Goal: Information Seeking & Learning: Check status

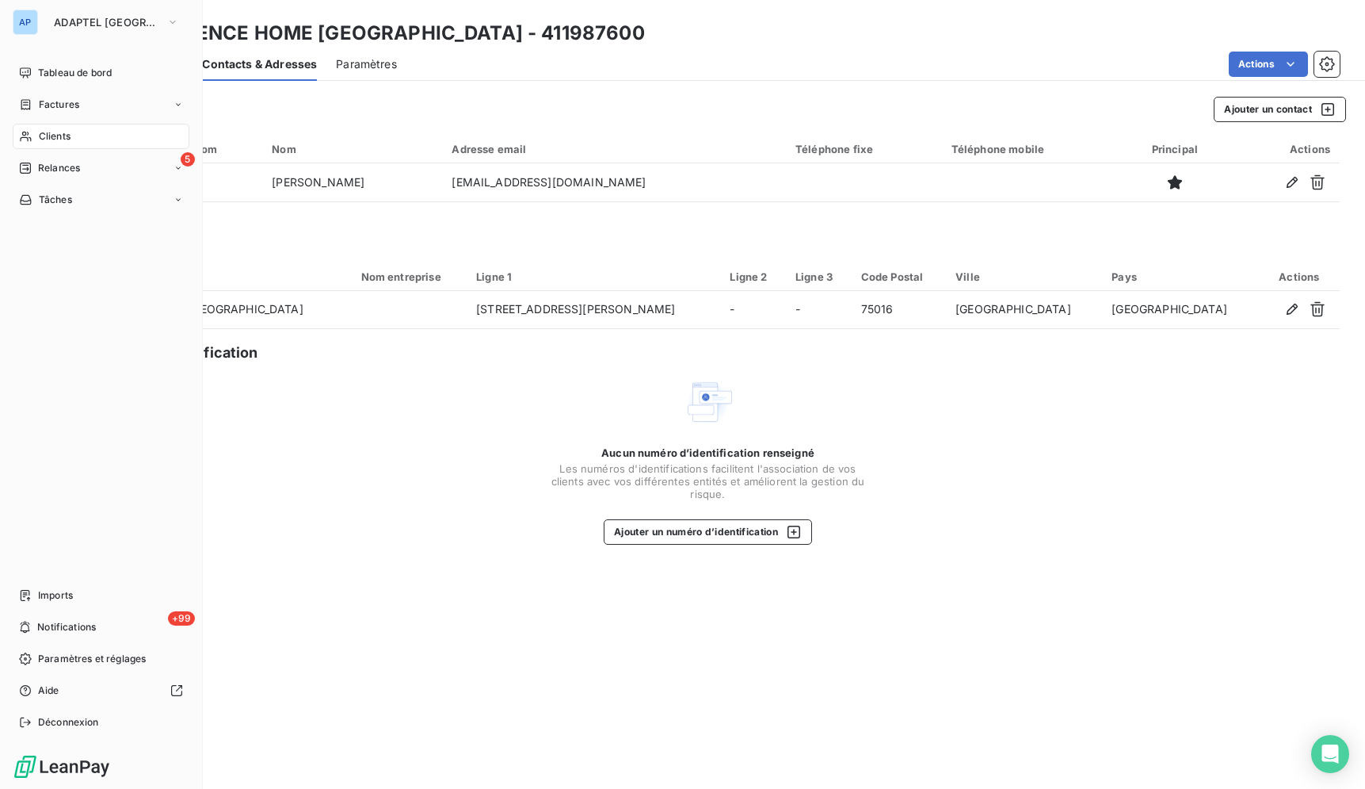
click at [35, 30] on div "AP" at bounding box center [25, 22] width 25 height 25
click at [81, 13] on button "ADAPTEL [GEOGRAPHIC_DATA]" at bounding box center [116, 22] width 144 height 25
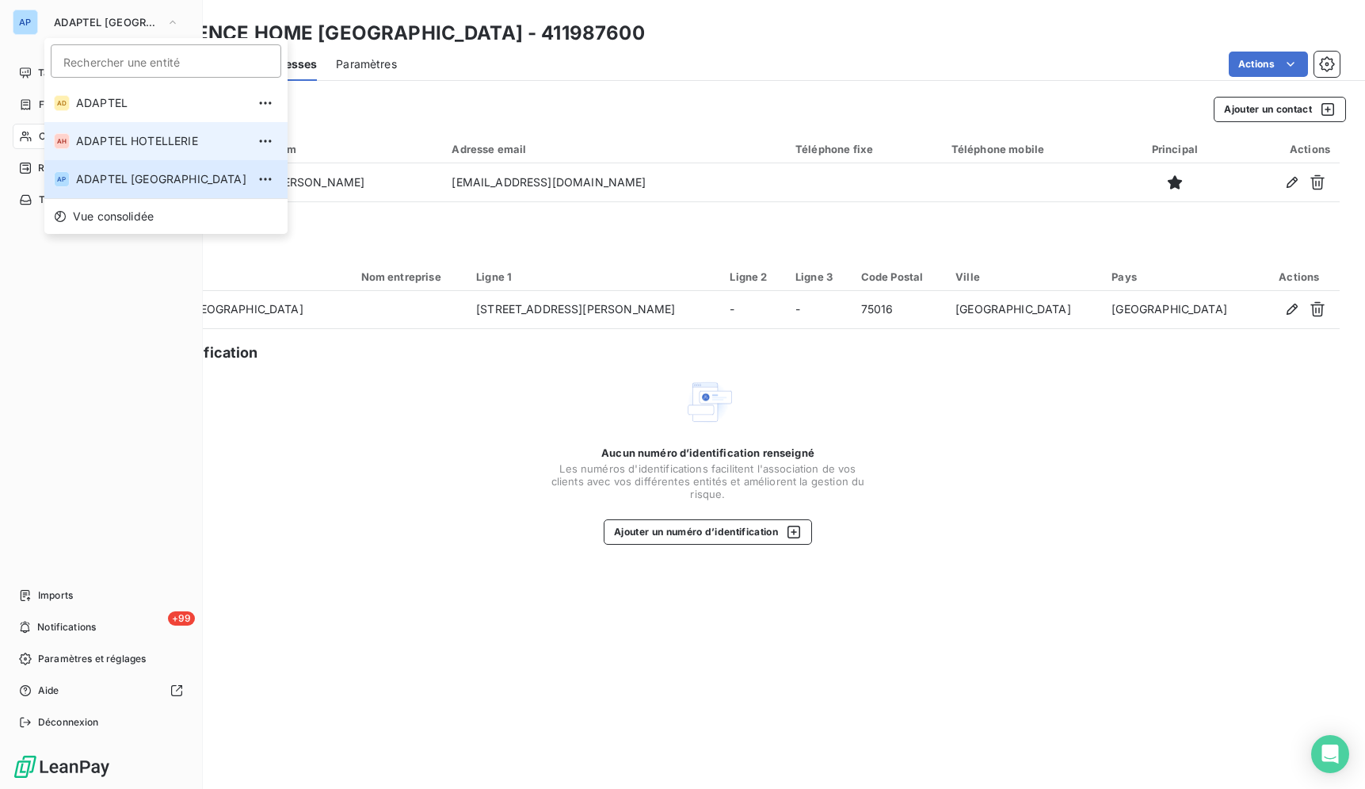
click at [151, 147] on span "ADAPTEL HOTELLERIE" at bounding box center [161, 141] width 170 height 16
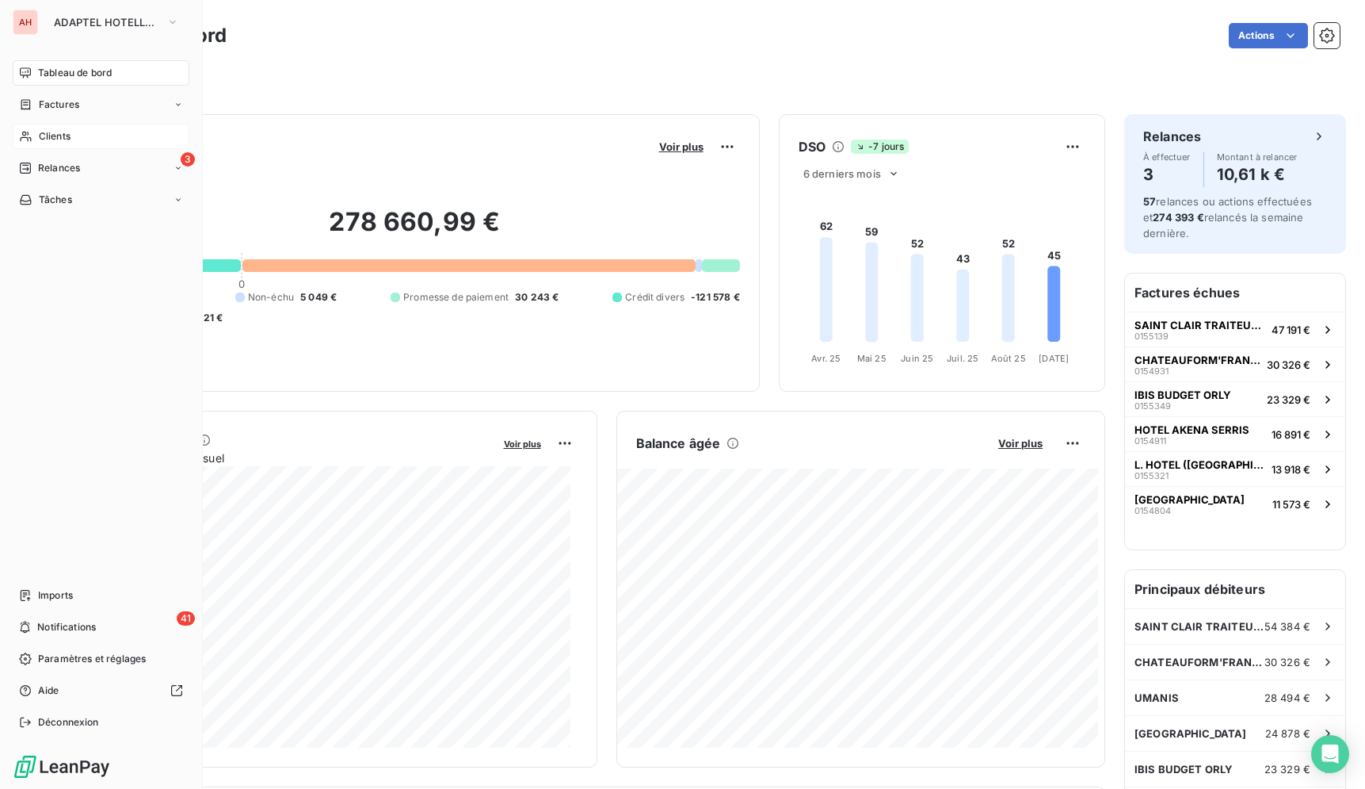
click at [92, 135] on div "Clients" at bounding box center [101, 136] width 177 height 25
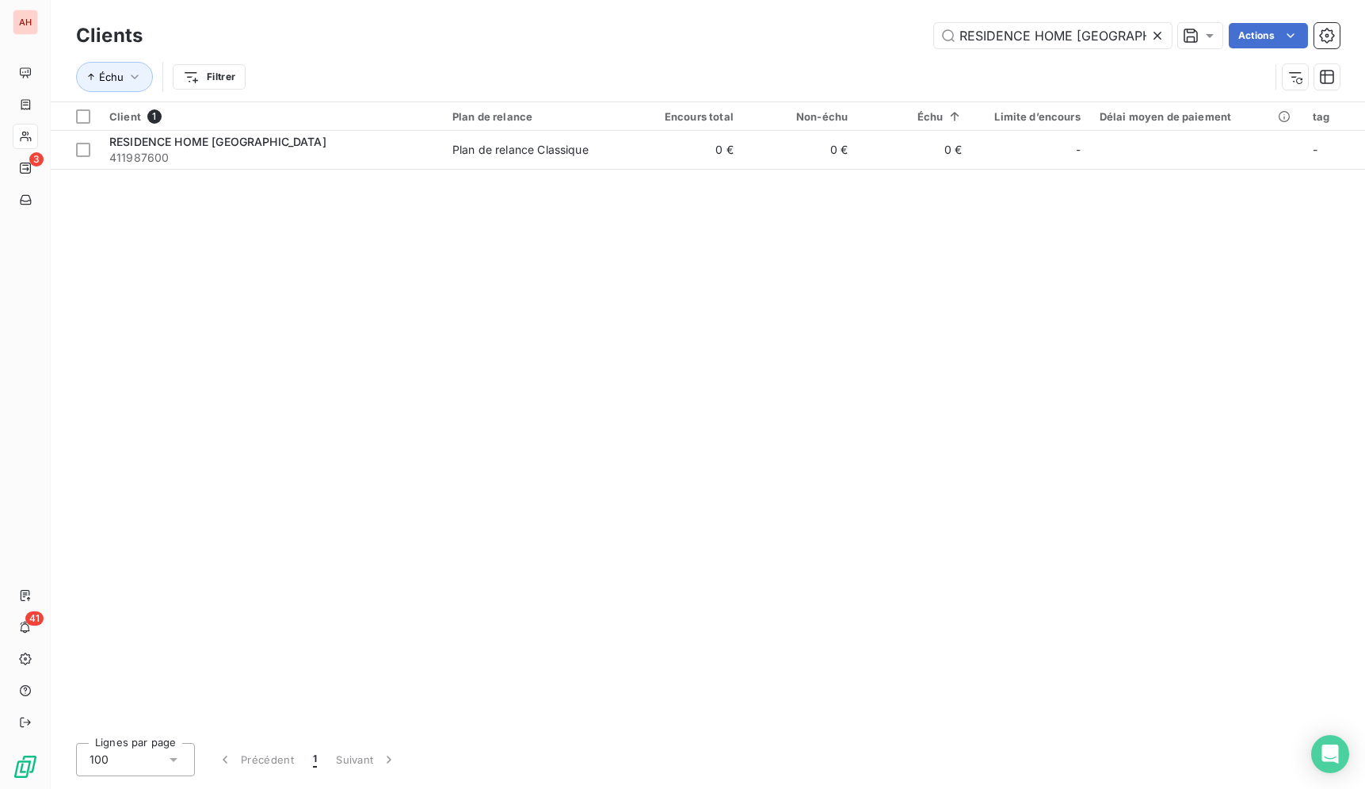
click at [1155, 32] on icon at bounding box center [1158, 36] width 16 height 16
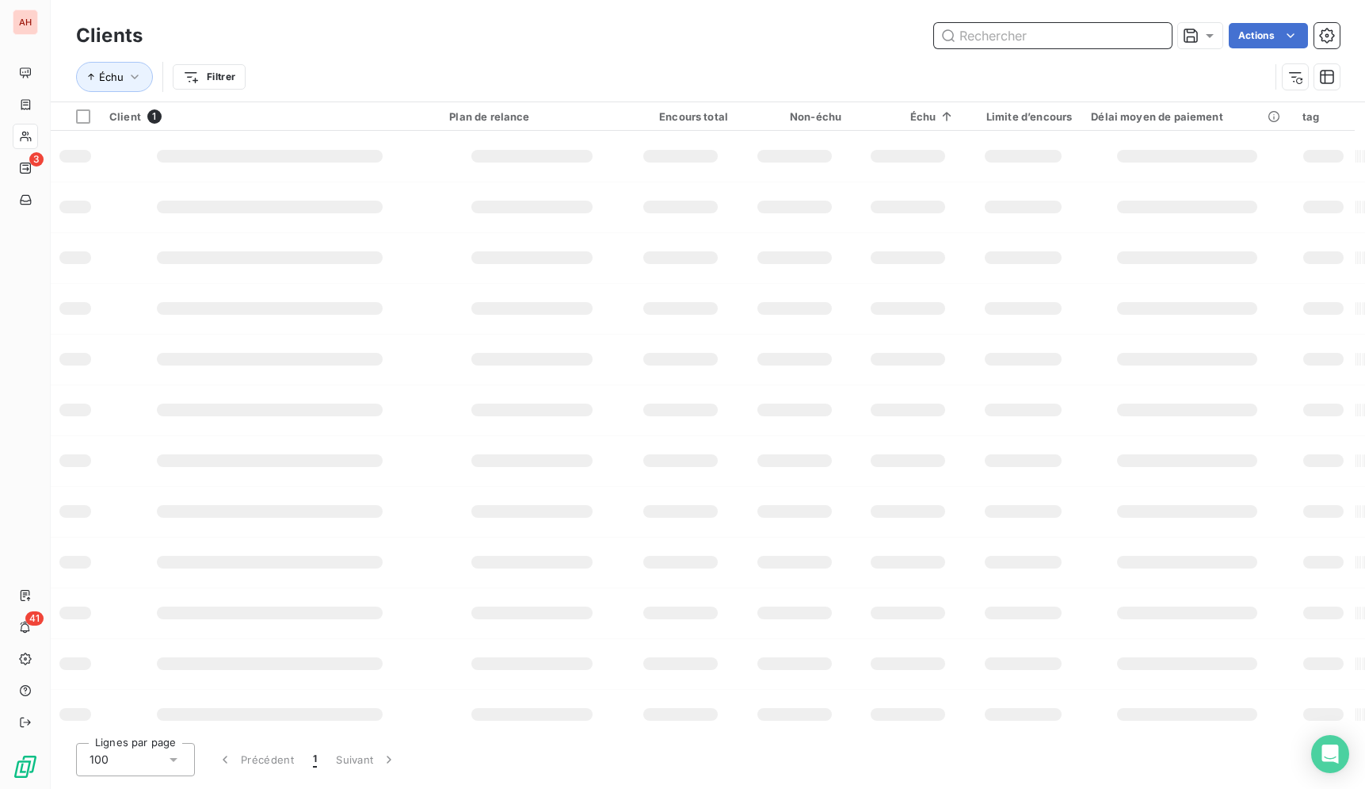
click at [1155, 32] on input "text" at bounding box center [1053, 35] width 238 height 25
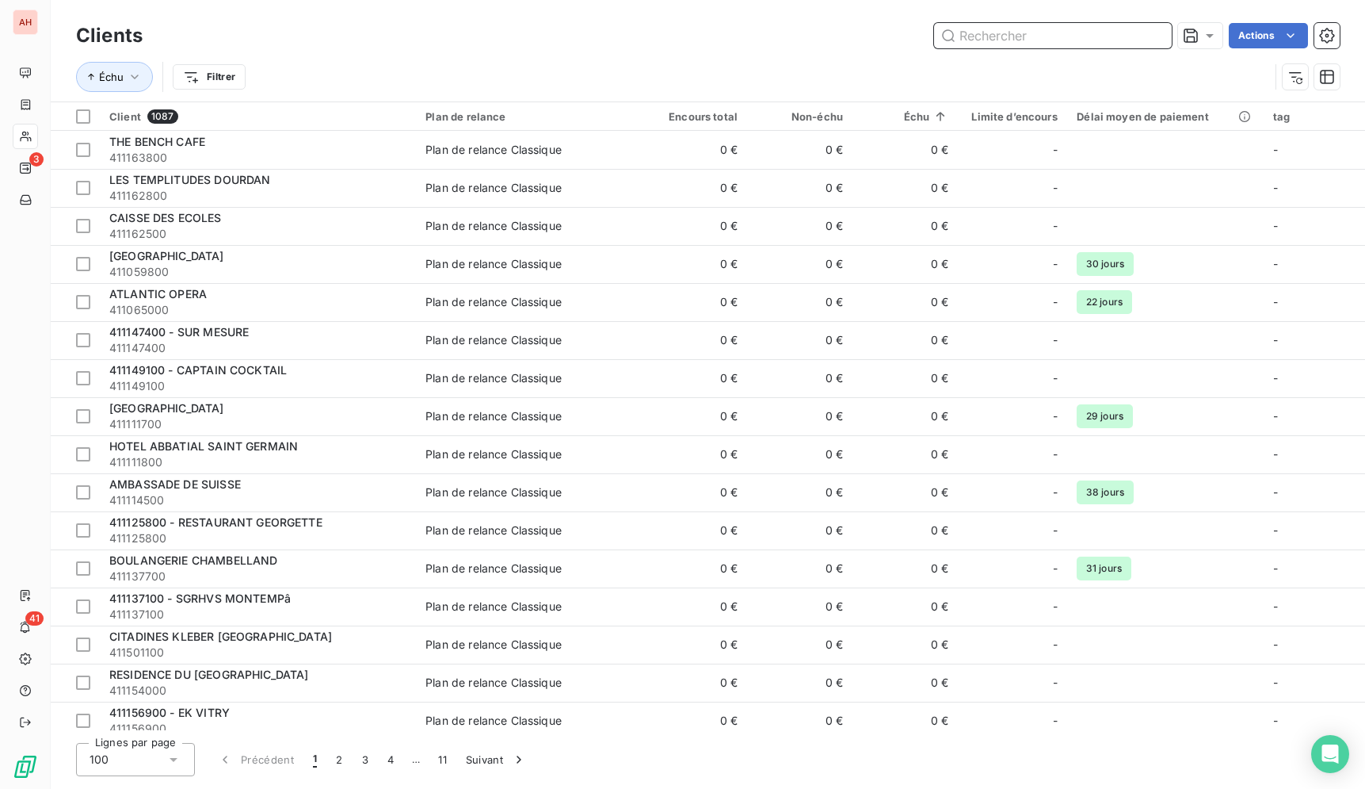
click at [1155, 32] on input "text" at bounding box center [1053, 35] width 238 height 25
click at [1152, 32] on input "text" at bounding box center [1053, 35] width 238 height 25
click at [1110, 34] on input "text" at bounding box center [1053, 35] width 238 height 25
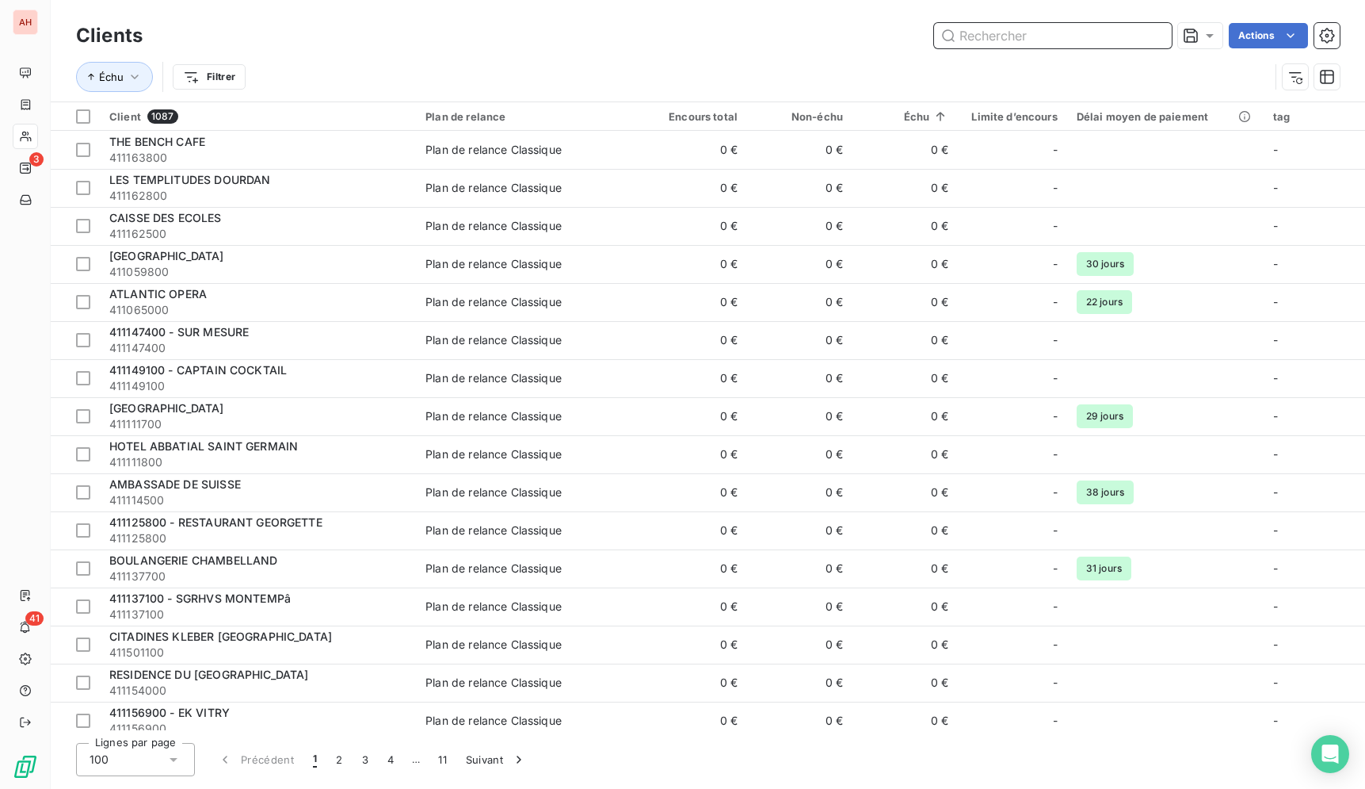
paste input "[GEOGRAPHIC_DATA]"
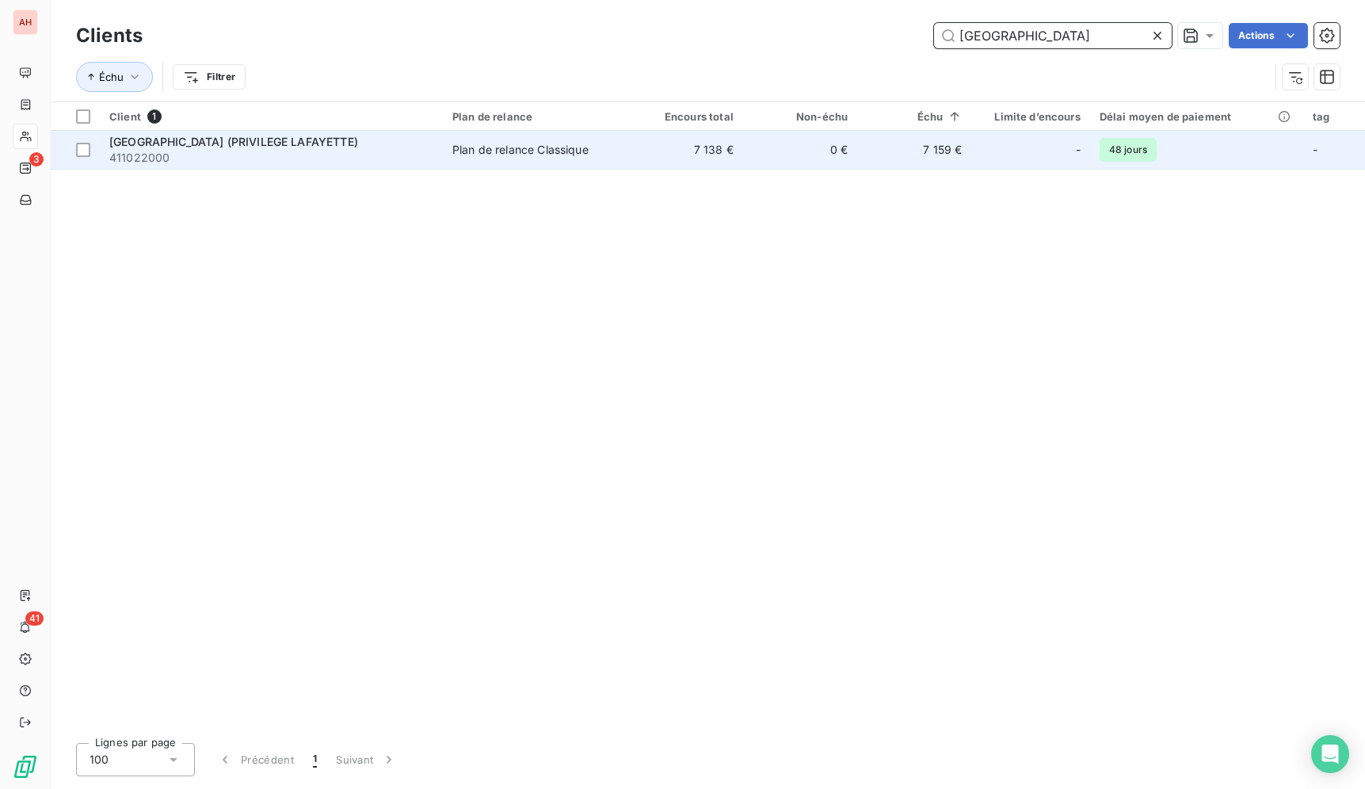
type input "[GEOGRAPHIC_DATA]"
click at [716, 141] on td "7 138 €" at bounding box center [686, 150] width 114 height 38
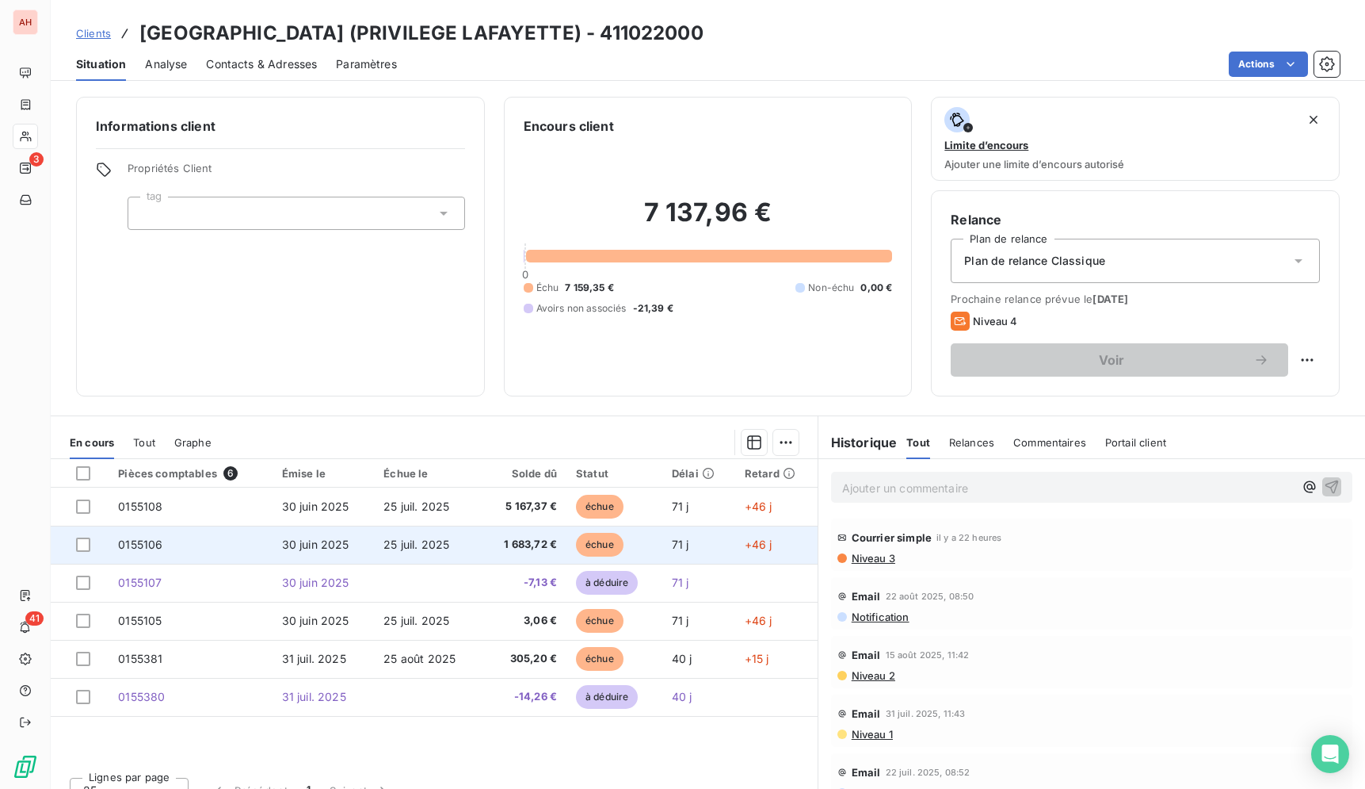
scroll to position [23, 0]
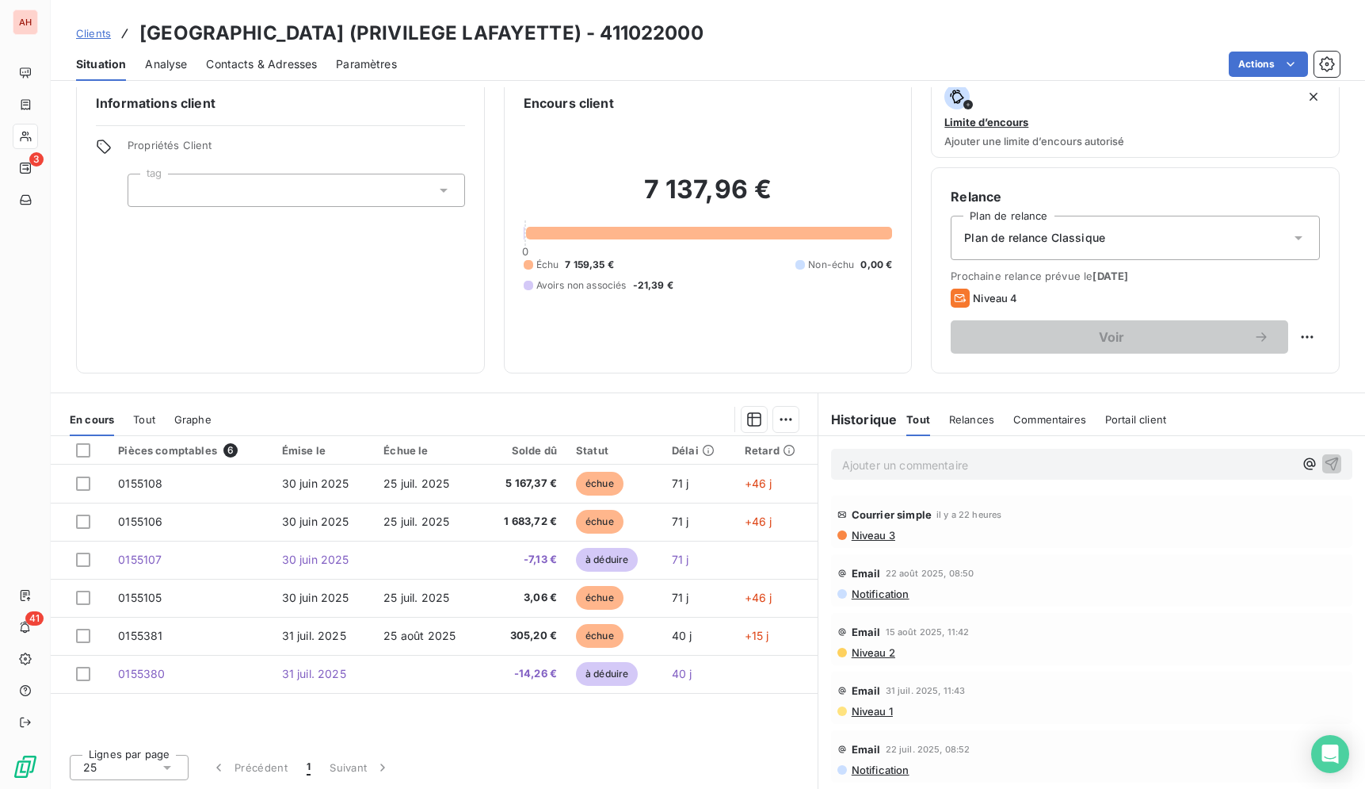
click at [674, 63] on div "Actions" at bounding box center [878, 64] width 924 height 25
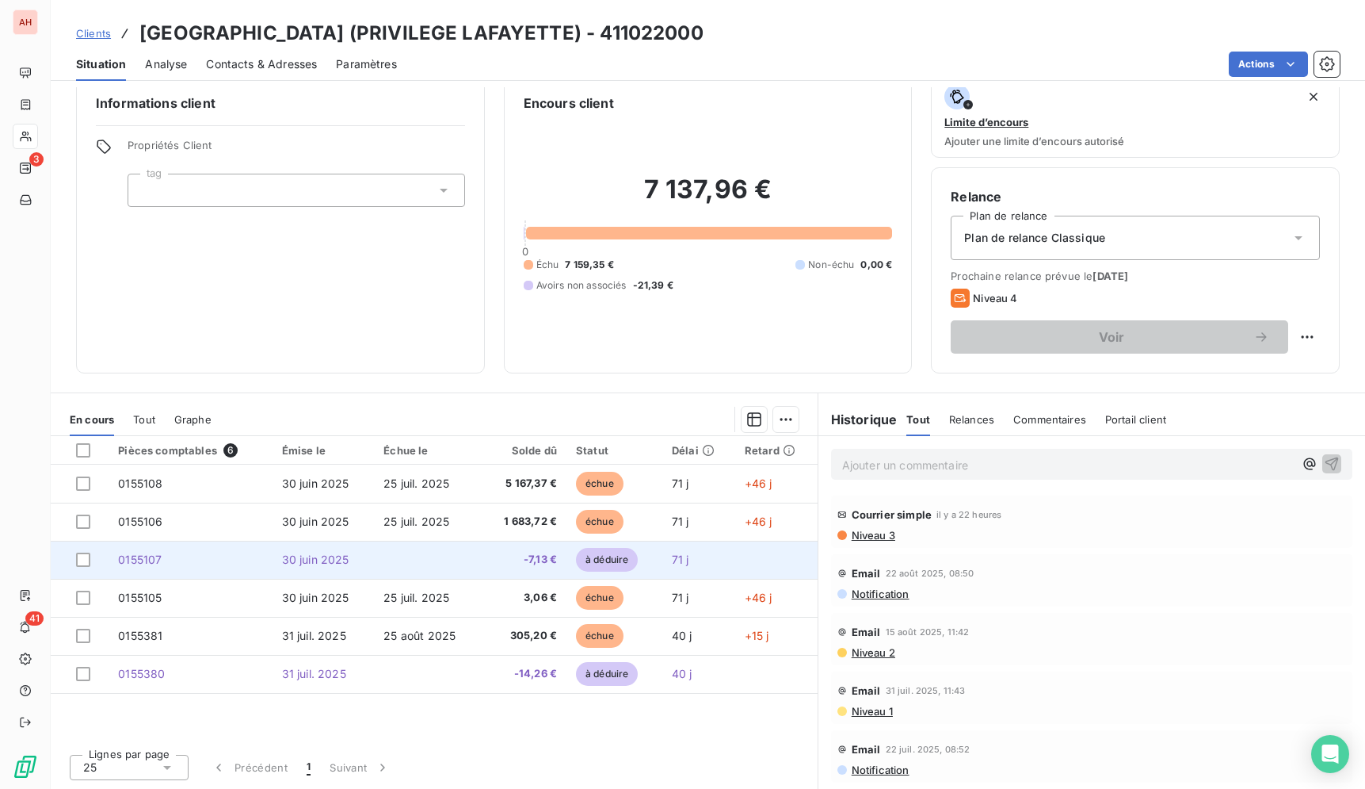
click at [505, 562] on span "-7,13 €" at bounding box center [524, 560] width 66 height 16
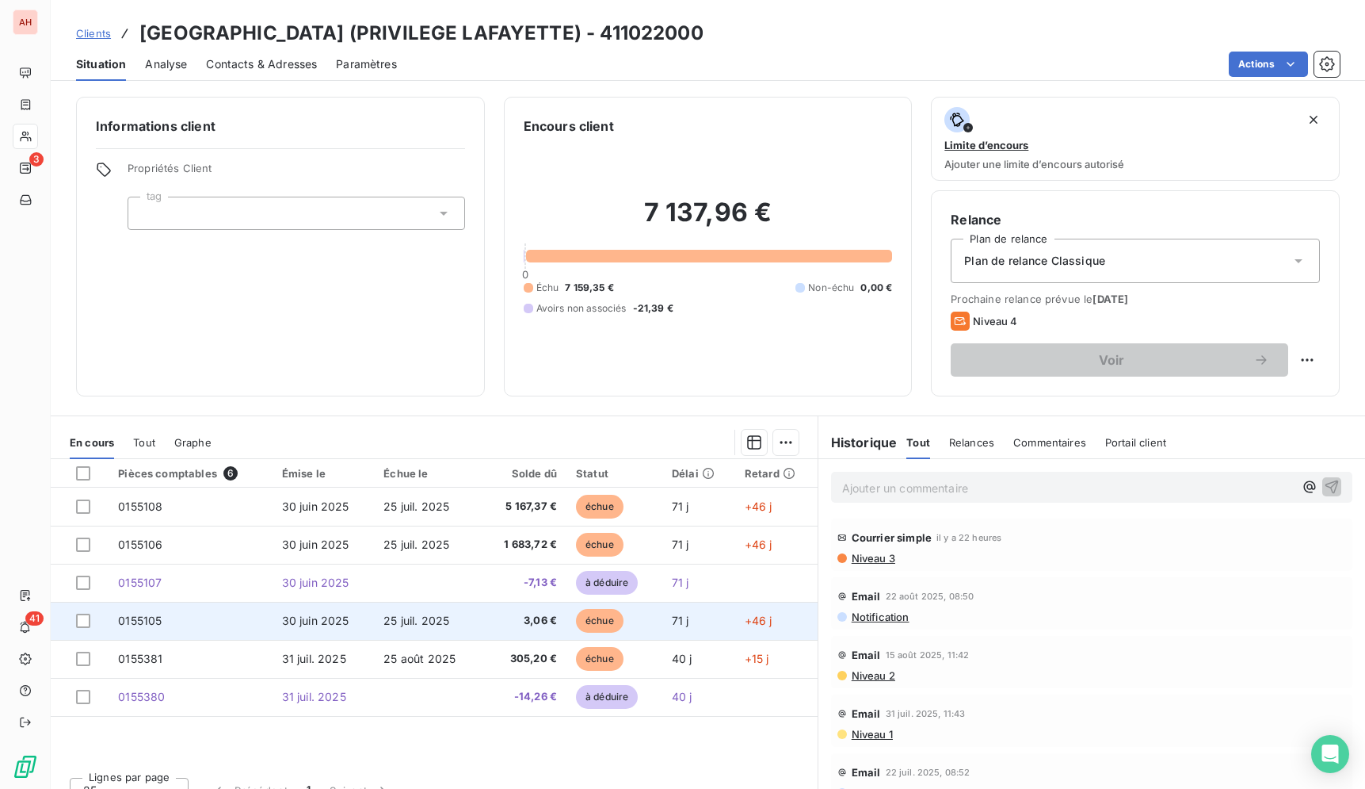
scroll to position [23, 0]
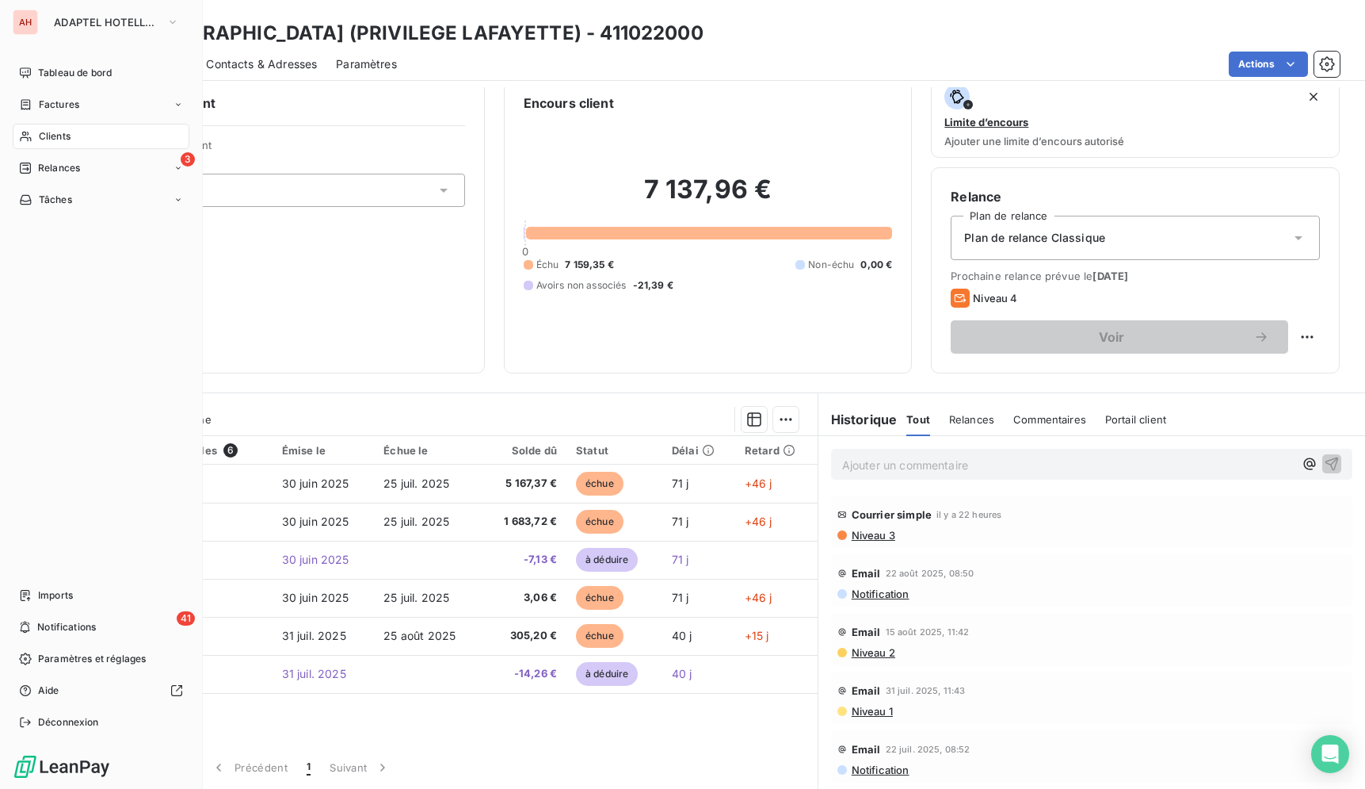
click at [46, 134] on span "Clients" at bounding box center [55, 136] width 32 height 14
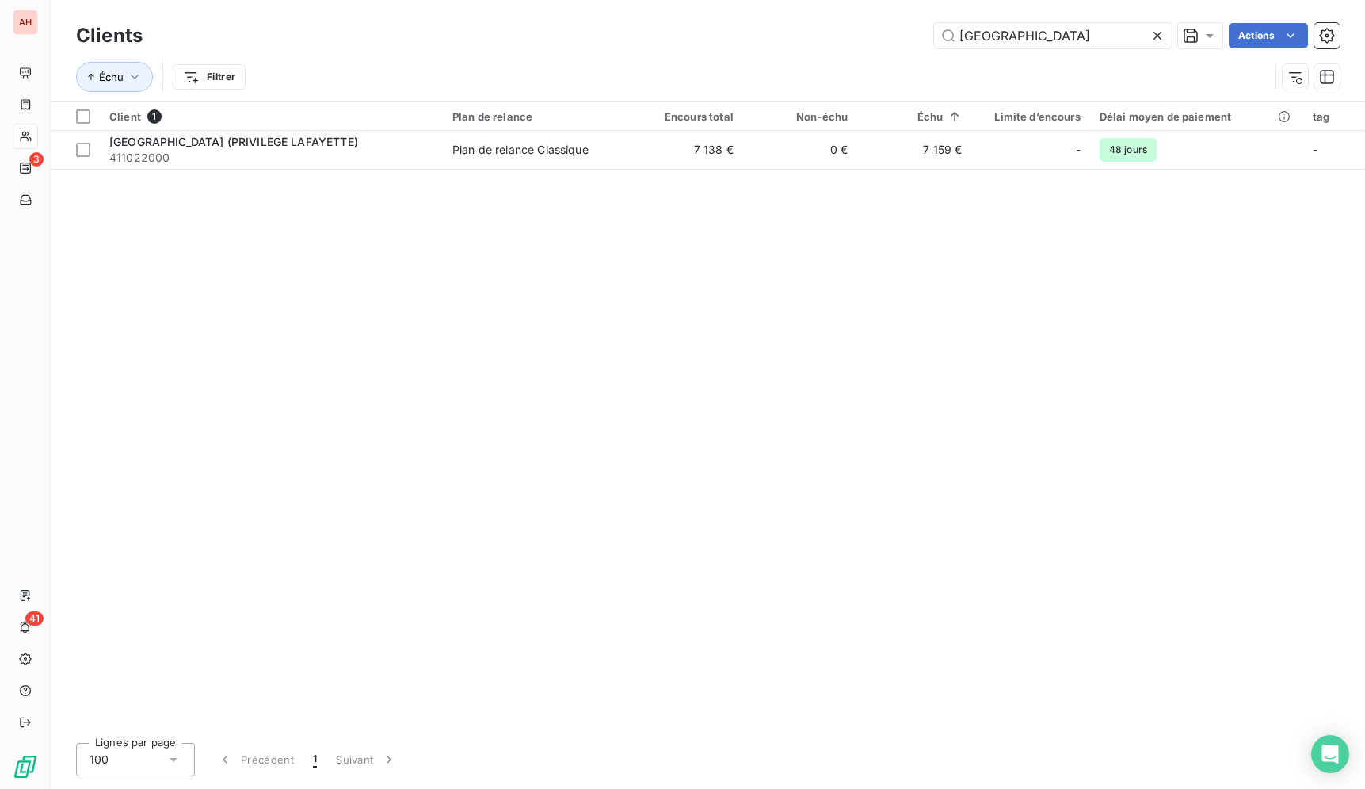
click at [1163, 40] on icon at bounding box center [1158, 36] width 16 height 16
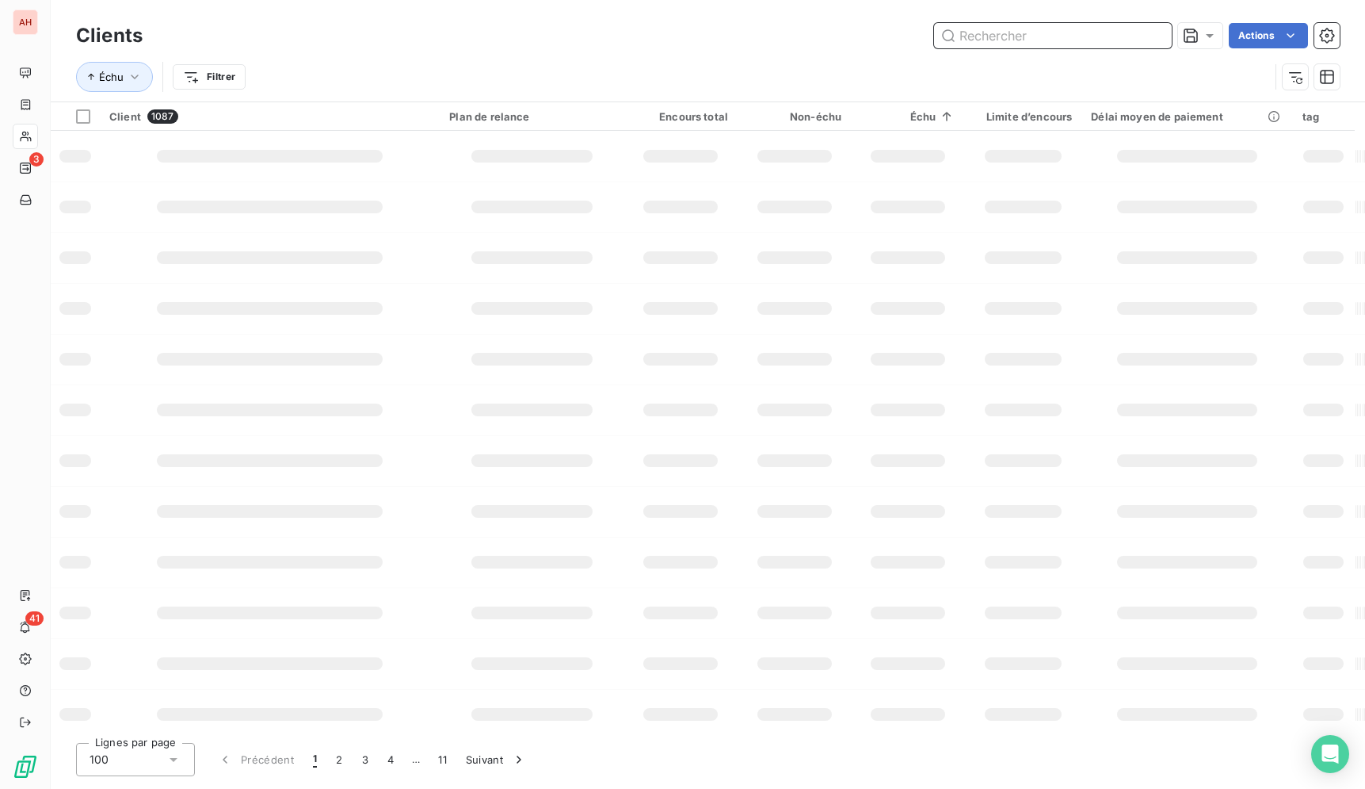
click at [1159, 37] on input "text" at bounding box center [1053, 35] width 238 height 25
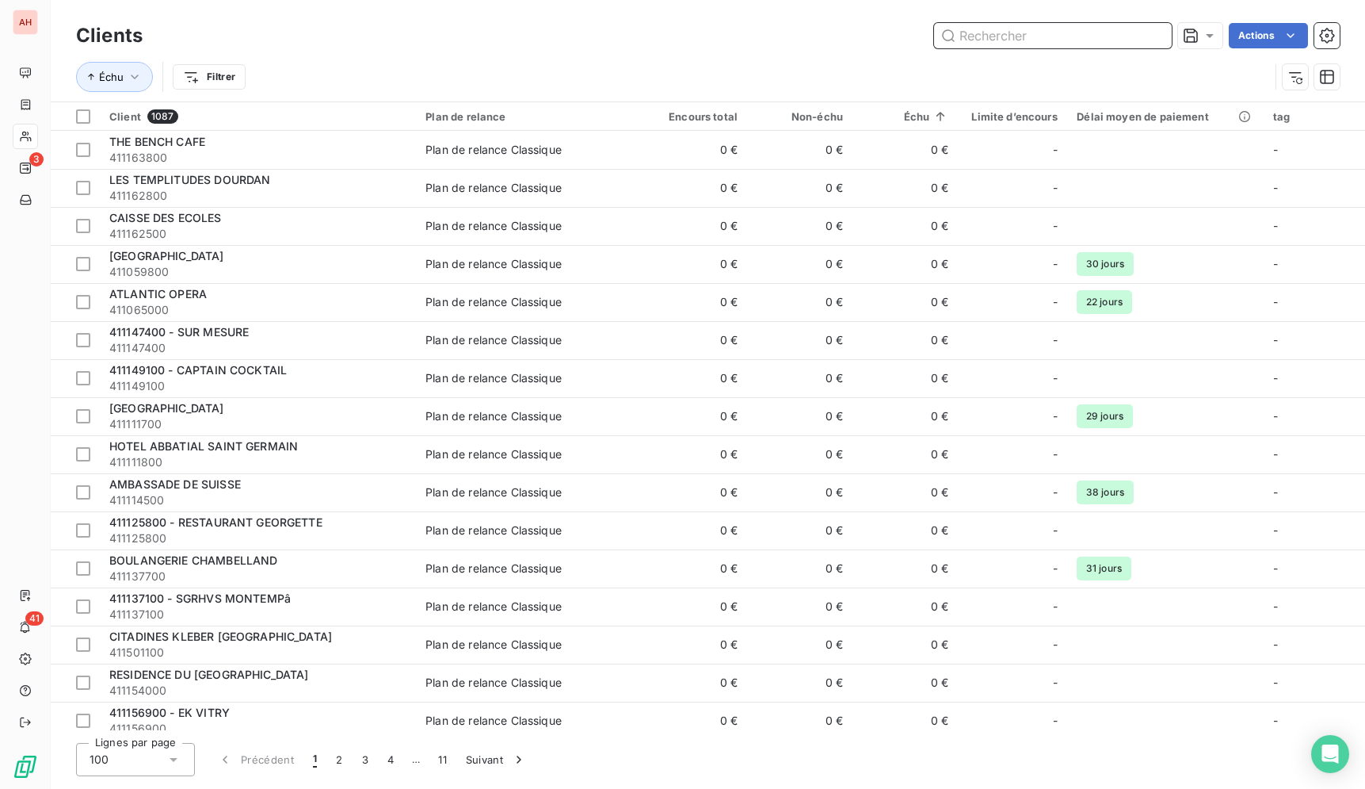
click at [1131, 41] on input "text" at bounding box center [1053, 35] width 238 height 25
paste input "HOTEL DE L'ARCADE"
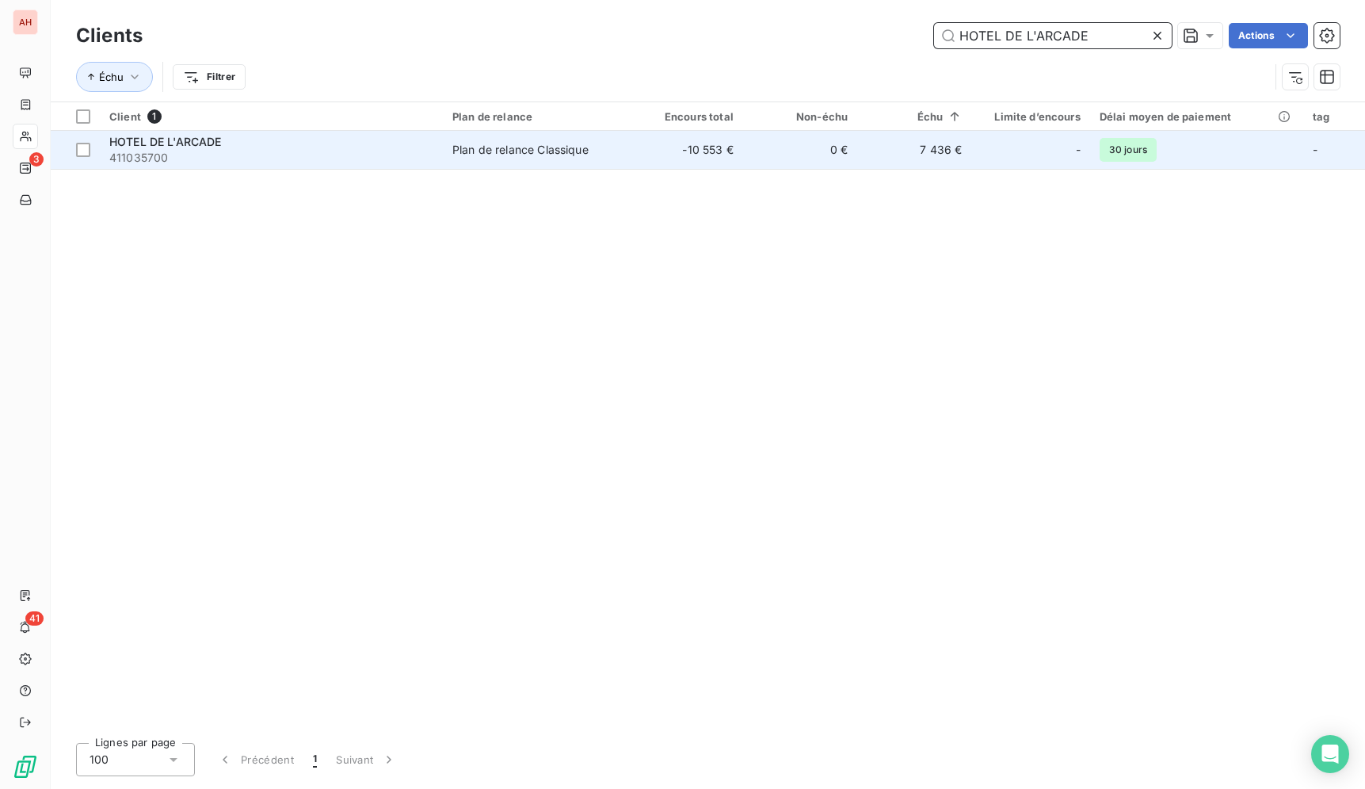
type input "HOTEL DE L'ARCADE"
click at [743, 157] on td "-10 553 €" at bounding box center [686, 150] width 114 height 38
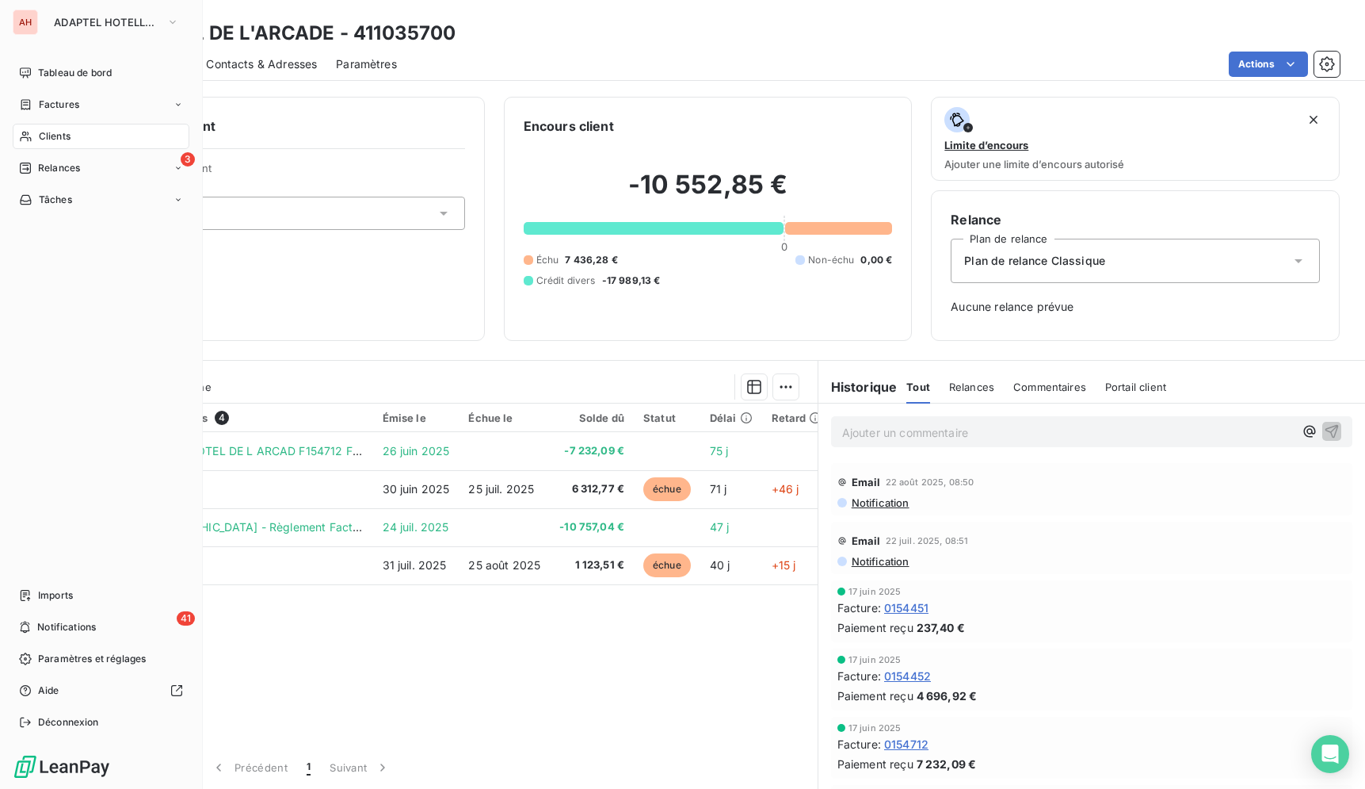
click at [39, 128] on div "Clients" at bounding box center [101, 136] width 177 height 25
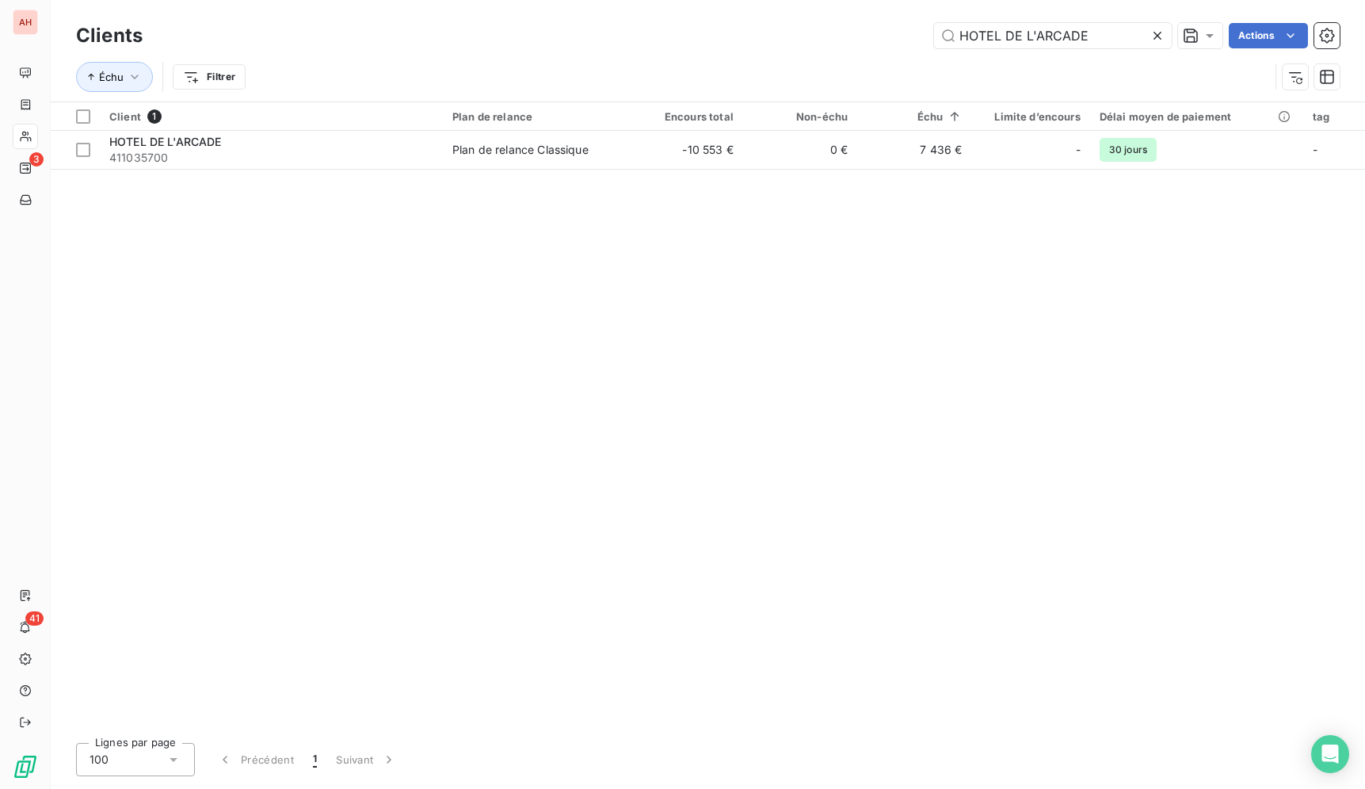
click at [1163, 31] on icon at bounding box center [1158, 36] width 16 height 16
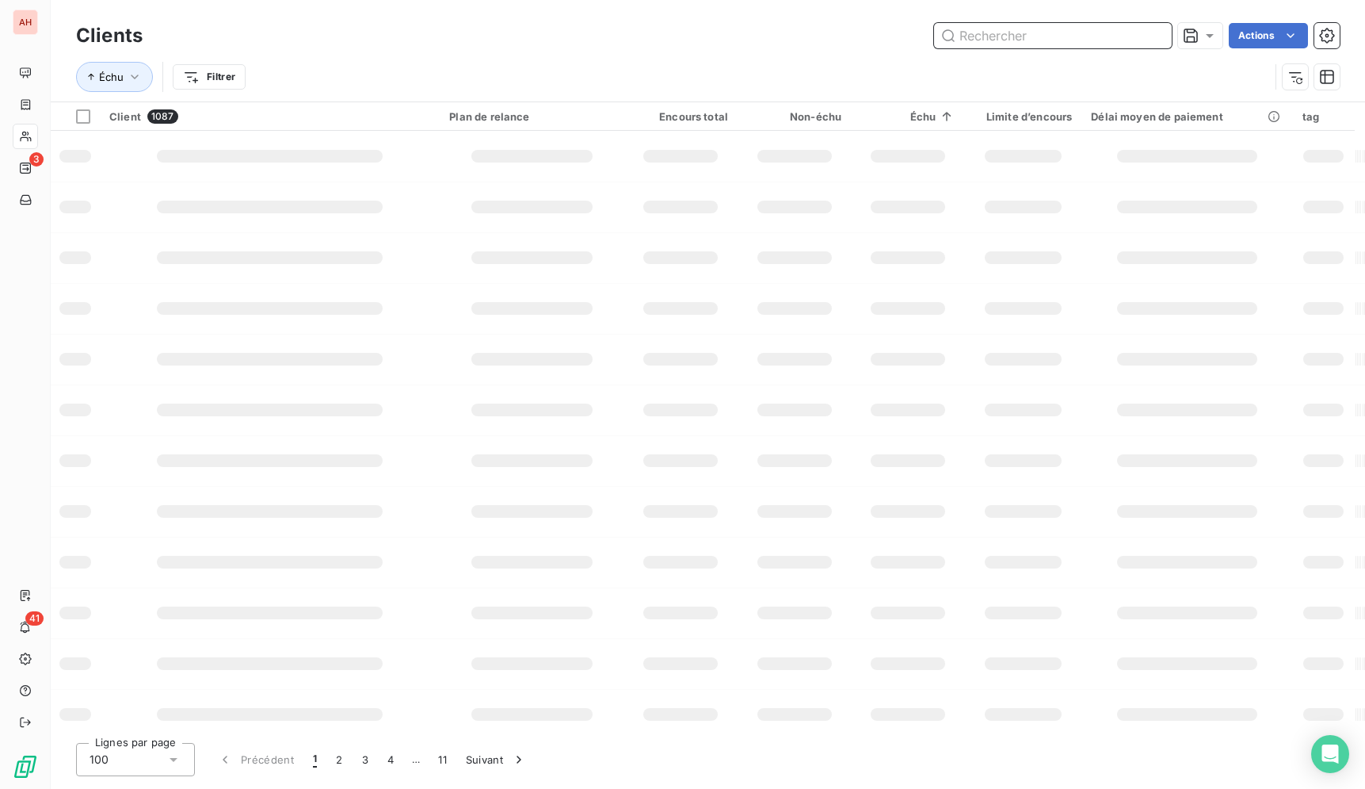
click at [1163, 31] on input "text" at bounding box center [1053, 35] width 238 height 25
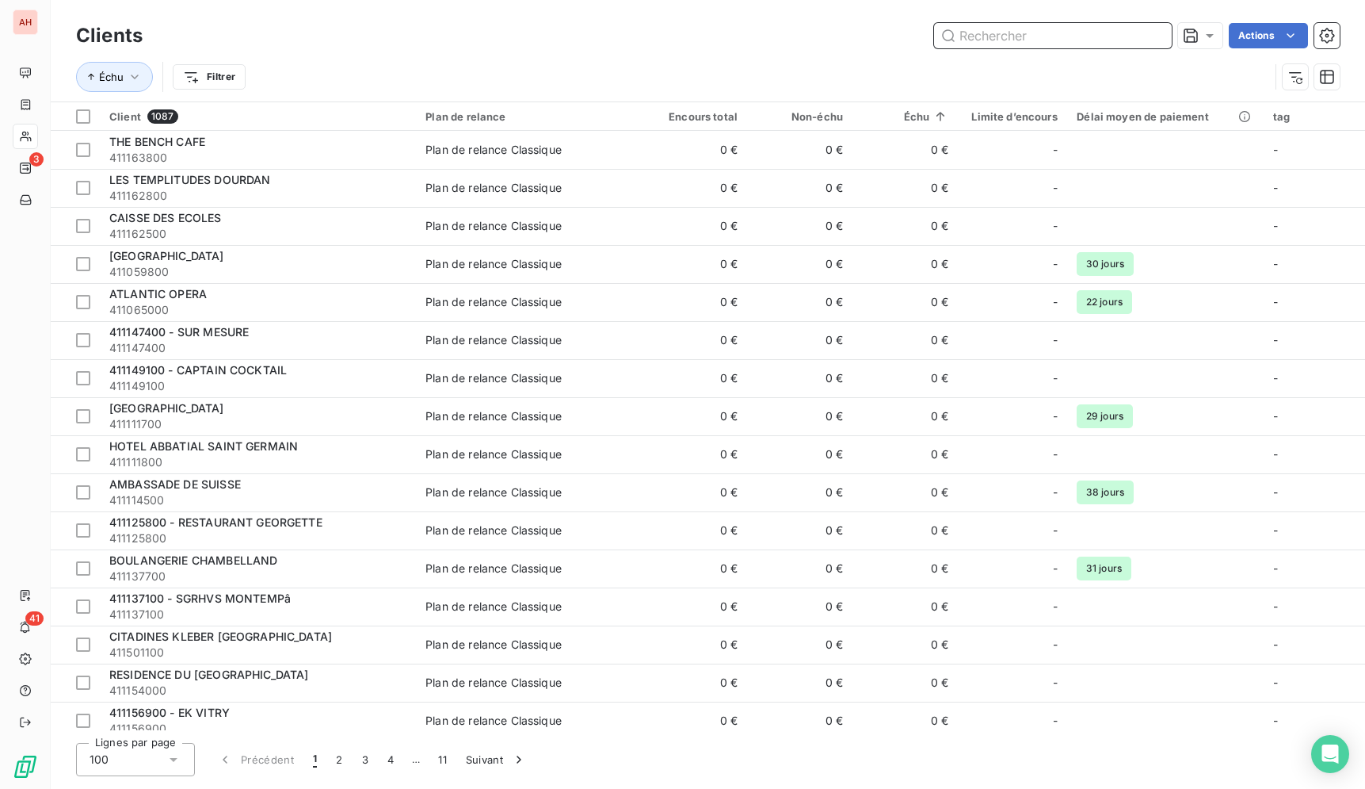
click at [1098, 32] on input "text" at bounding box center [1053, 35] width 238 height 25
paste input "SAINT CLAIR TRAITEUR"
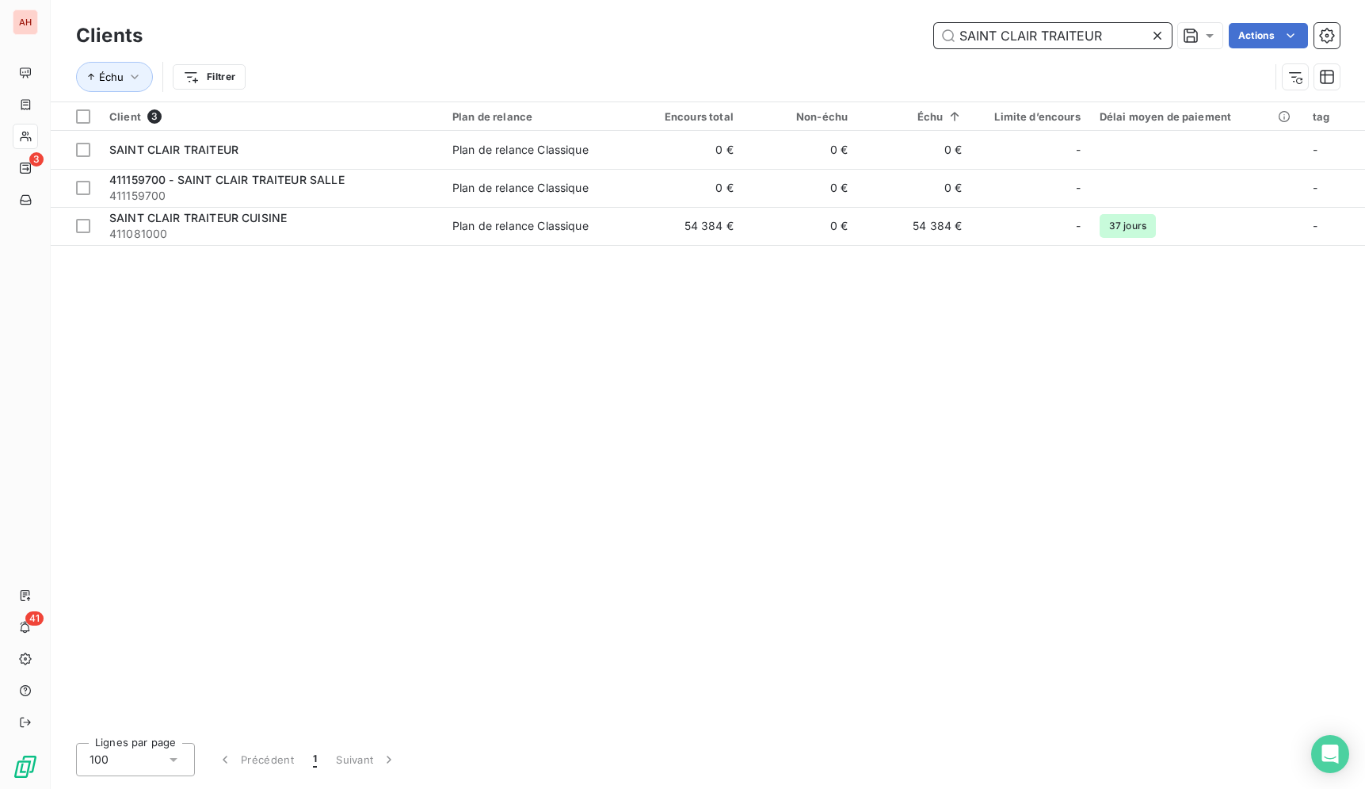
type input "SAINT CLAIR TRAITEUR"
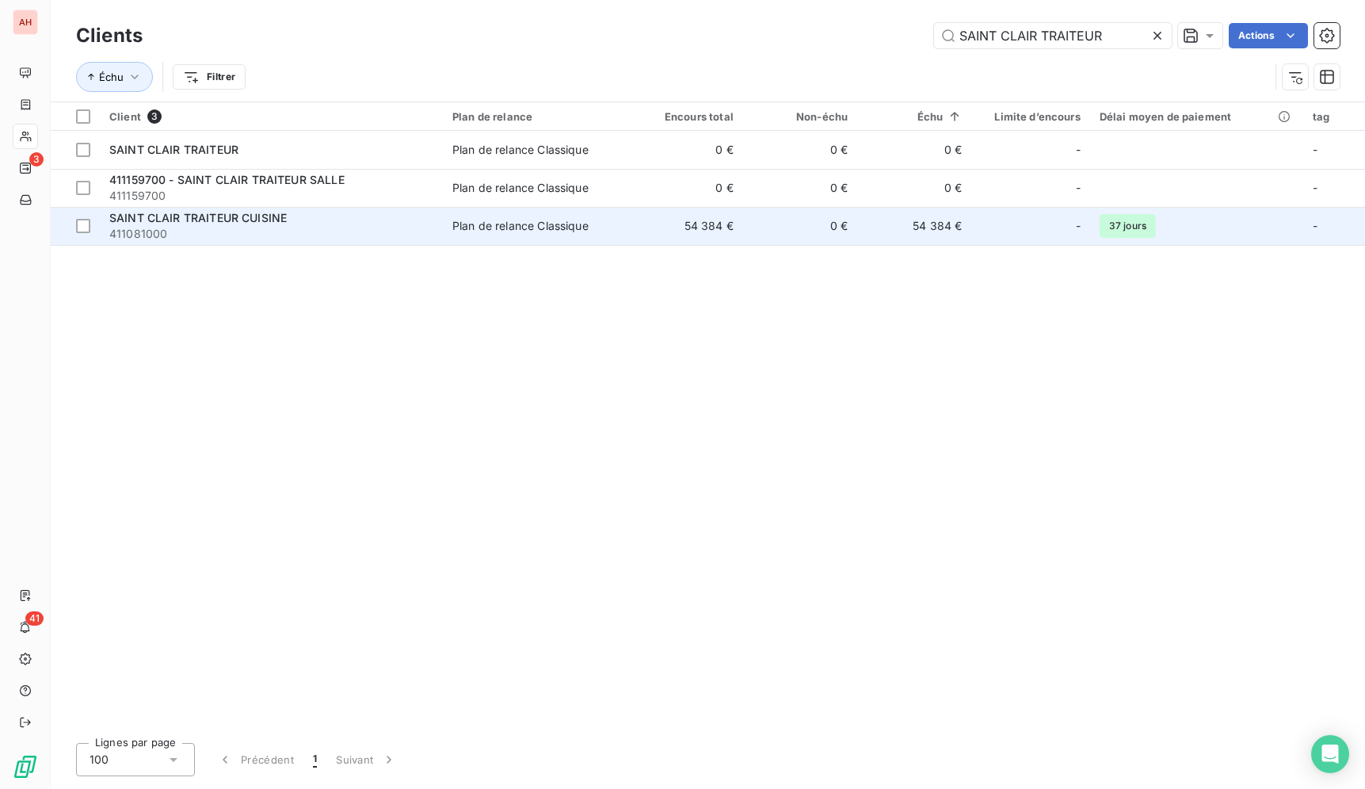
click at [752, 221] on td "0 €" at bounding box center [800, 226] width 114 height 38
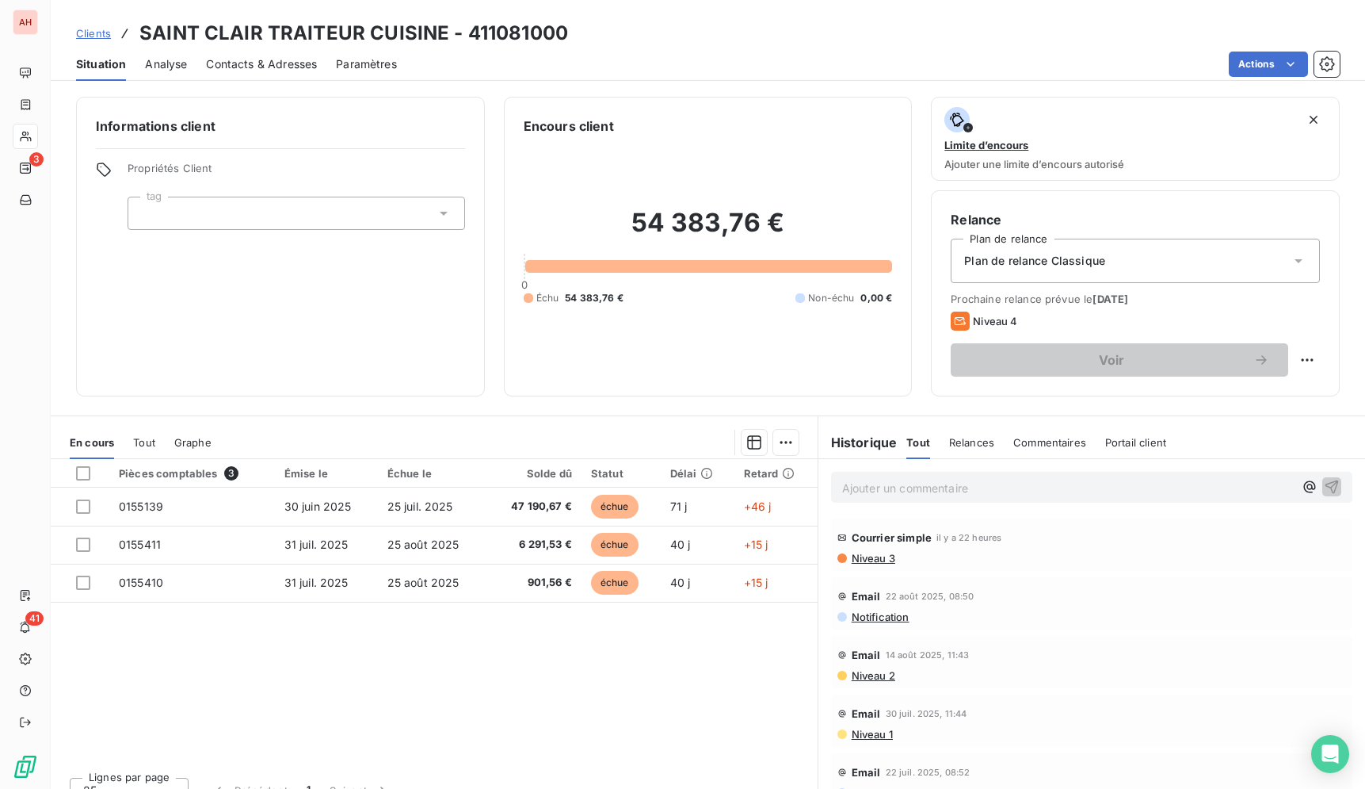
click at [700, 651] on div "Pièces comptables 3 Émise le Échue le Solde dû Statut Délai Retard 0155139 [DAT…" at bounding box center [434, 611] width 767 height 305
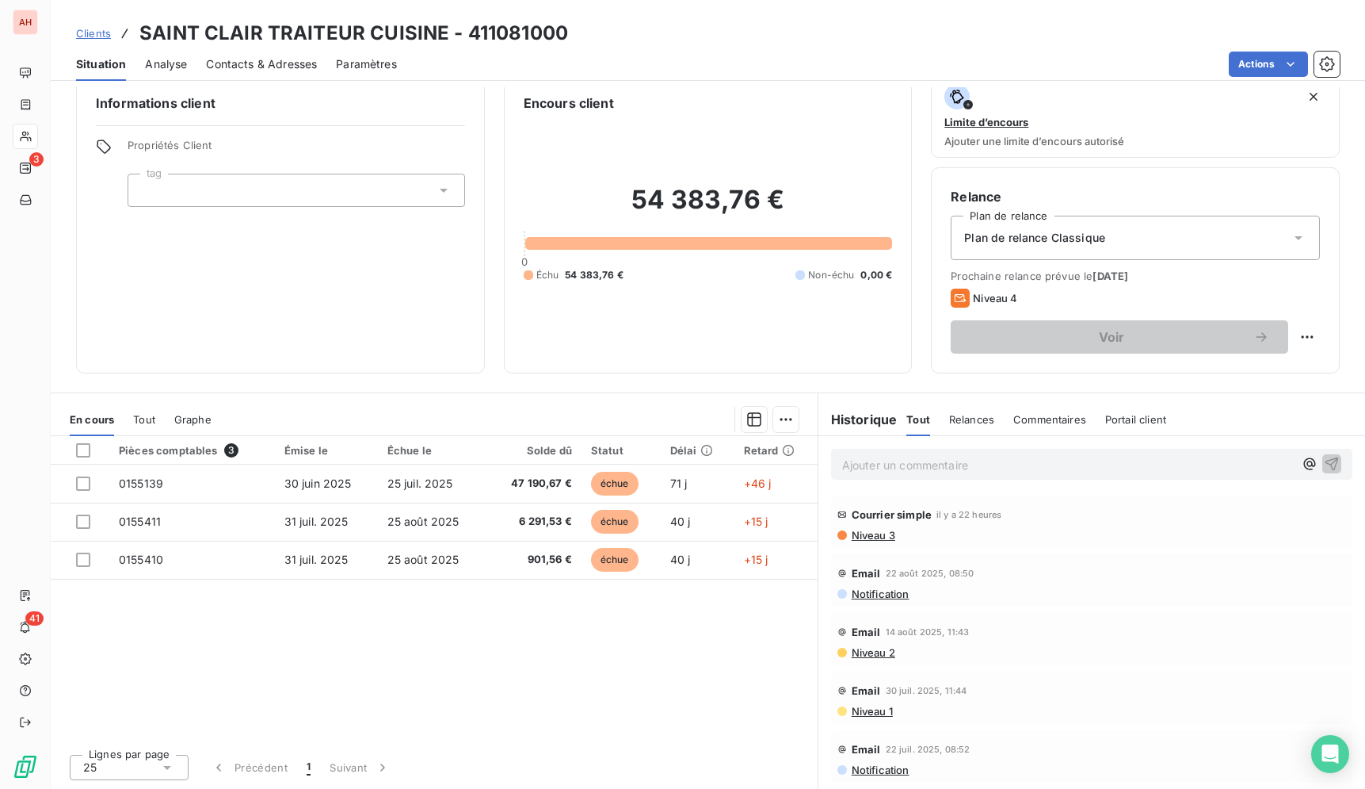
click at [698, 610] on div "Pièces comptables 3 Émise le Échue le Solde dû Statut Délai Retard 0155139 [DAT…" at bounding box center [434, 588] width 767 height 305
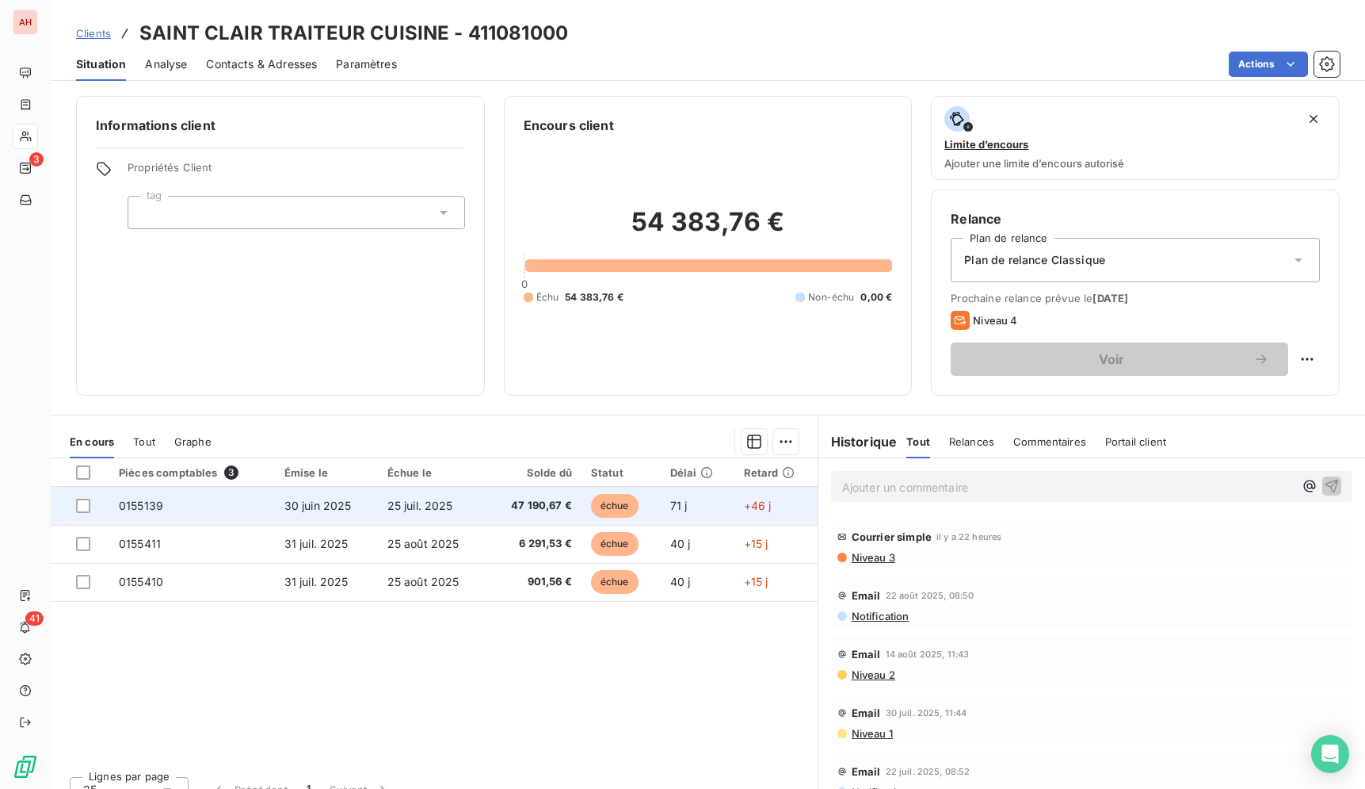
click at [538, 506] on span "47 190,67 €" at bounding box center [534, 506] width 76 height 16
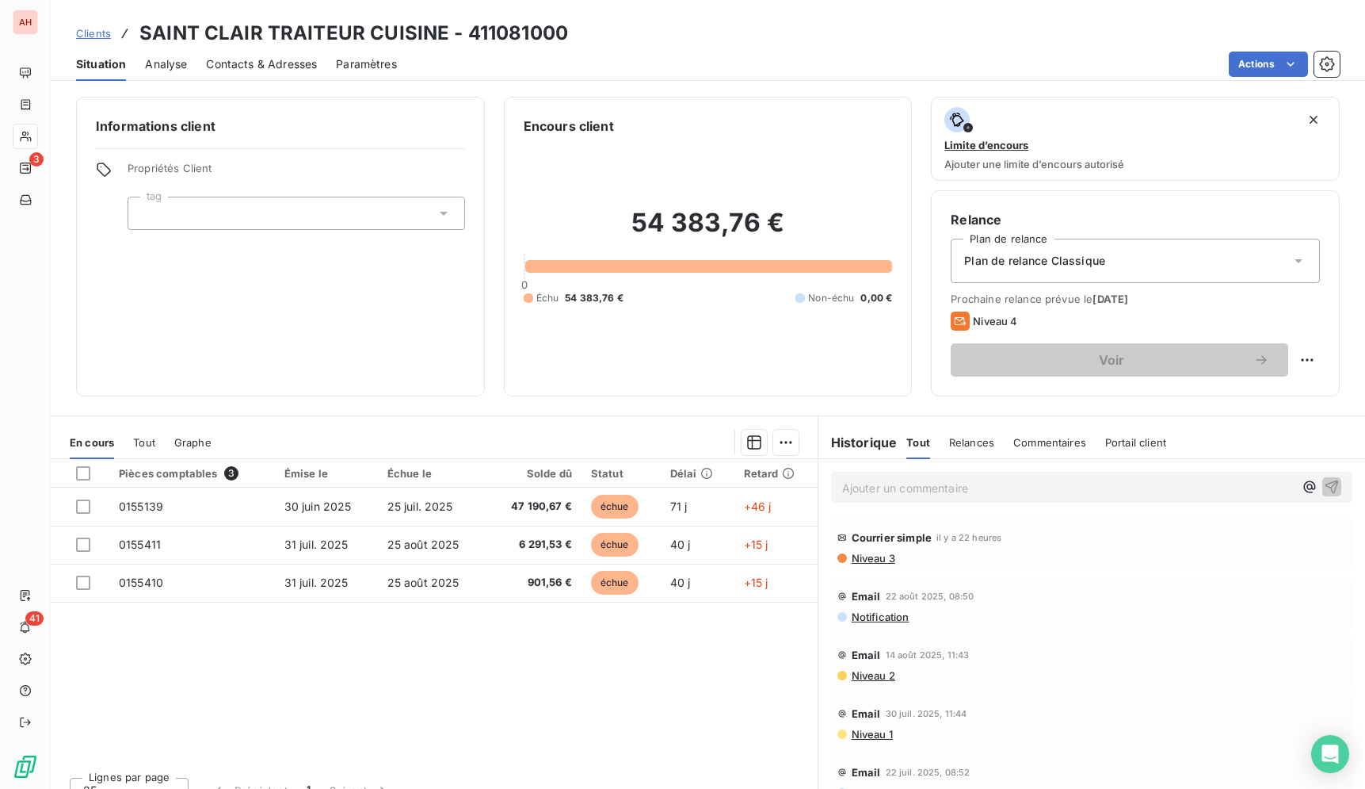
click at [648, 59] on div "Actions" at bounding box center [878, 64] width 924 height 25
click at [279, 75] on div "Contacts & Adresses" at bounding box center [261, 64] width 111 height 33
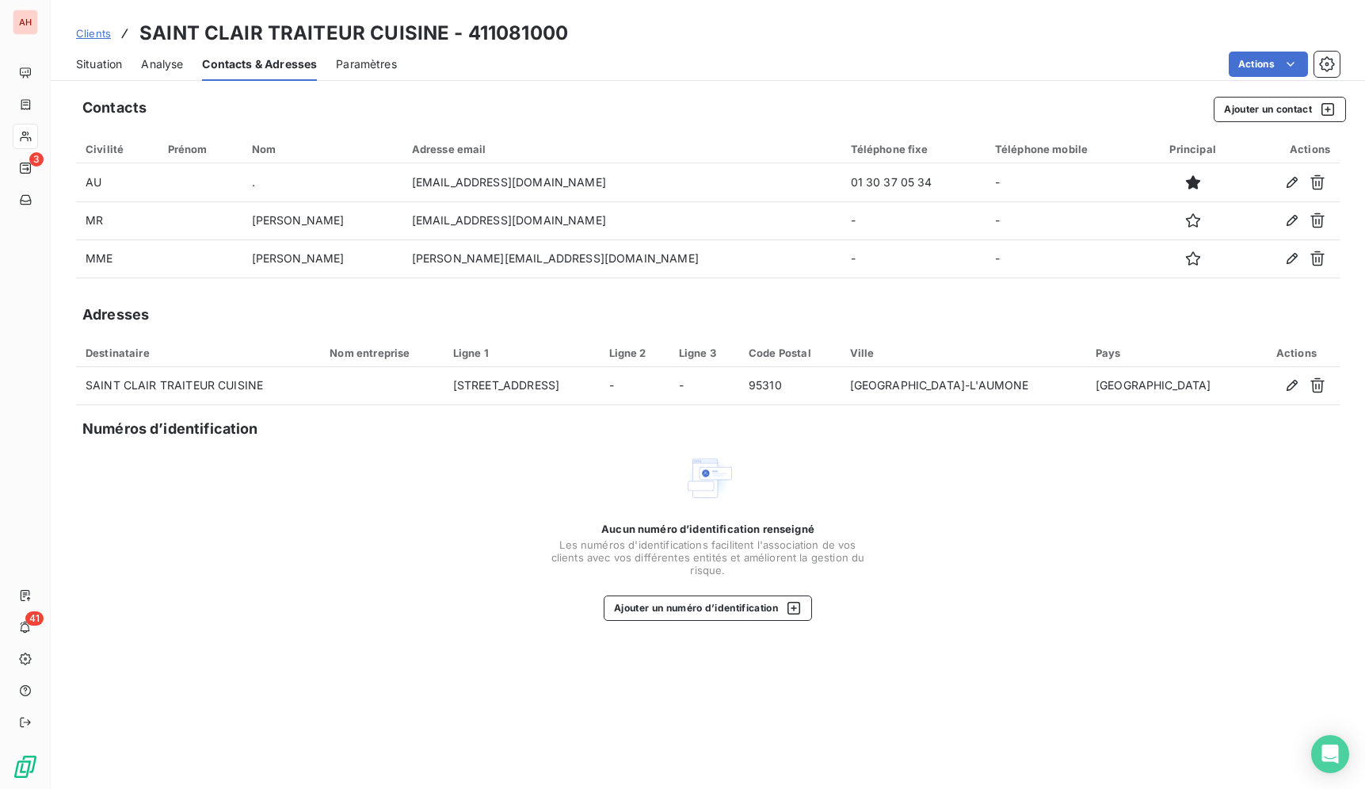
click at [84, 74] on div "Situation" at bounding box center [99, 64] width 46 height 33
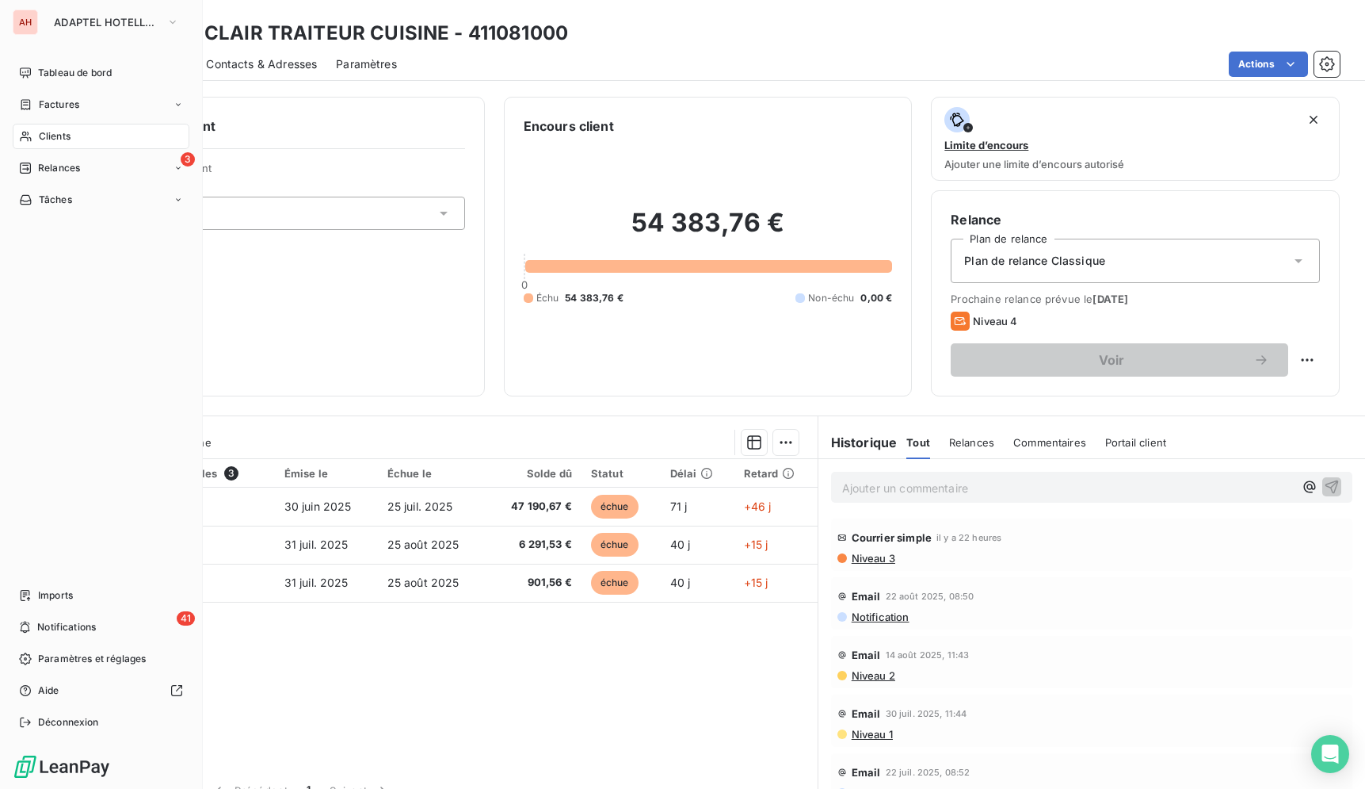
click at [13, 139] on div "Clients" at bounding box center [101, 136] width 177 height 25
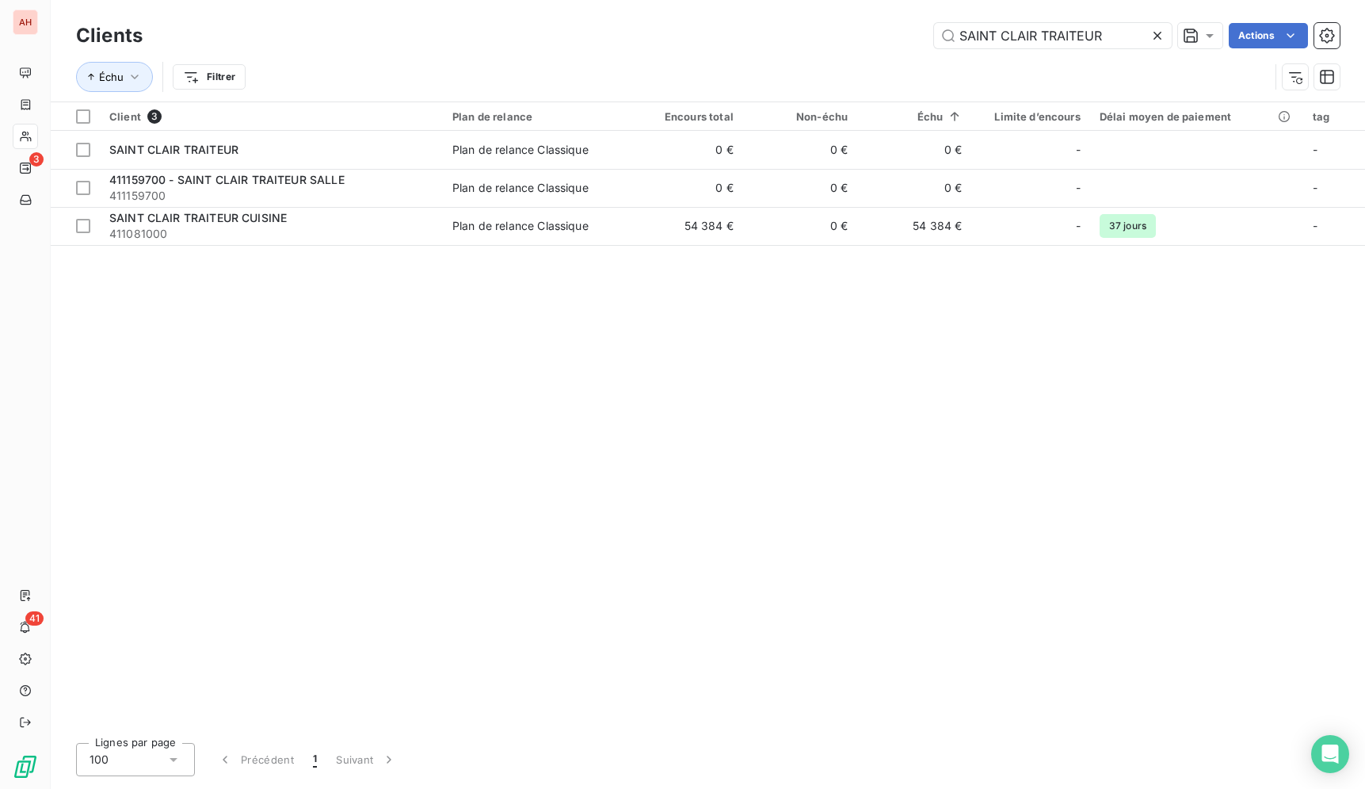
click at [1163, 36] on icon at bounding box center [1158, 36] width 16 height 16
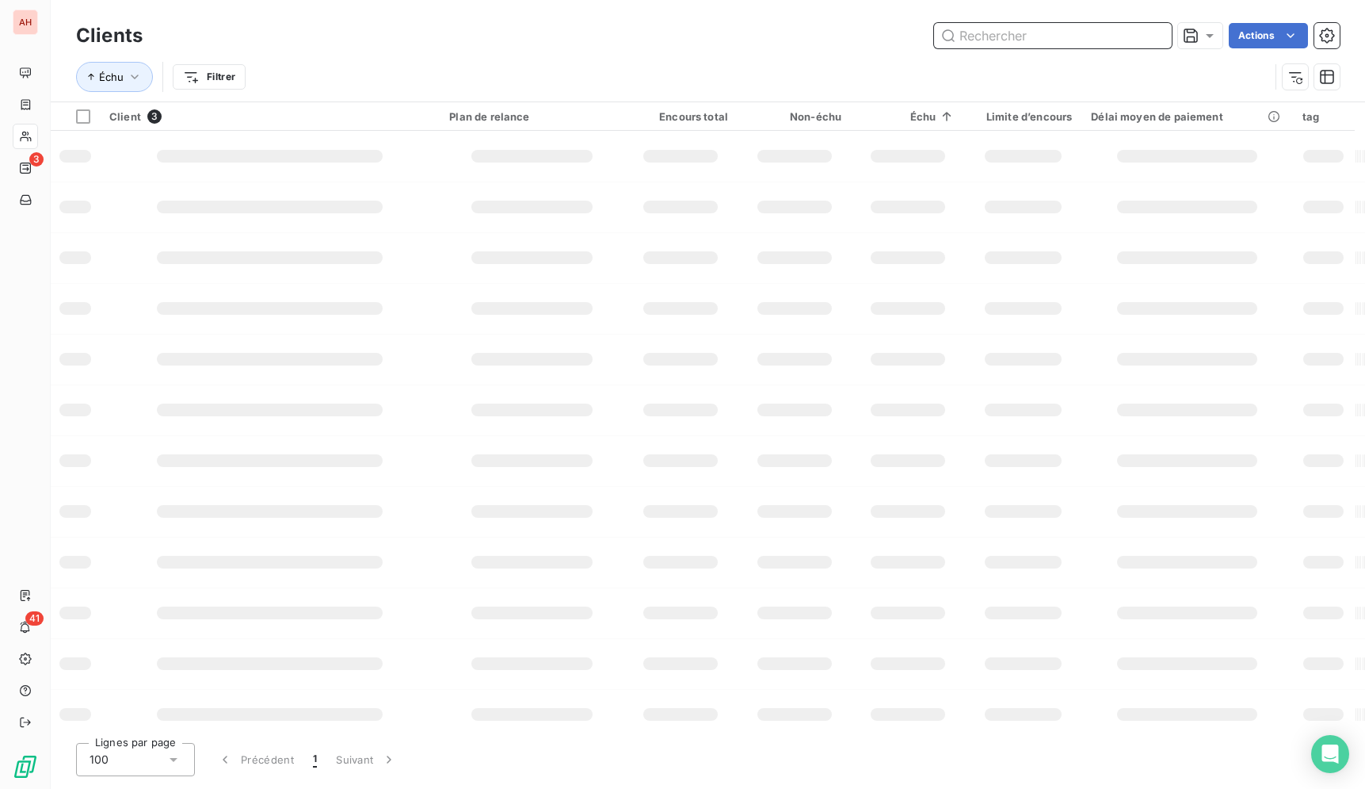
click at [1117, 40] on input "text" at bounding box center [1053, 35] width 238 height 25
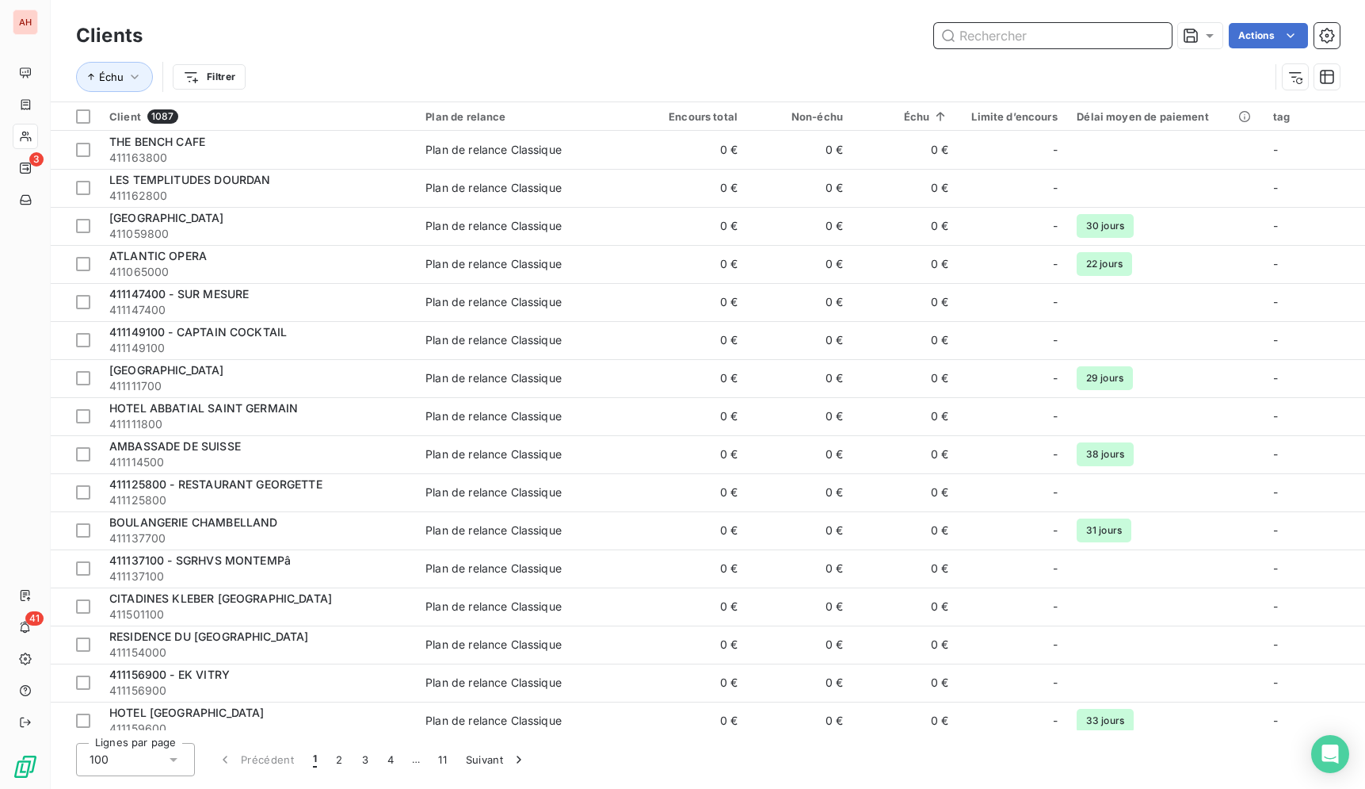
click at [1117, 40] on input "text" at bounding box center [1053, 35] width 238 height 25
paste input "HOTEL PRINCE DE CONDE"
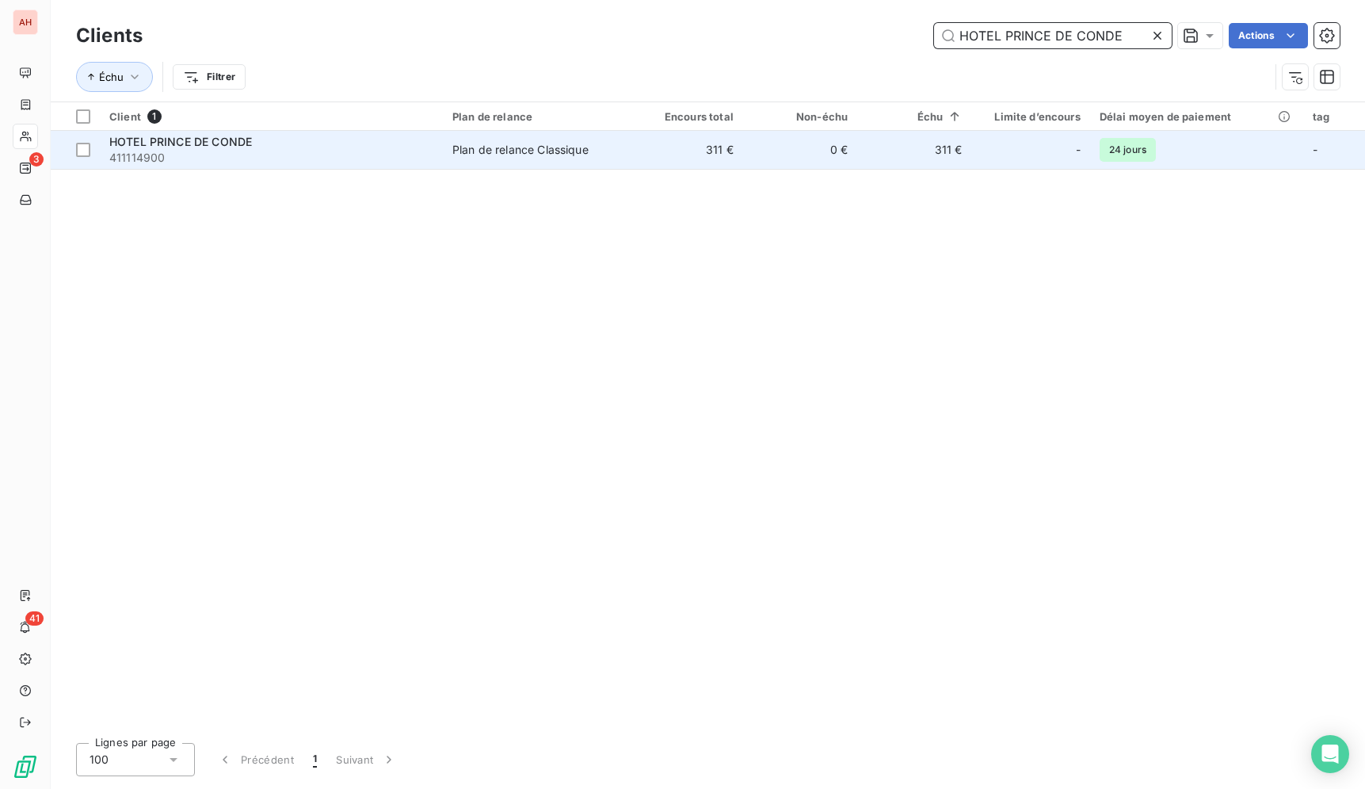
type input "HOTEL PRINCE DE CONDE"
click at [856, 145] on td "0 €" at bounding box center [800, 150] width 114 height 38
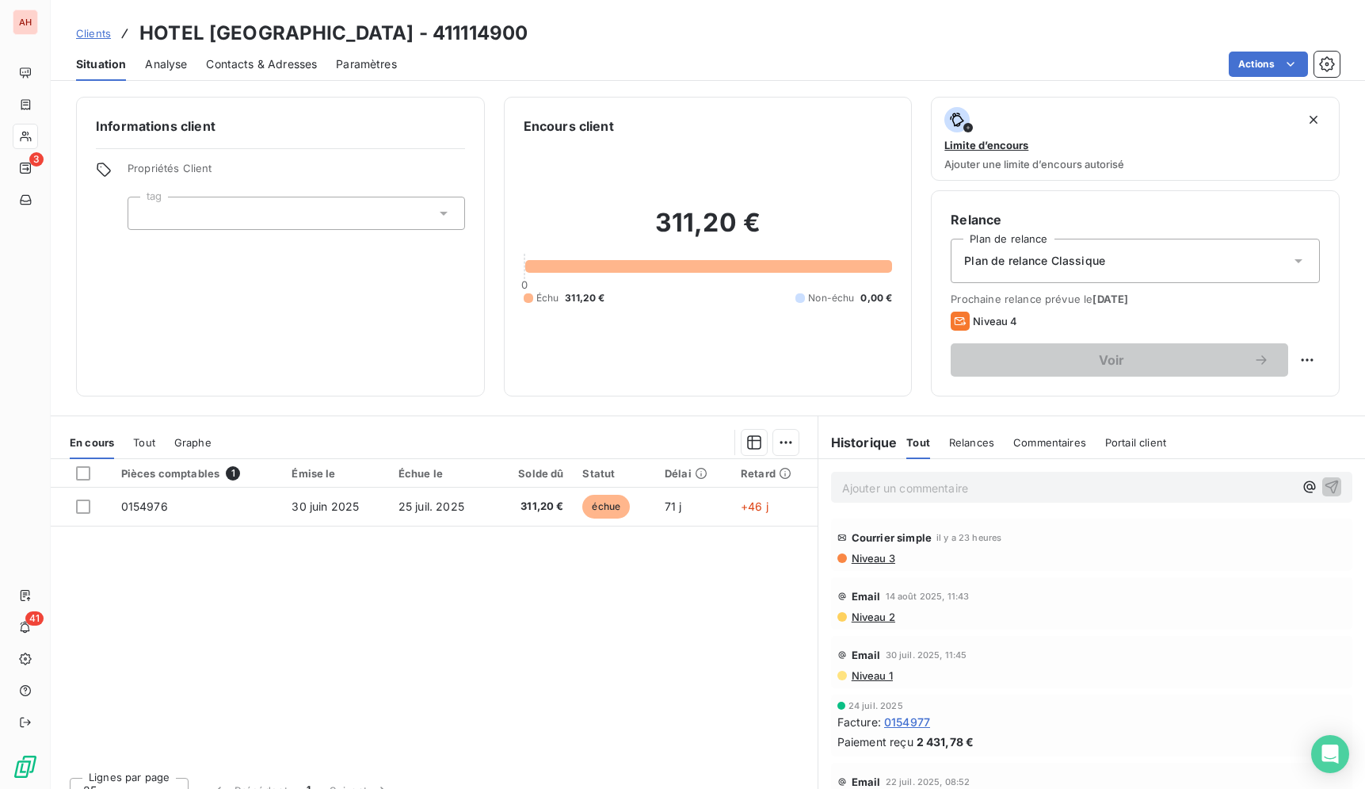
scroll to position [12, 0]
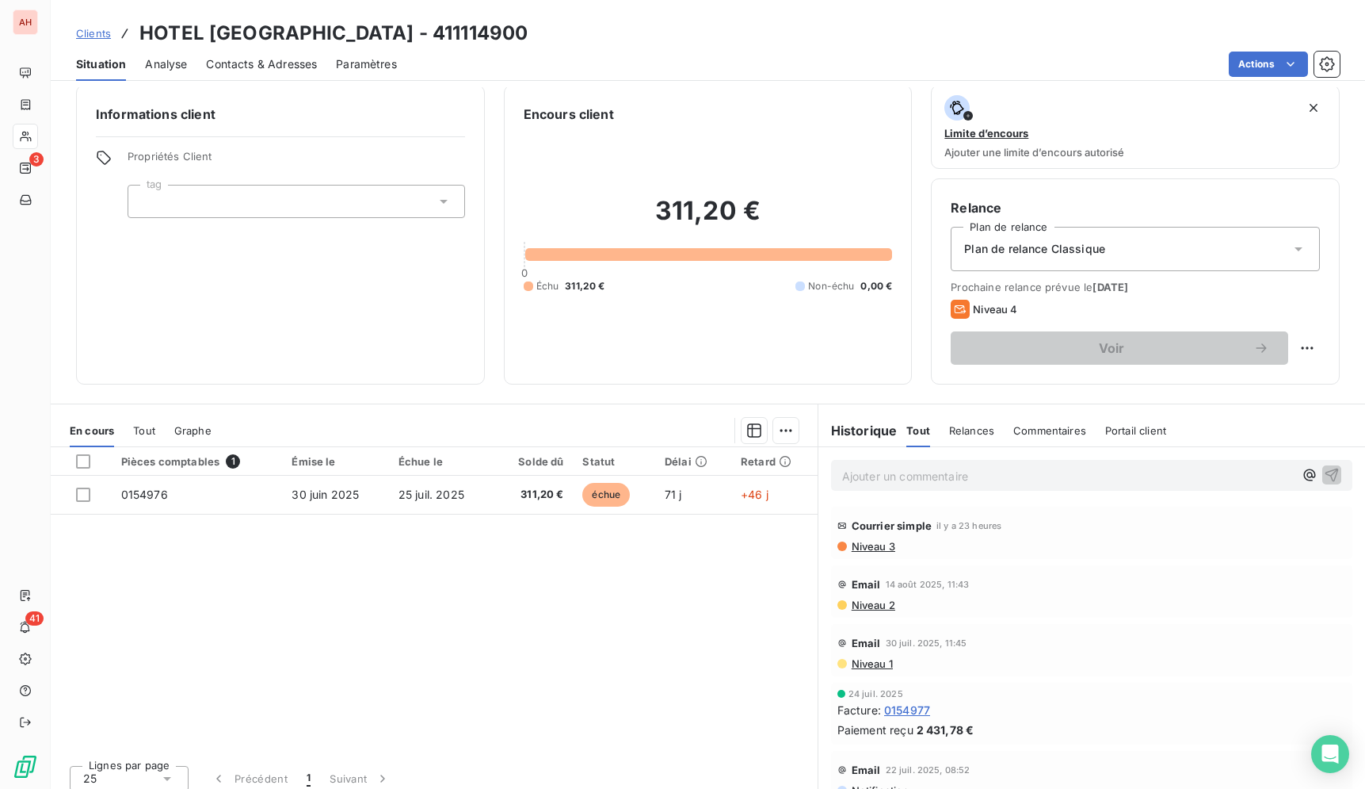
click at [386, 630] on div "Pièces comptables 1 Émise le Échue le Solde dû Statut Délai Retard 0154976 [DAT…" at bounding box center [434, 599] width 767 height 305
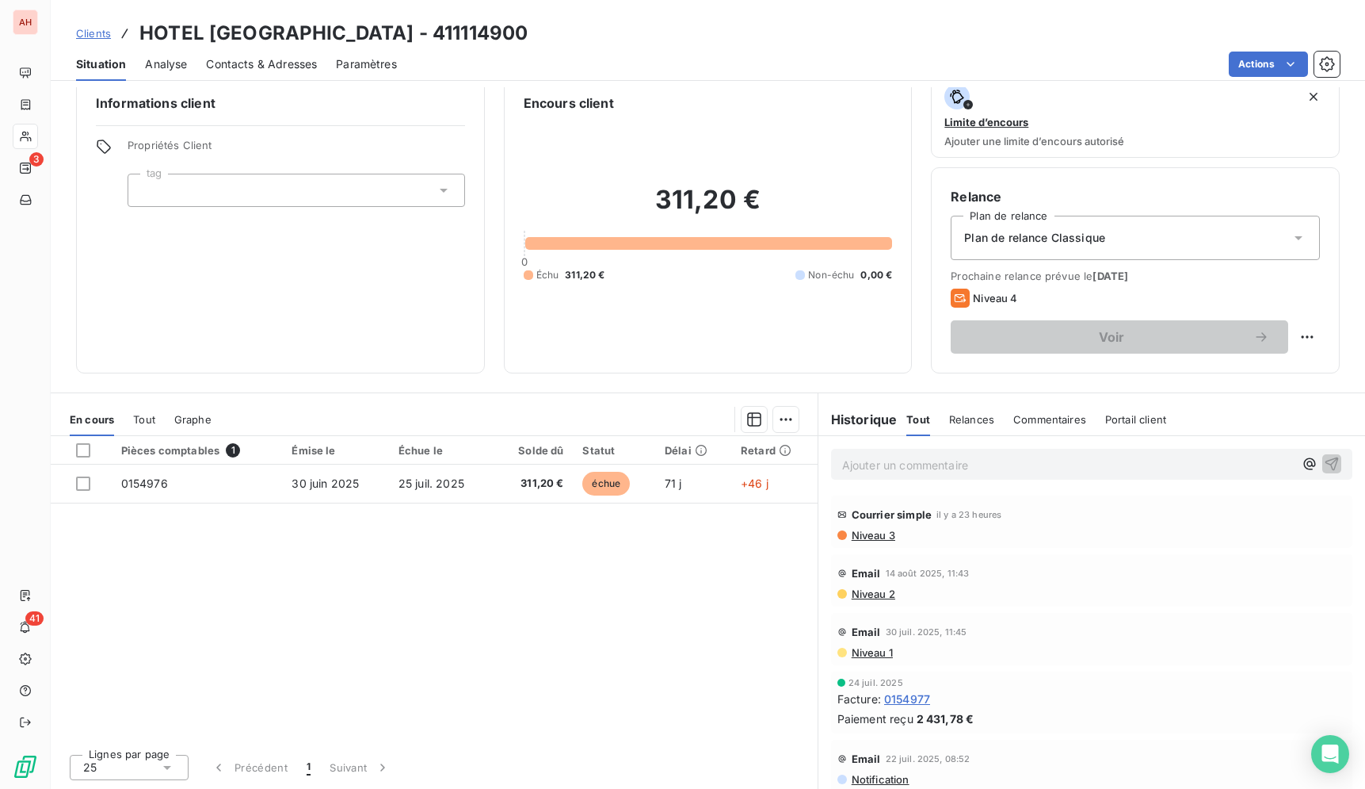
scroll to position [21, 0]
click at [552, 754] on div "Lignes par page 25 Précédent 1 Suivant" at bounding box center [434, 767] width 767 height 48
click at [556, 722] on div "Pièces comptables 1 Émise le Échue le Solde dû Statut Délai Retard 0154976 [DAT…" at bounding box center [434, 589] width 767 height 305
click at [451, 596] on div "Pièces comptables 1 Émise le Échue le Solde dû Statut Délai Retard 0154976 [DAT…" at bounding box center [434, 588] width 767 height 305
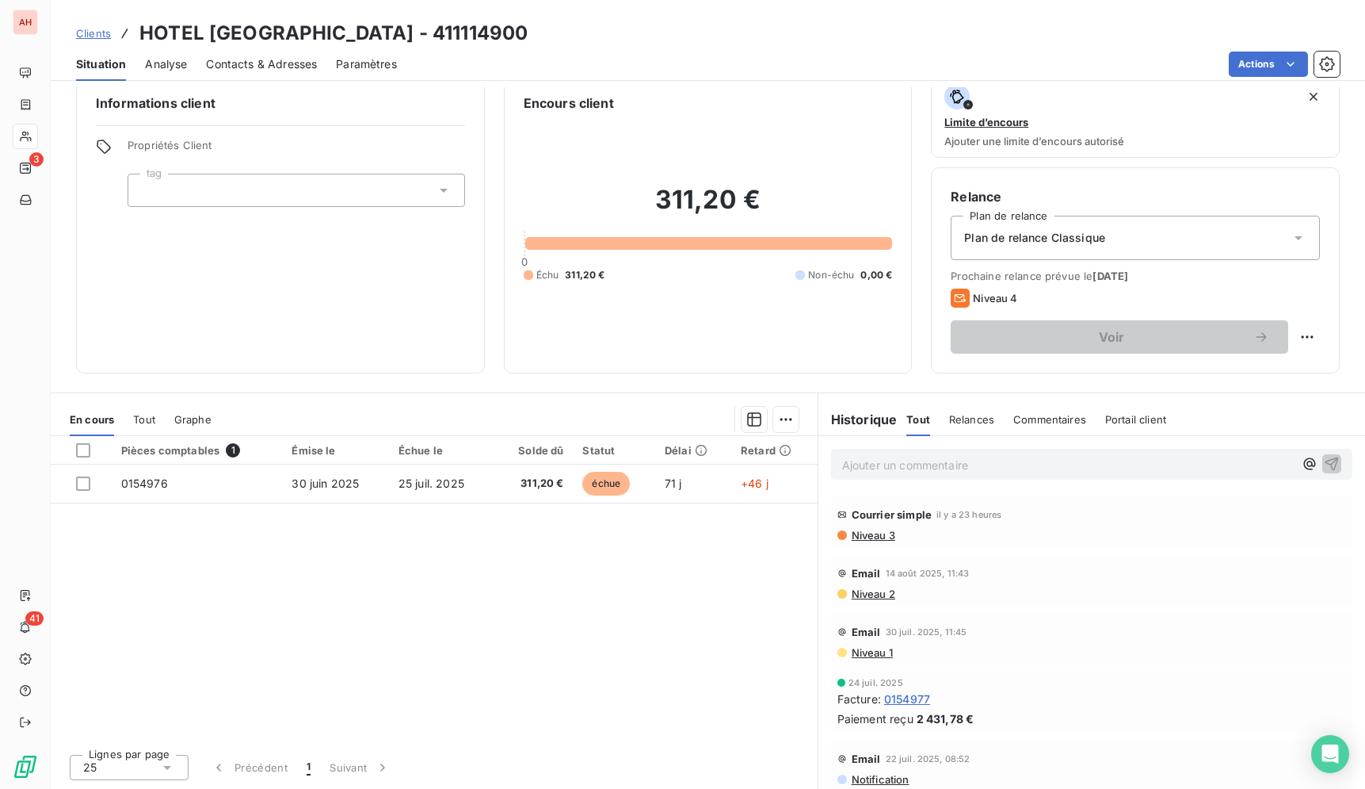
click at [451, 596] on div "Pièces comptables 1 Émise le Échue le Solde dû Statut Délai Retard 0154976 [DAT…" at bounding box center [434, 588] width 767 height 305
click at [396, 593] on div "Pièces comptables 1 Émise le Échue le Solde dû Statut Délai Retard 0154976 [DAT…" at bounding box center [434, 588] width 767 height 305
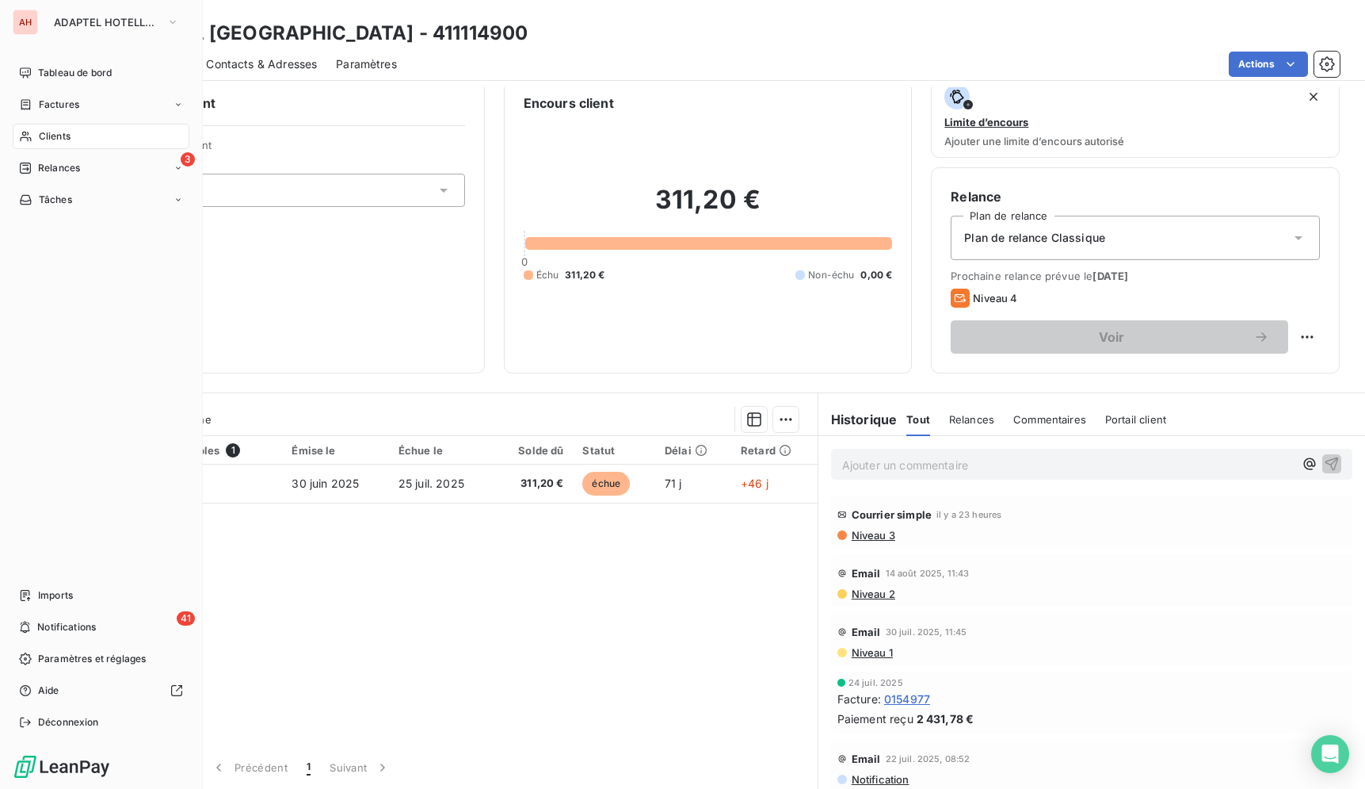
click at [38, 140] on div "Clients" at bounding box center [101, 136] width 177 height 25
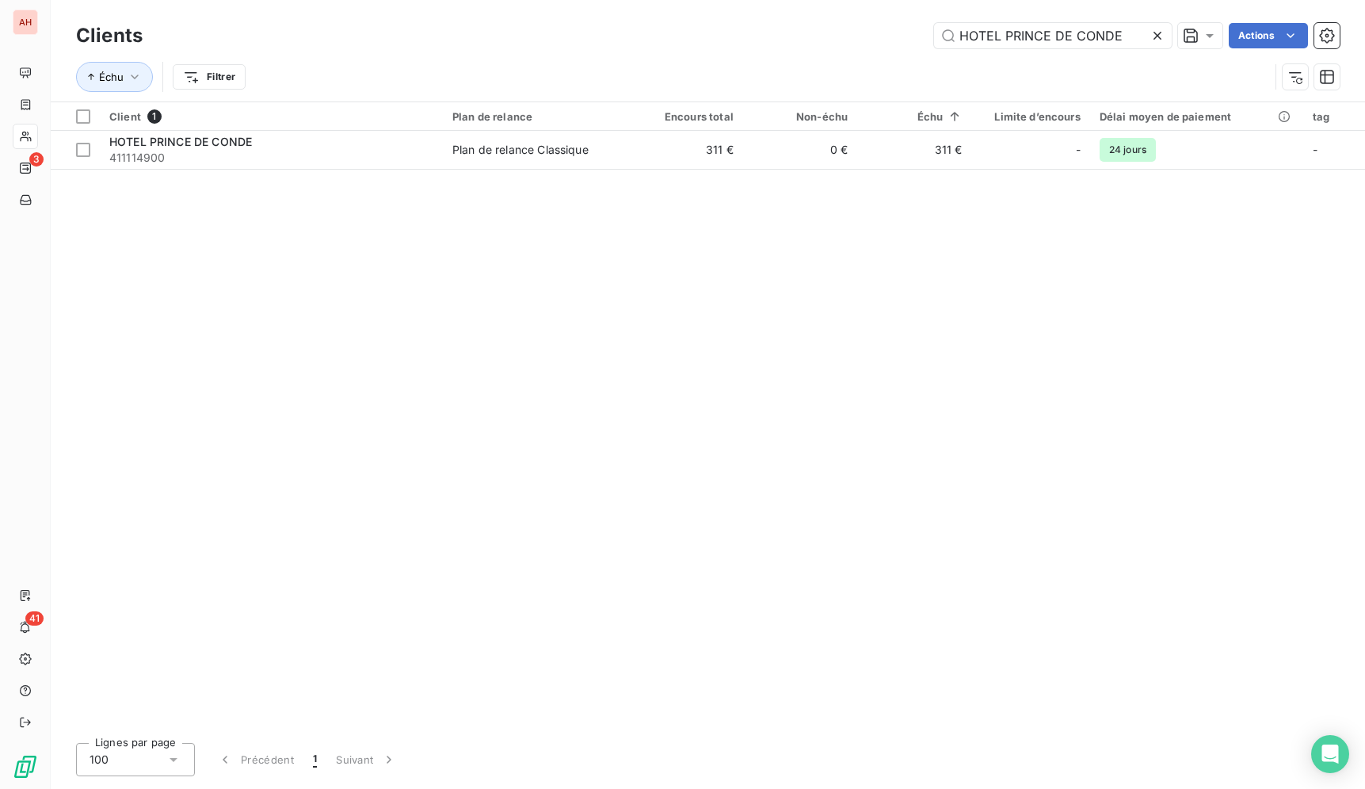
click at [1159, 40] on icon at bounding box center [1158, 36] width 16 height 16
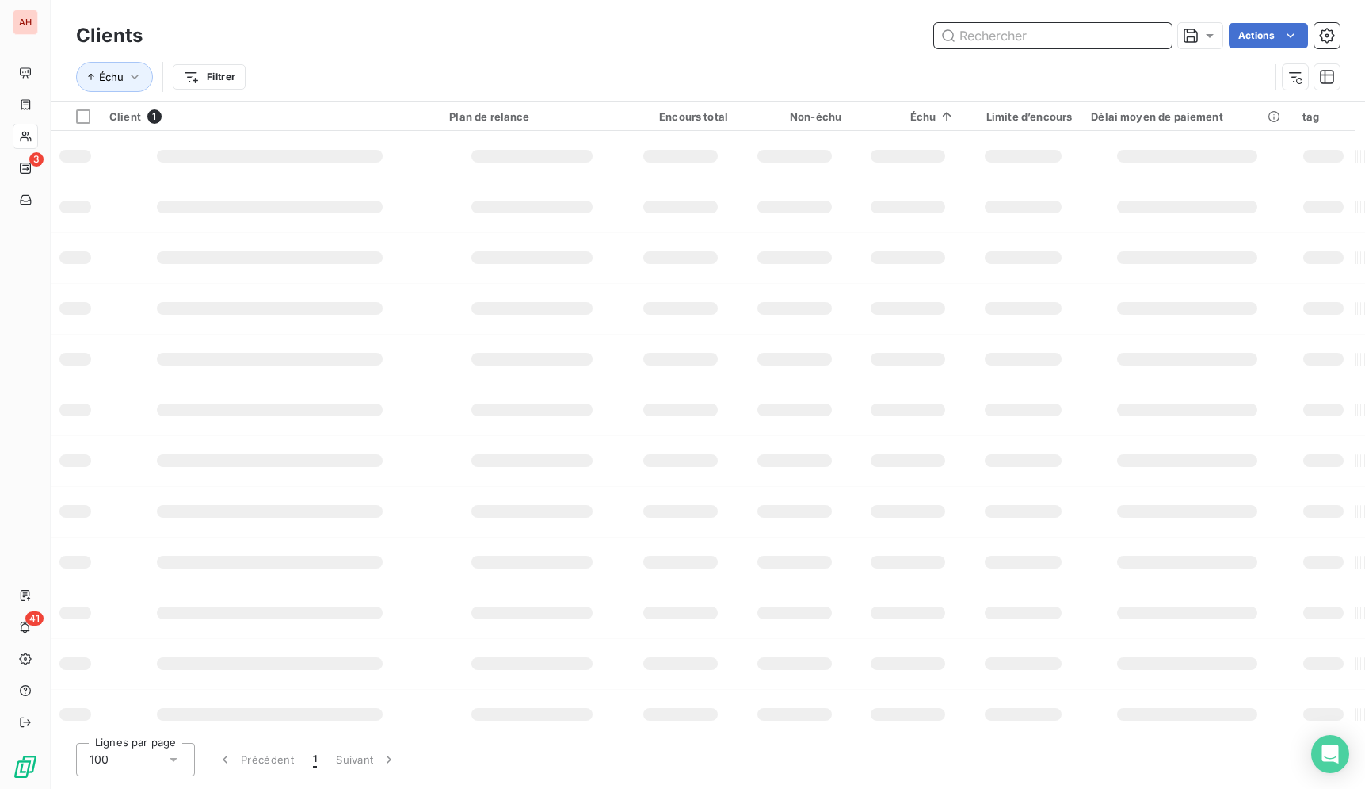
click at [1145, 43] on input "text" at bounding box center [1053, 35] width 238 height 25
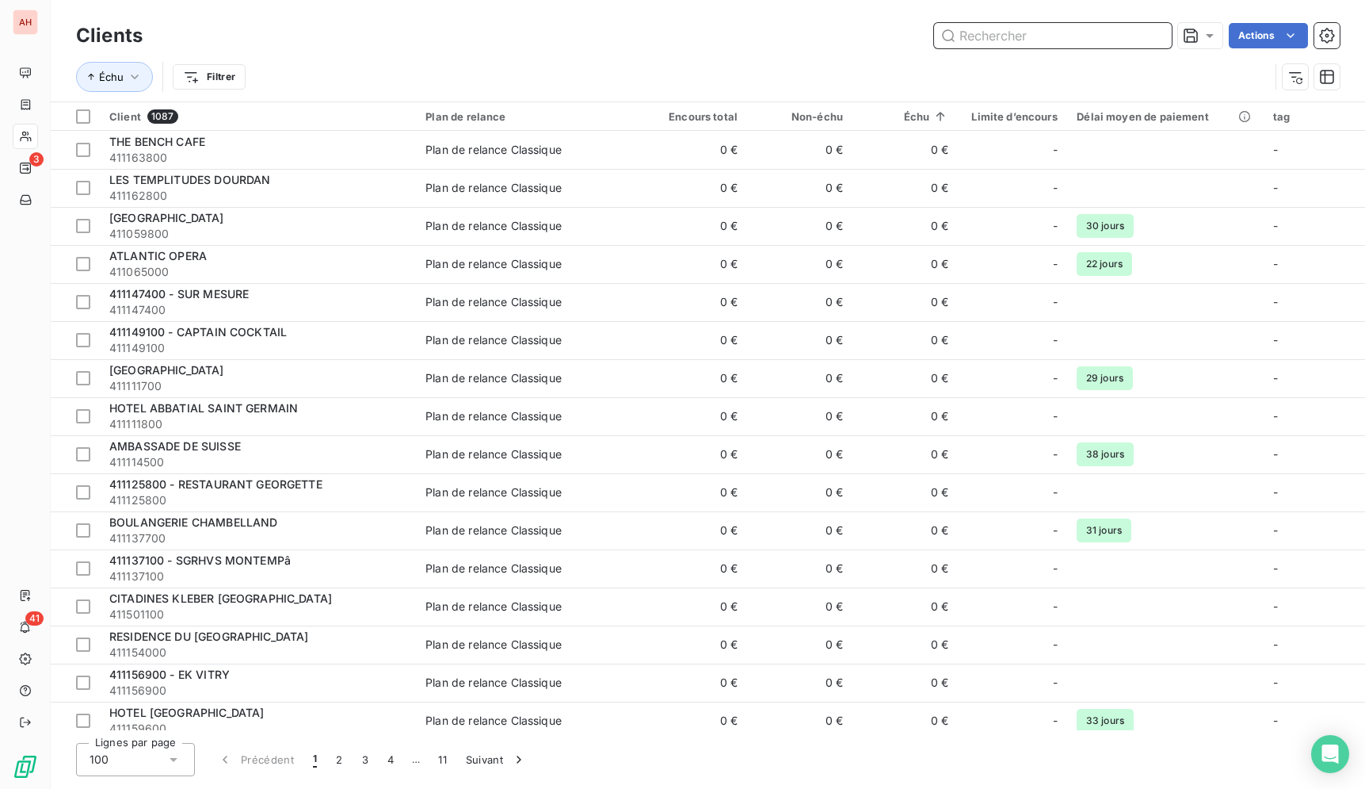
click at [1145, 43] on input "text" at bounding box center [1053, 35] width 238 height 25
click at [1134, 43] on input "text" at bounding box center [1053, 35] width 238 height 25
drag, startPoint x: 1134, startPoint y: 43, endPoint x: 1111, endPoint y: 58, distance: 27.5
click at [1132, 43] on input "text" at bounding box center [1053, 35] width 238 height 25
click at [1129, 44] on input "text" at bounding box center [1053, 35] width 238 height 25
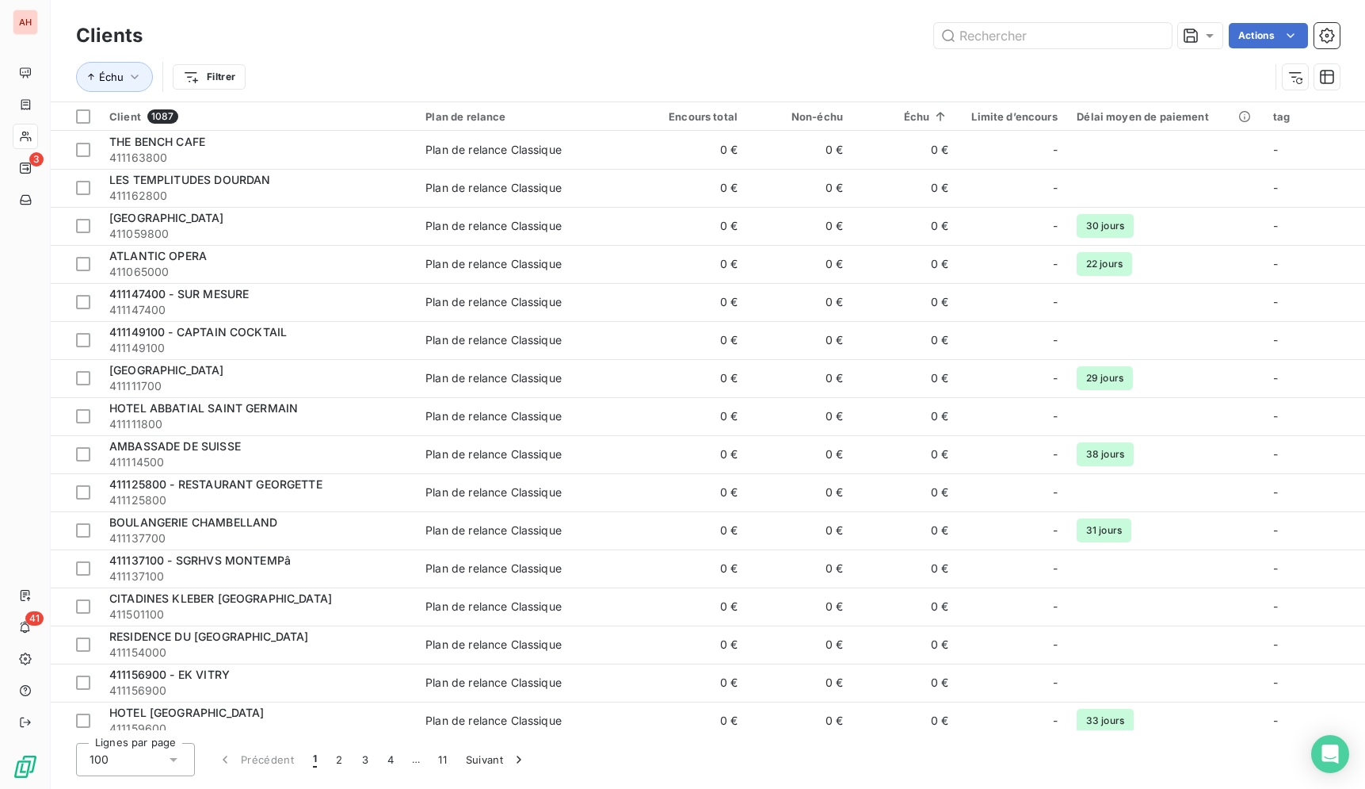
click at [1111, 58] on div "Échu Filtrer" at bounding box center [708, 76] width 1264 height 49
click at [1090, 41] on input "text" at bounding box center [1053, 35] width 238 height 25
paste input "IBIS ORLY CHEVILLY"
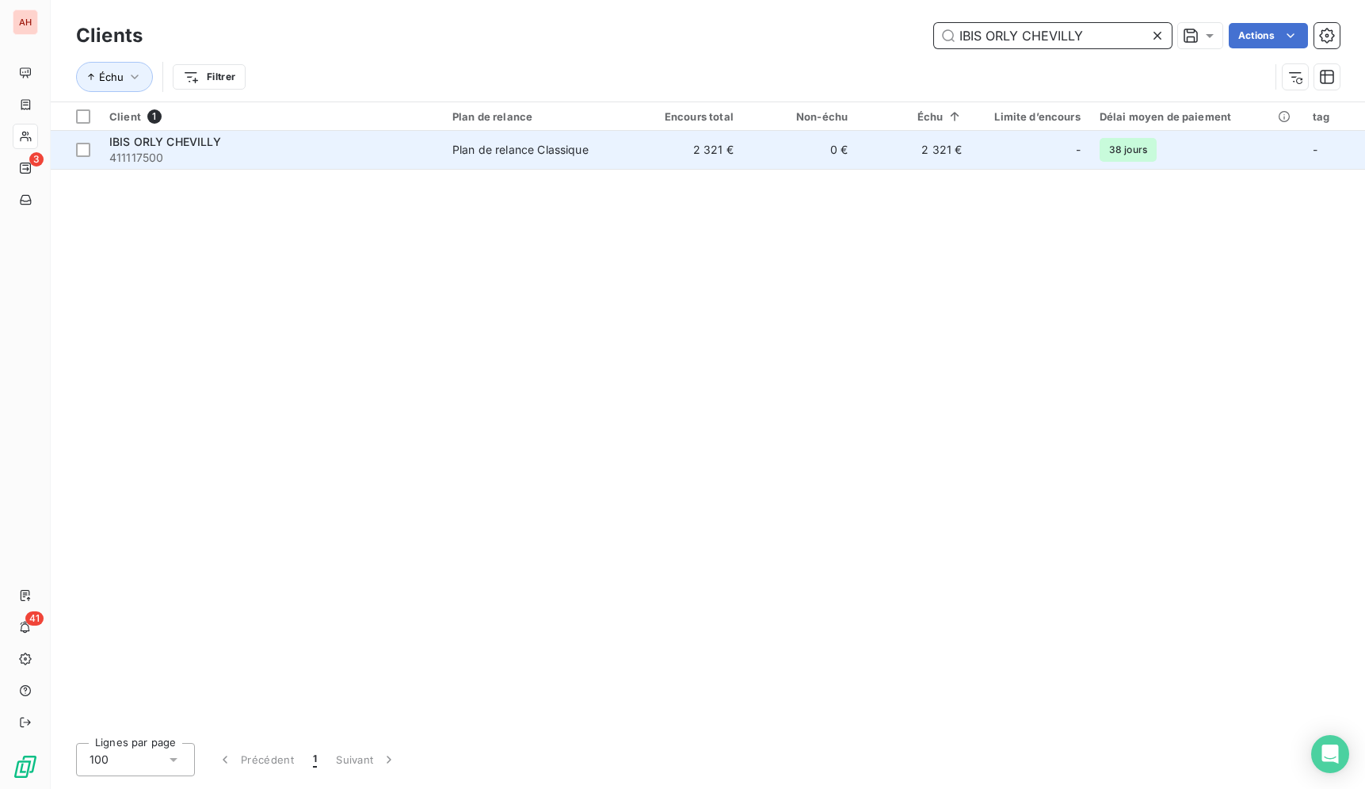
type input "IBIS ORLY CHEVILLY"
click at [968, 151] on td "2 321 €" at bounding box center [914, 150] width 114 height 38
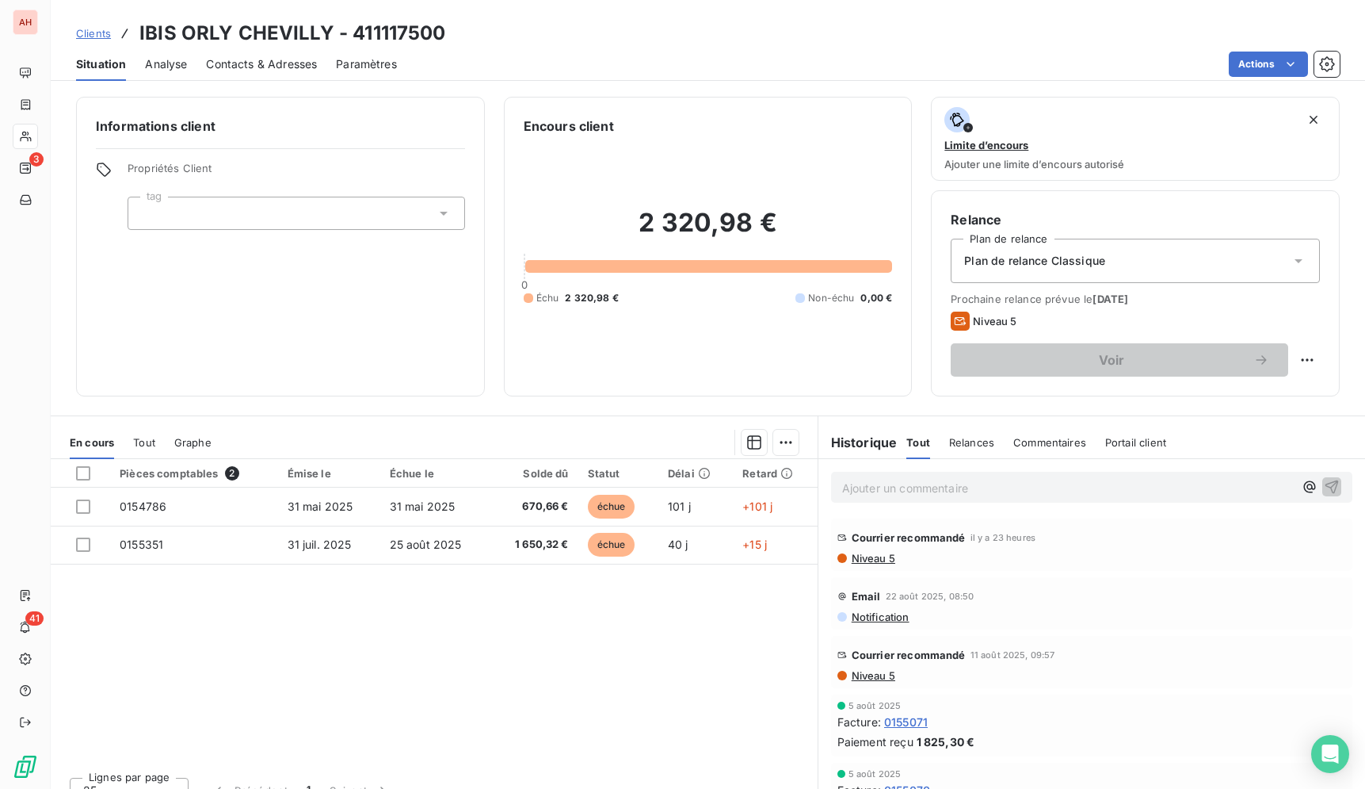
click at [690, 695] on div "Pièces comptables 2 Émise le Échue le Solde dû Statut Délai Retard 0154786 [DAT…" at bounding box center [434, 611] width 767 height 305
click at [509, 722] on div "Pièces comptables 2 Émise le Échue le Solde dû Statut Délai Retard 0154786 [DAT…" at bounding box center [434, 611] width 767 height 305
click at [422, 675] on div "Pièces comptables 2 Émise le Échue le Solde dû Statut Délai Retard 0154786 [DAT…" at bounding box center [434, 611] width 767 height 305
click at [636, 640] on div "Pièces comptables 2 Émise le Échue le Solde dû Statut Délai Retard 0154786 [DAT…" at bounding box center [434, 611] width 767 height 305
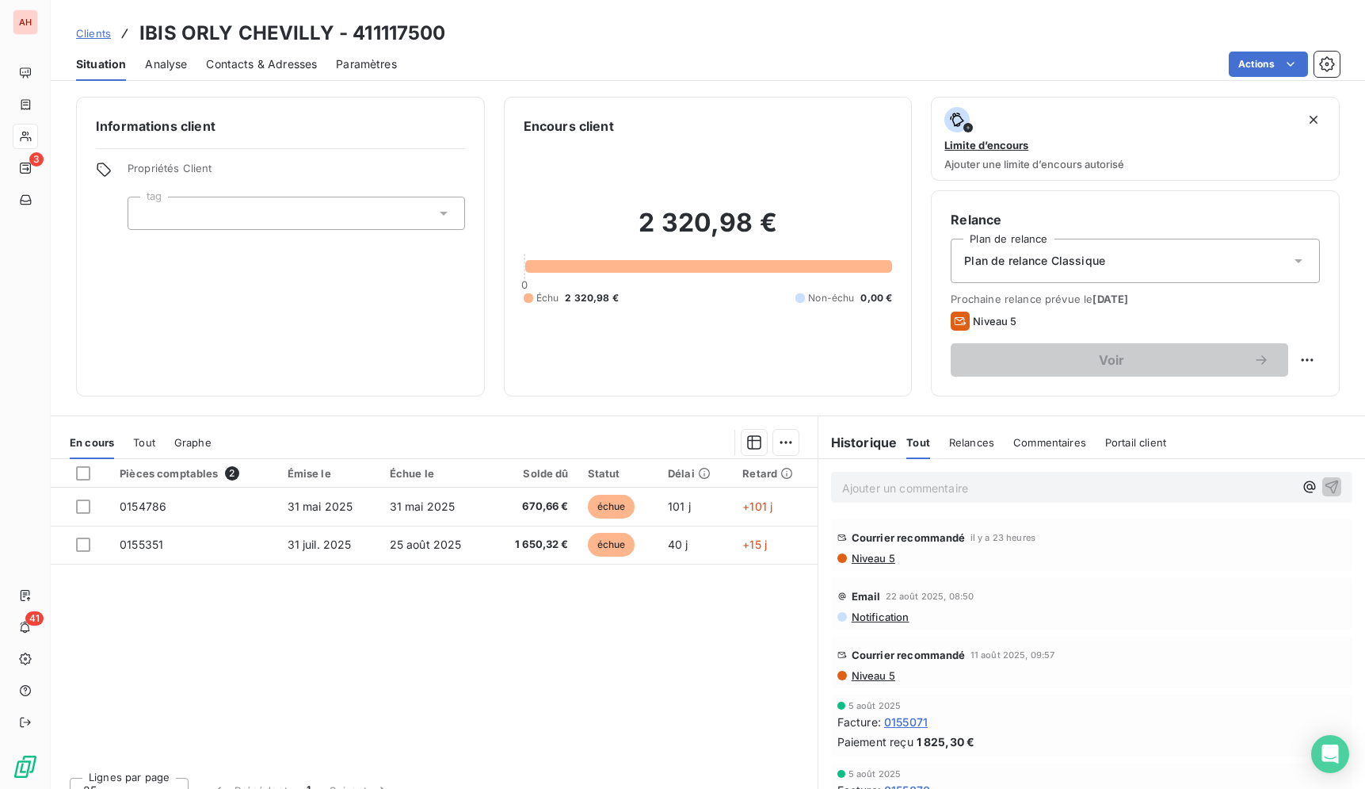
click at [853, 564] on span "Niveau 5" at bounding box center [872, 558] width 45 height 13
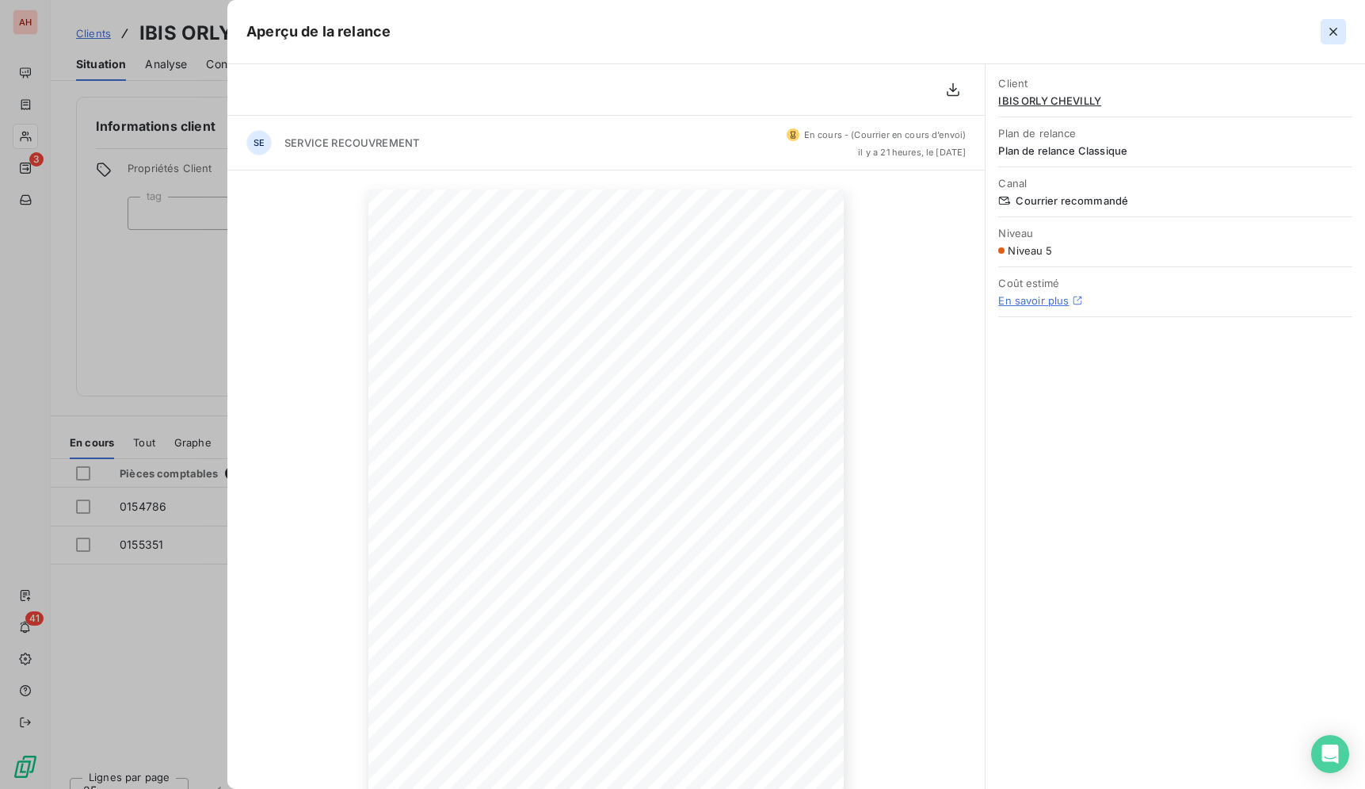
click at [1328, 30] on icon "button" at bounding box center [1334, 32] width 16 height 16
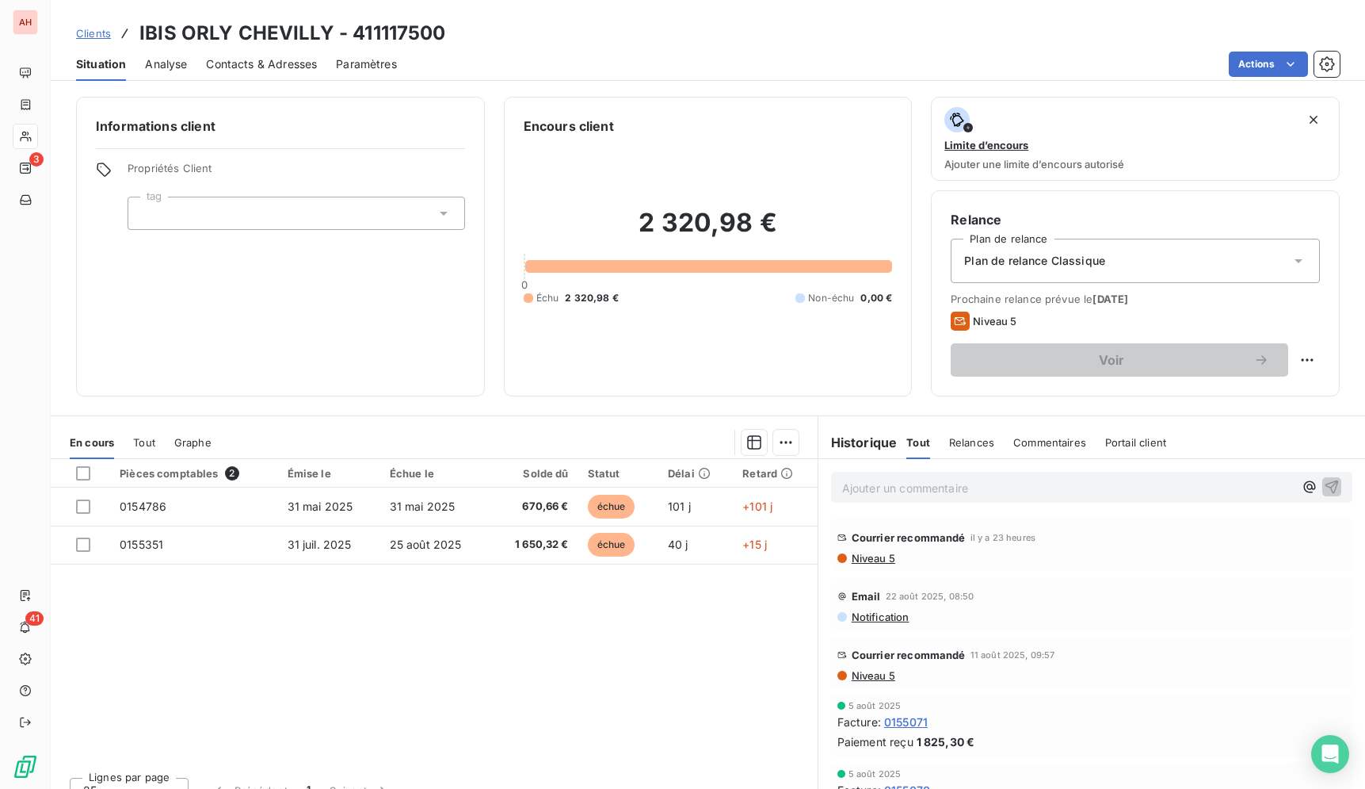
click at [881, 558] on span "Niveau 5" at bounding box center [872, 558] width 45 height 13
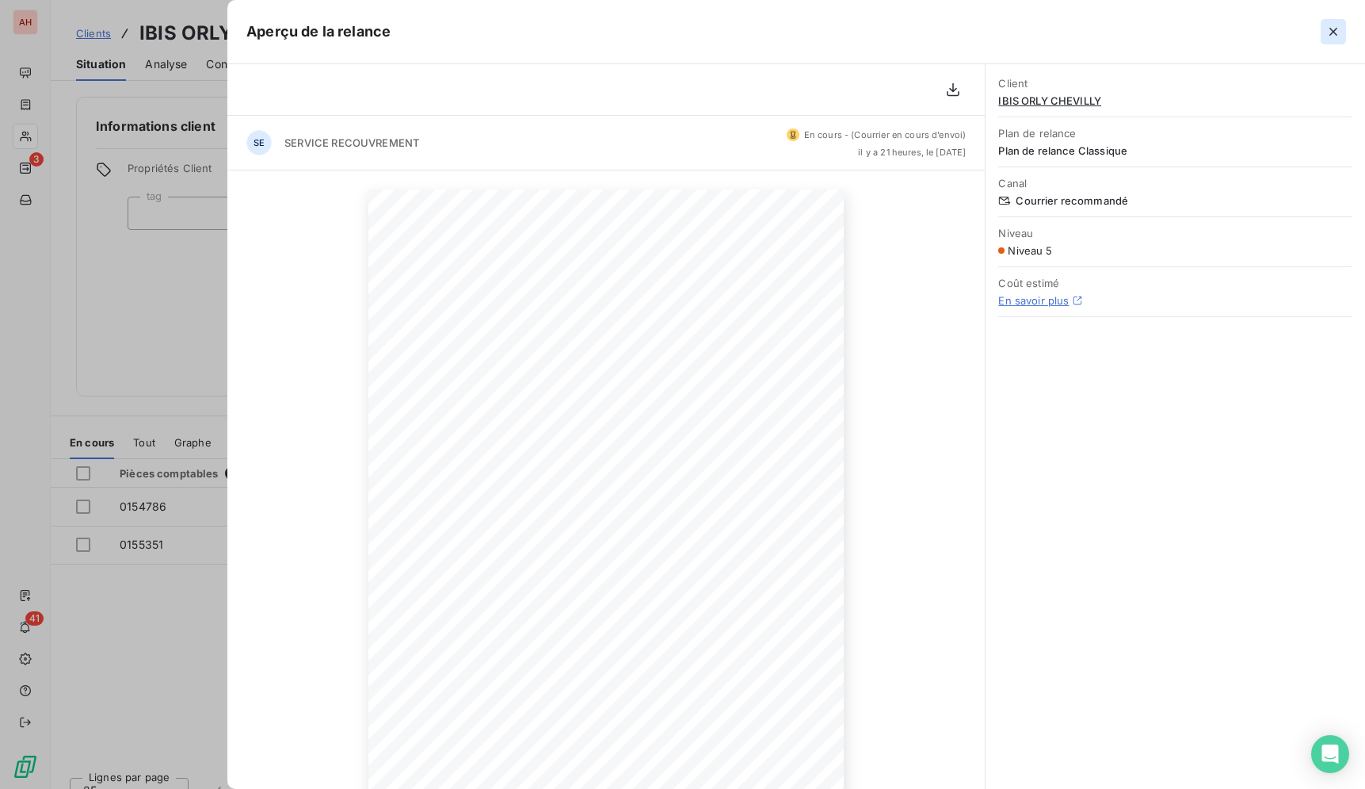
click at [1339, 36] on icon "button" at bounding box center [1334, 32] width 16 height 16
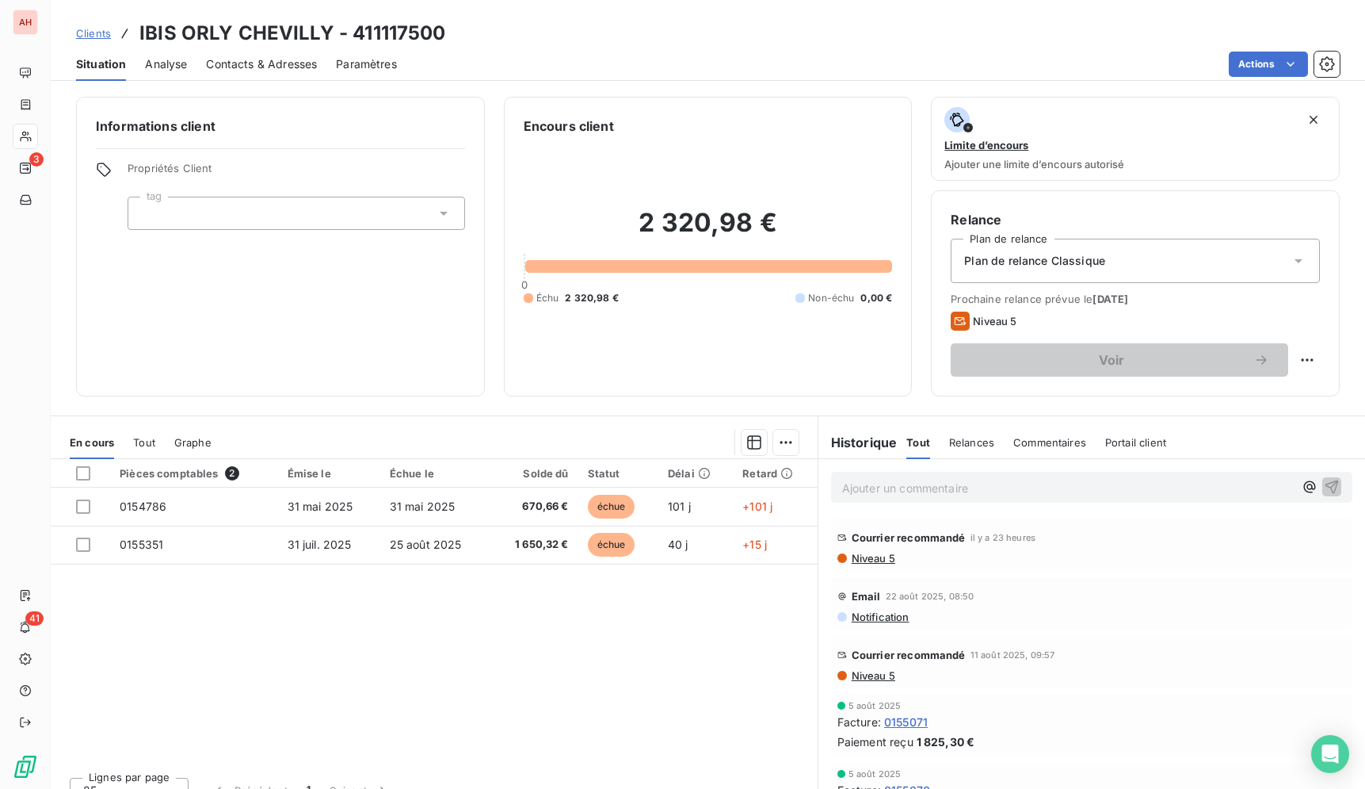
scroll to position [23, 0]
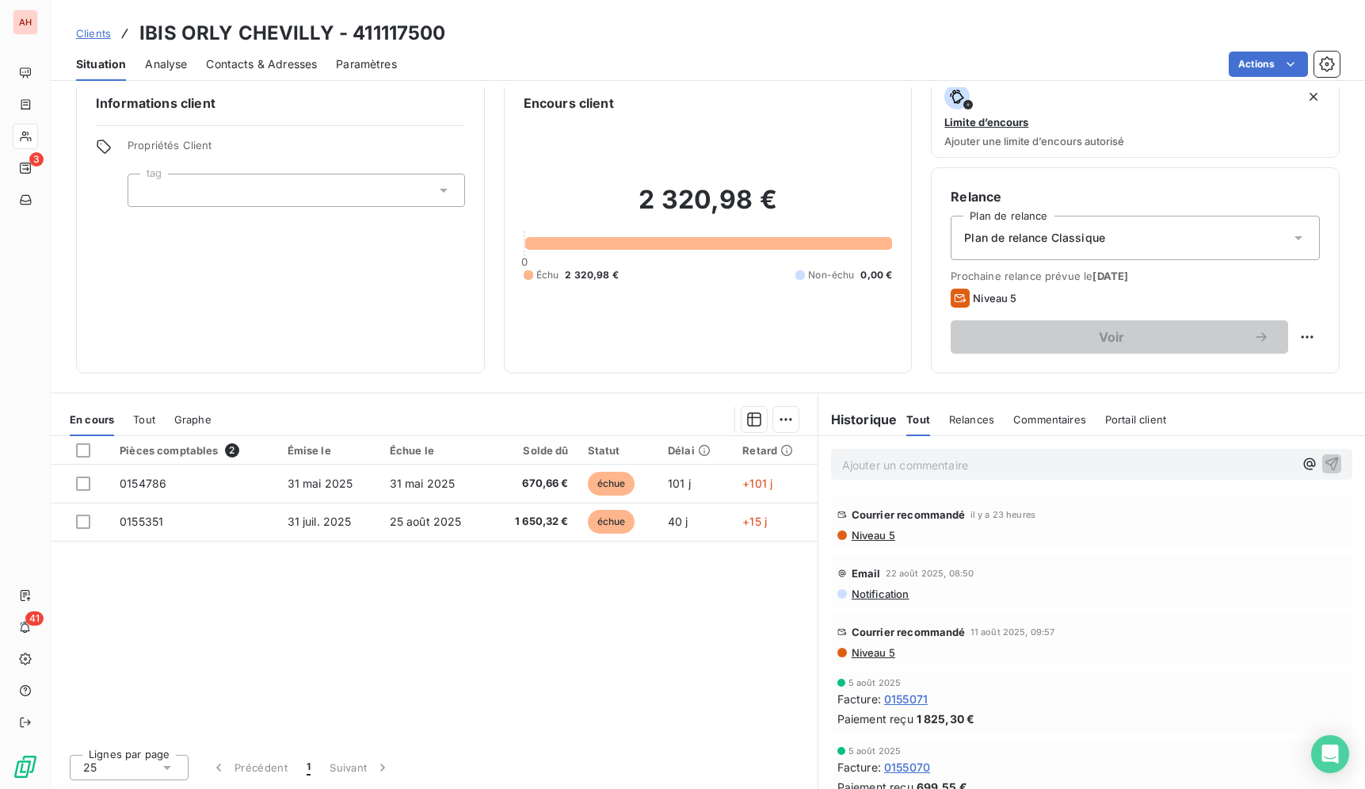
click at [554, 690] on div "Pièces comptables 2 Émise le Échue le Solde dû Statut Délai Retard 0154786 [DAT…" at bounding box center [434, 588] width 767 height 305
click at [628, 719] on div "Pièces comptables 2 Émise le Échue le Solde dû Statut Délai Retard 0154786 [DAT…" at bounding box center [434, 588] width 767 height 305
click at [626, 701] on div "Pièces comptables 2 Émise le Échue le Solde dû Statut Délai Retard 0154786 [DAT…" at bounding box center [434, 588] width 767 height 305
click at [662, 729] on div "Pièces comptables 2 Émise le Échue le Solde dû Statut Délai Retard 0154786 [DAT…" at bounding box center [434, 588] width 767 height 305
click at [615, 693] on div "Pièces comptables 2 Émise le Échue le Solde dû Statut Délai Retard 0154786 [DAT…" at bounding box center [434, 588] width 767 height 305
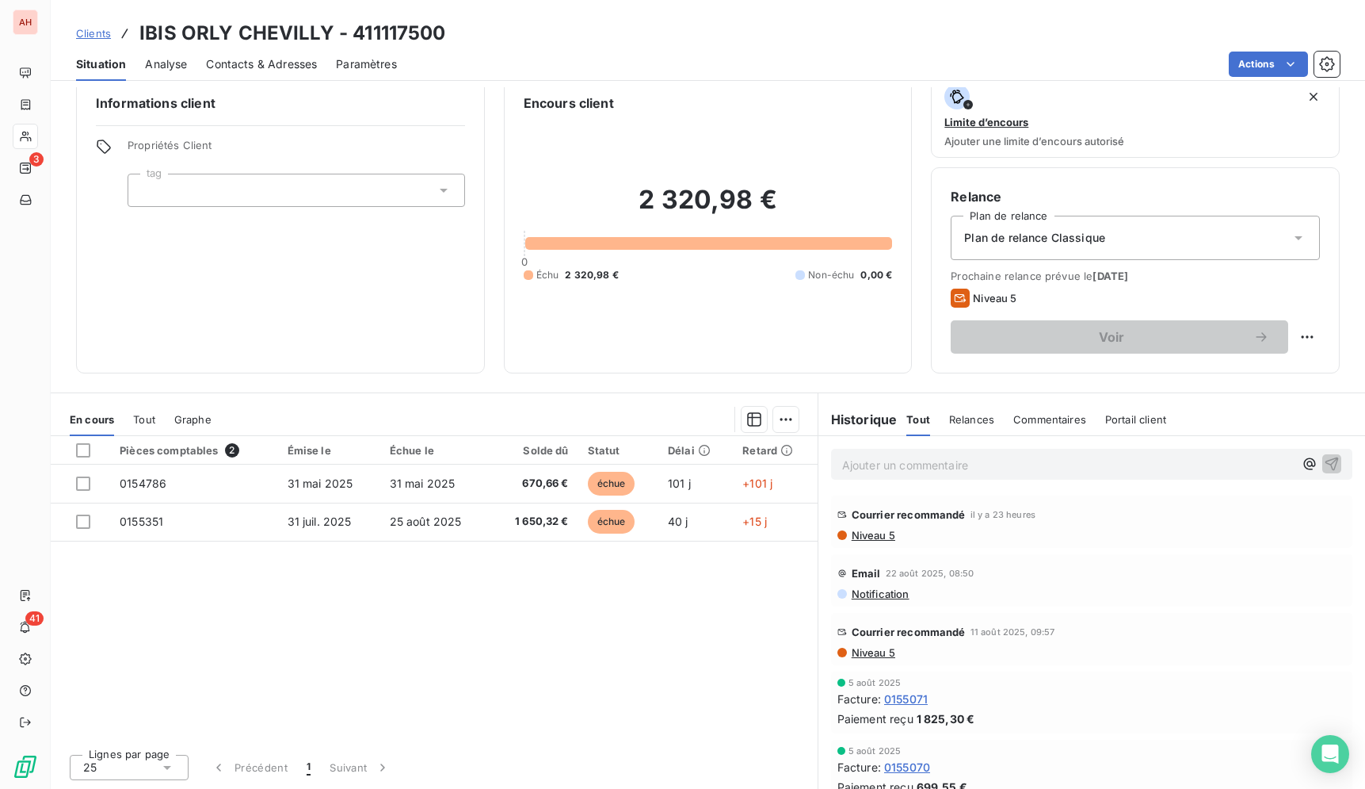
click at [372, 629] on div "Pièces comptables 2 Émise le Échue le Solde dû Statut Délai Retard 0154786 [DAT…" at bounding box center [434, 588] width 767 height 305
click at [384, 588] on div "Pièces comptables 2 Émise le Échue le Solde dû Statut Délai Retard 0154786 [DAT…" at bounding box center [434, 588] width 767 height 305
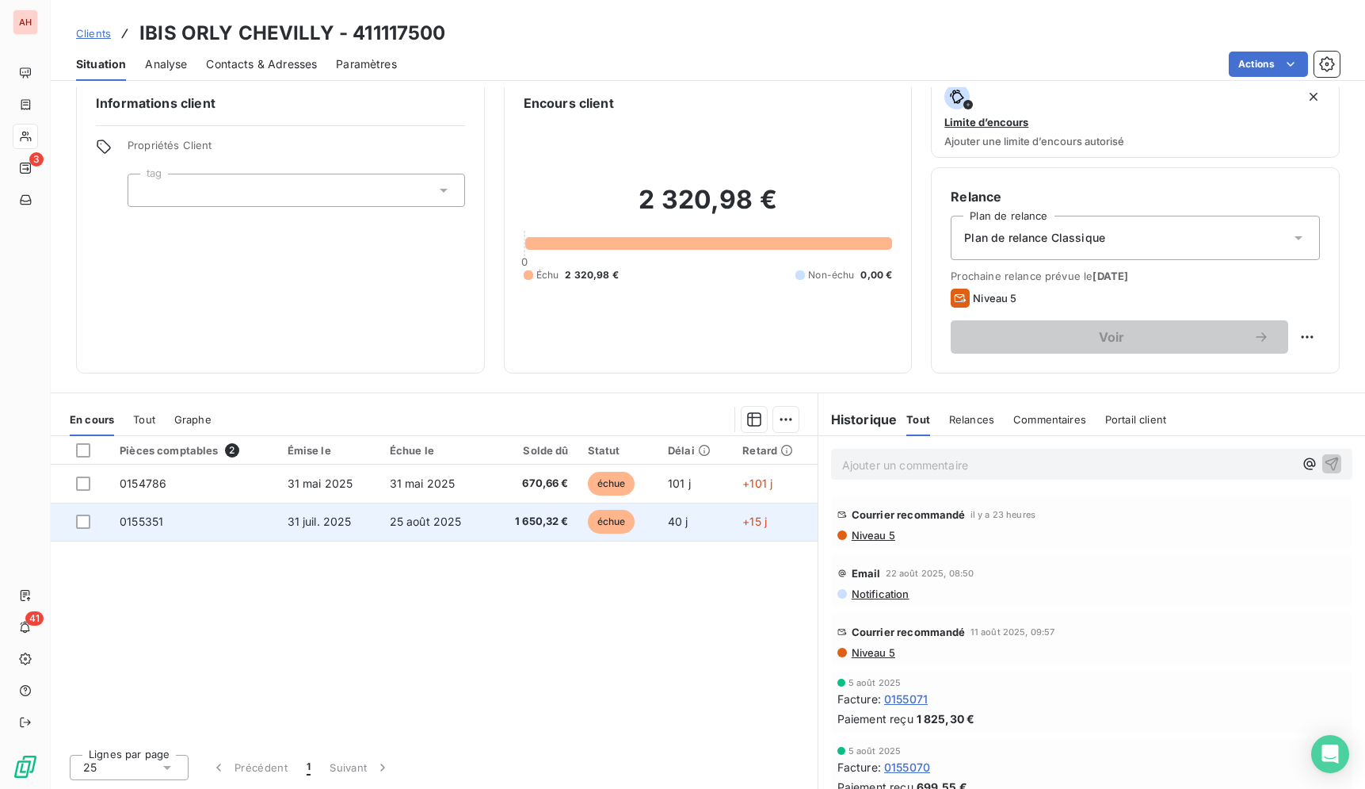
click at [370, 522] on td "31 juil. 2025" at bounding box center [329, 521] width 102 height 38
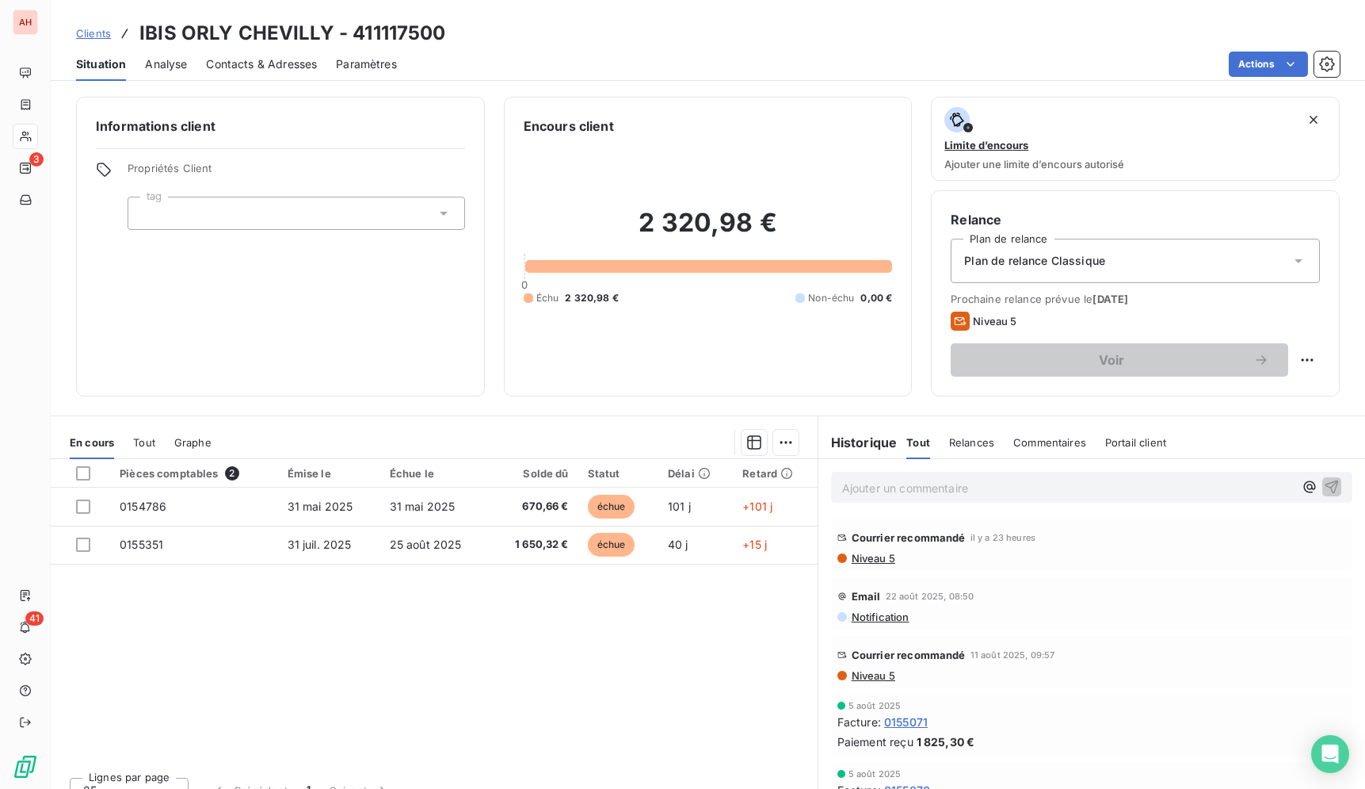
click at [696, 727] on div "Pièces comptables 2 Émise le Échue le Solde dû Statut Délai Retard 0154786 [DAT…" at bounding box center [434, 611] width 767 height 305
click at [558, 691] on div "Pièces comptables 2 Émise le Échue le Solde dû Statut Délai Retard 0154786 [DAT…" at bounding box center [434, 611] width 767 height 305
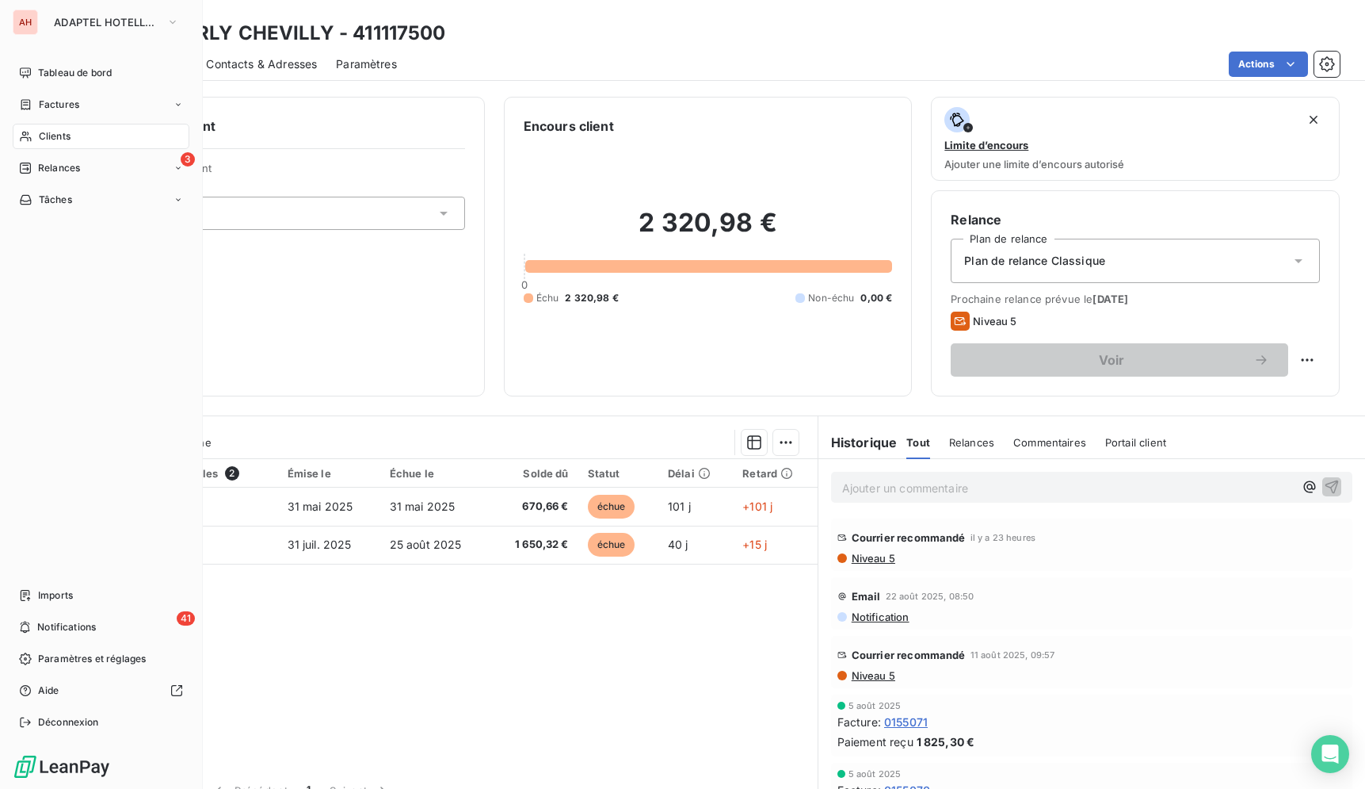
click at [23, 138] on icon at bounding box center [25, 137] width 11 height 10
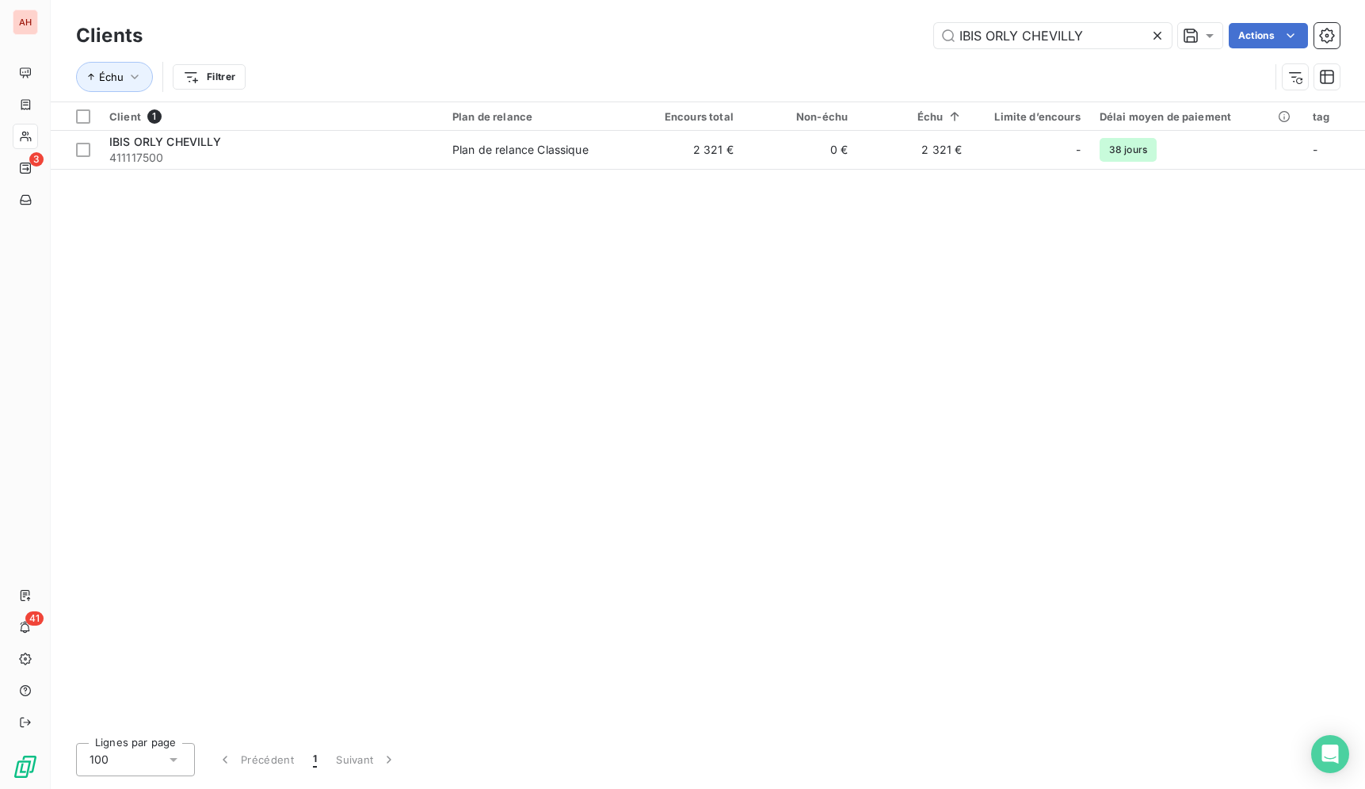
click at [1163, 35] on icon at bounding box center [1158, 36] width 16 height 16
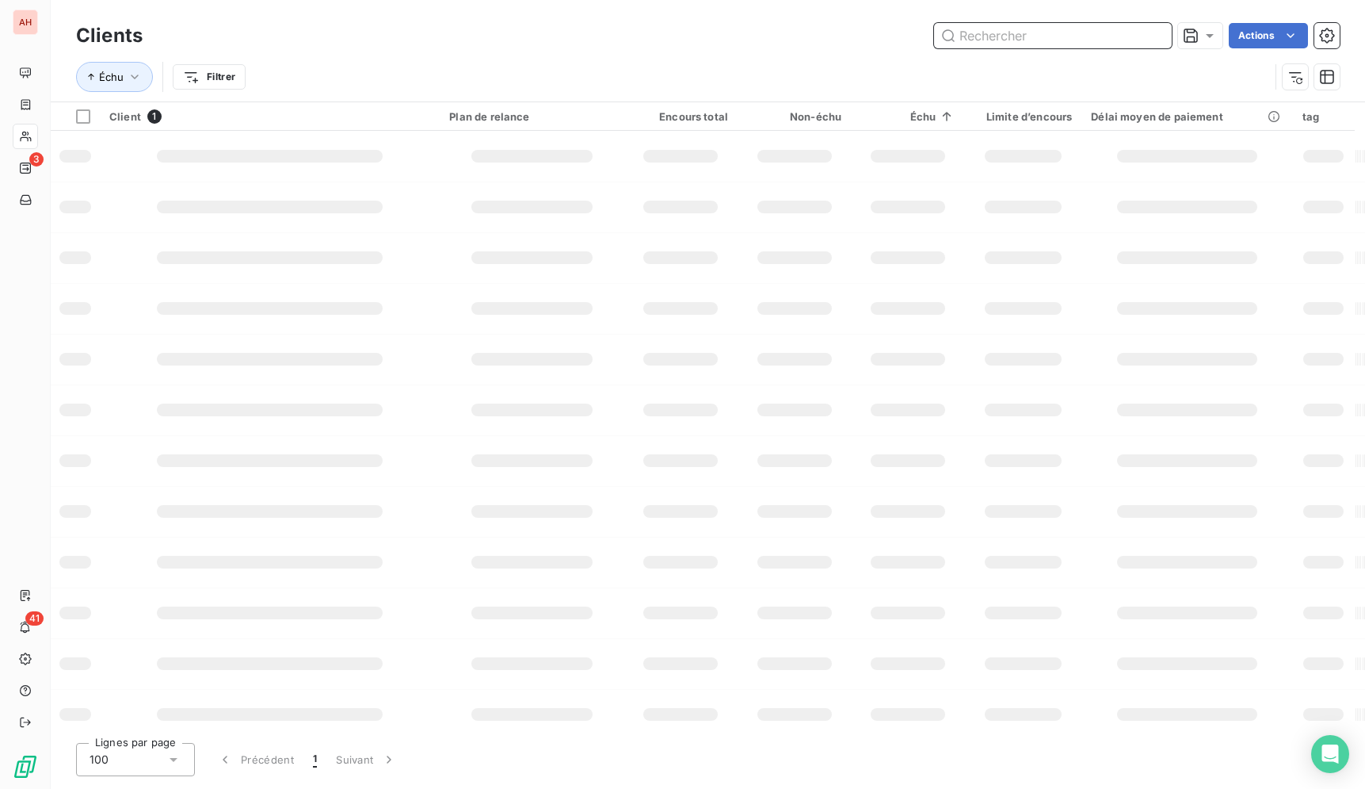
click at [1126, 36] on input "text" at bounding box center [1053, 35] width 238 height 25
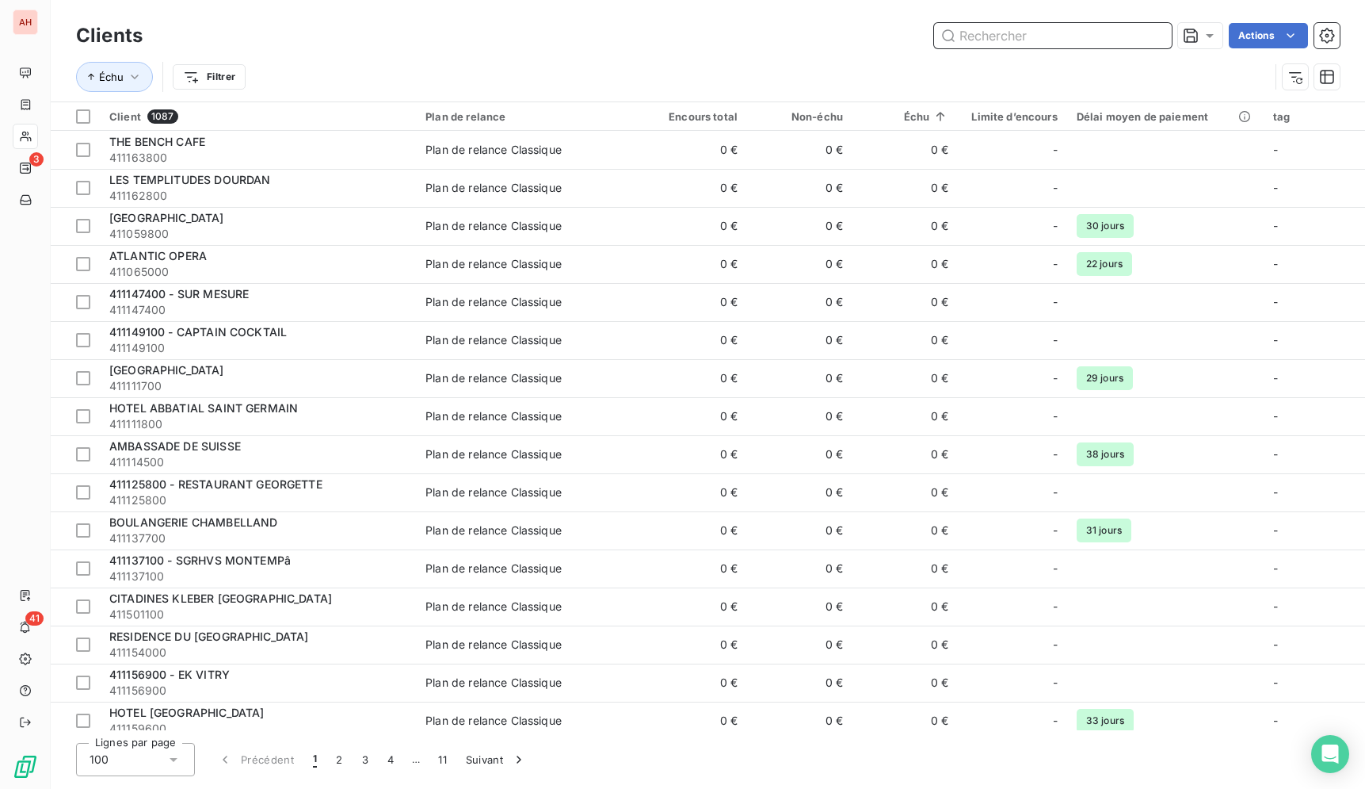
paste input "[GEOGRAPHIC_DATA]"
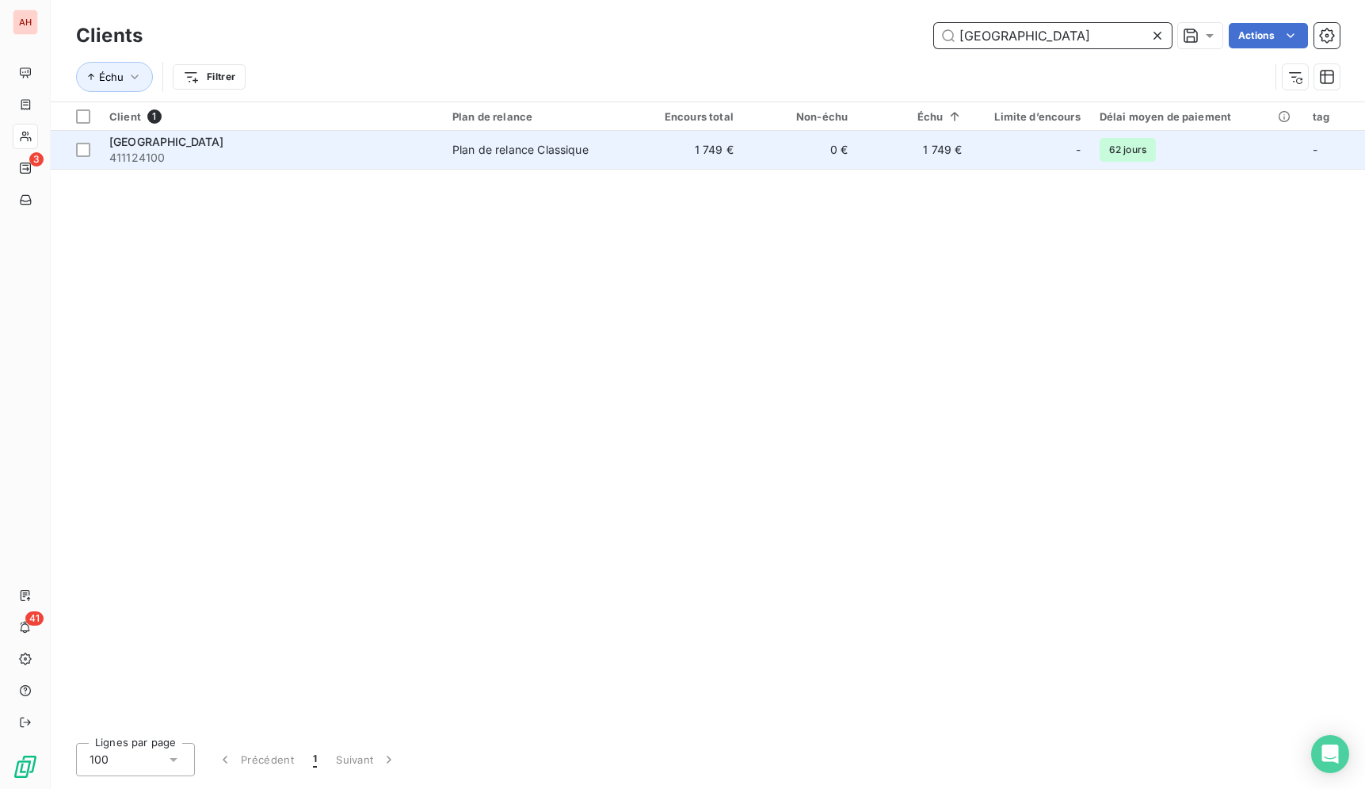
type input "[GEOGRAPHIC_DATA]"
click at [699, 151] on td "1 749 €" at bounding box center [686, 150] width 114 height 38
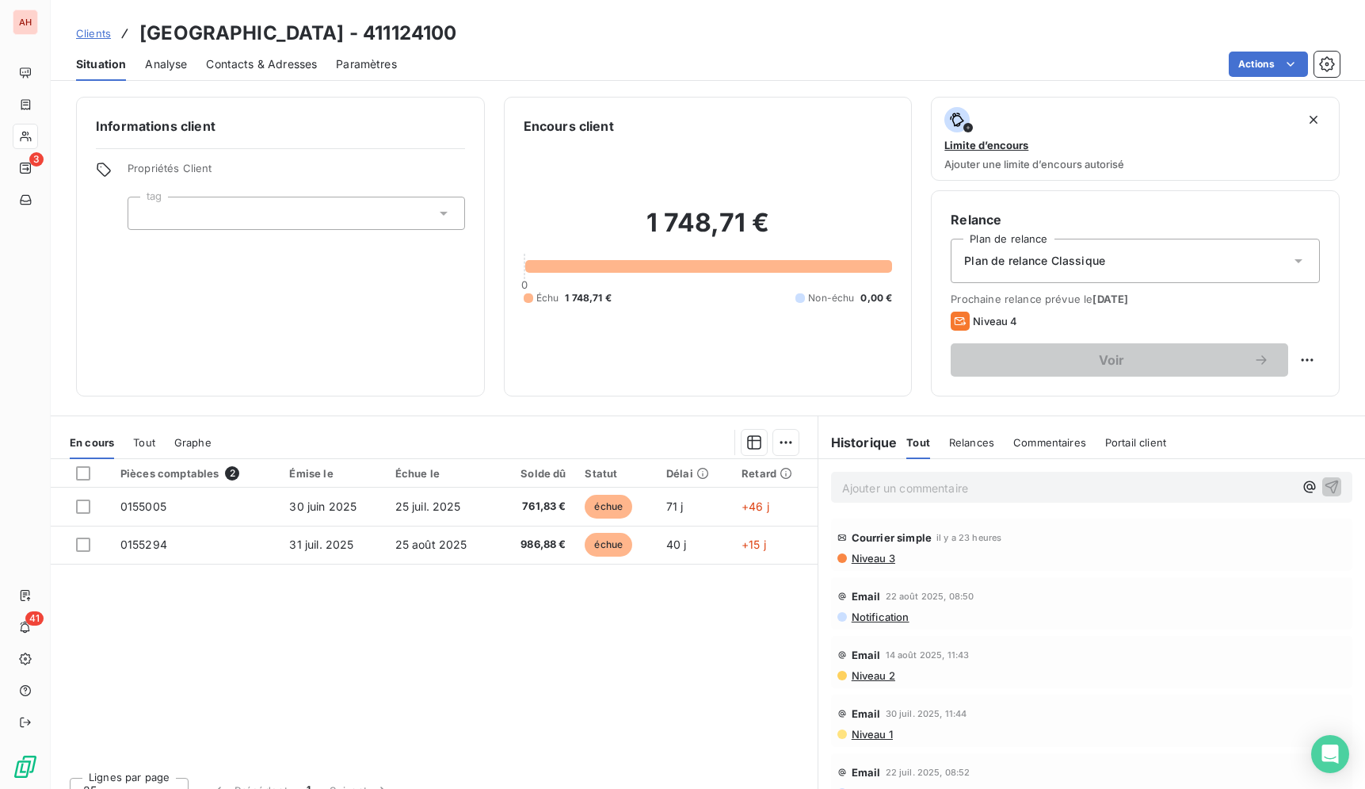
click at [517, 44] on div "Clients [GEOGRAPHIC_DATA] - 411124100" at bounding box center [708, 33] width 1315 height 29
drag, startPoint x: 613, startPoint y: 20, endPoint x: 619, endPoint y: 29, distance: 11.4
click at [619, 29] on div "Clients [GEOGRAPHIC_DATA] - 411124100" at bounding box center [708, 33] width 1315 height 29
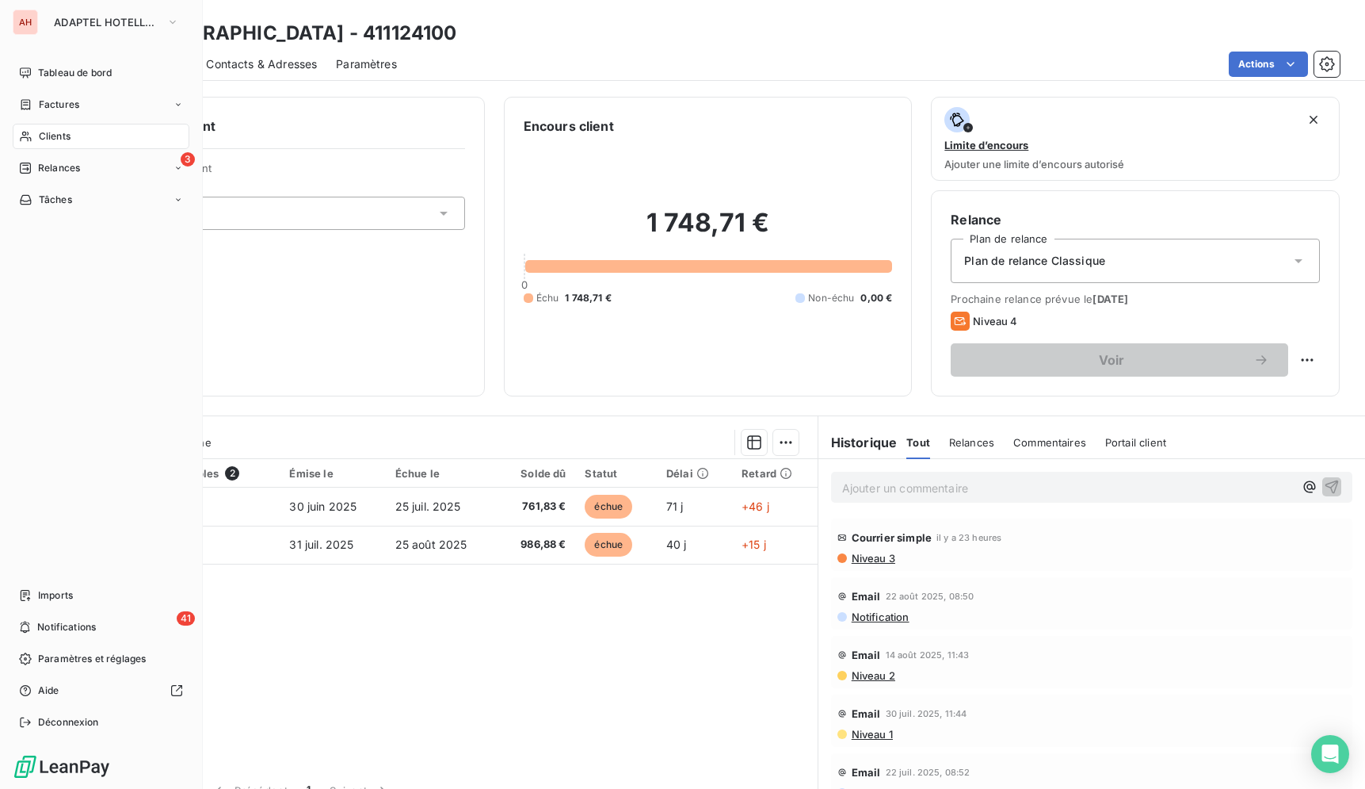
click at [61, 136] on span "Clients" at bounding box center [55, 136] width 32 height 14
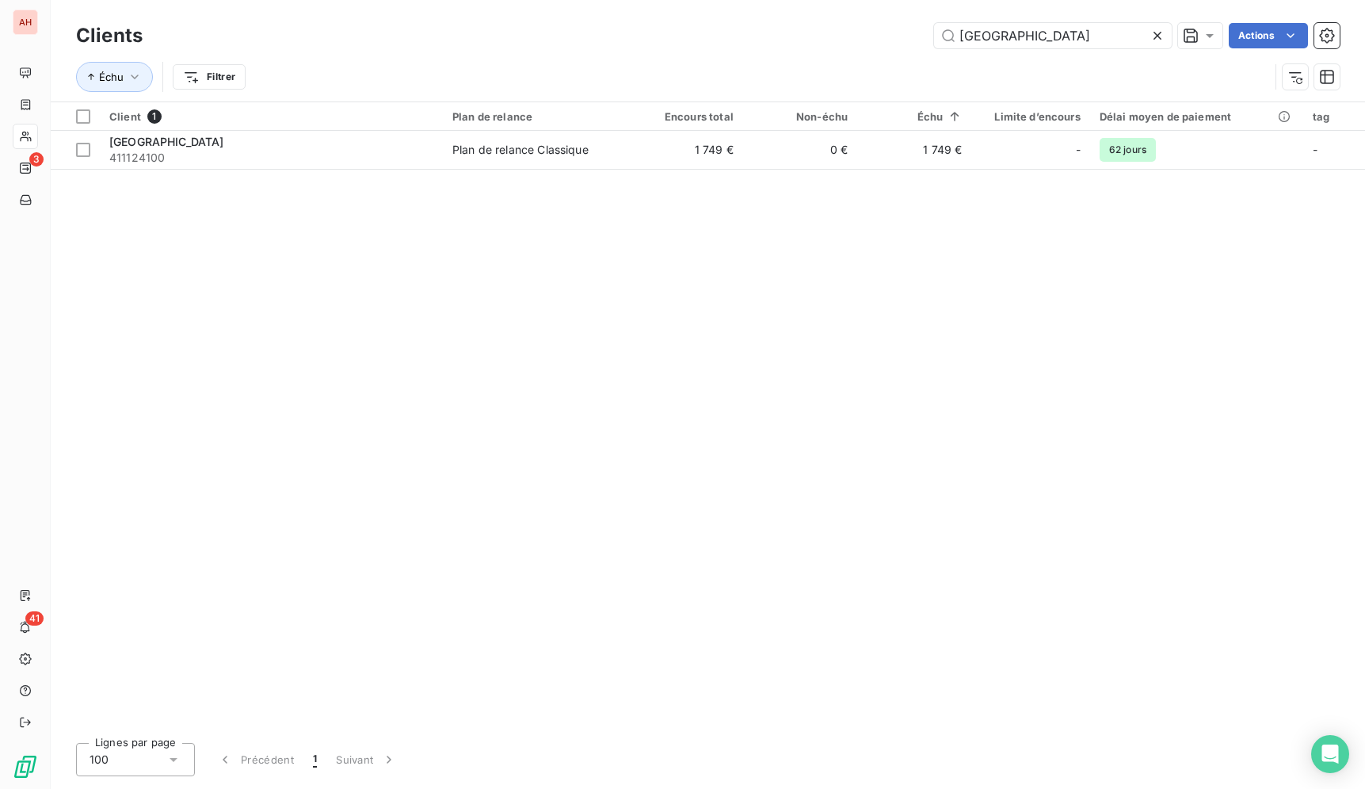
click at [1156, 38] on icon at bounding box center [1158, 36] width 16 height 16
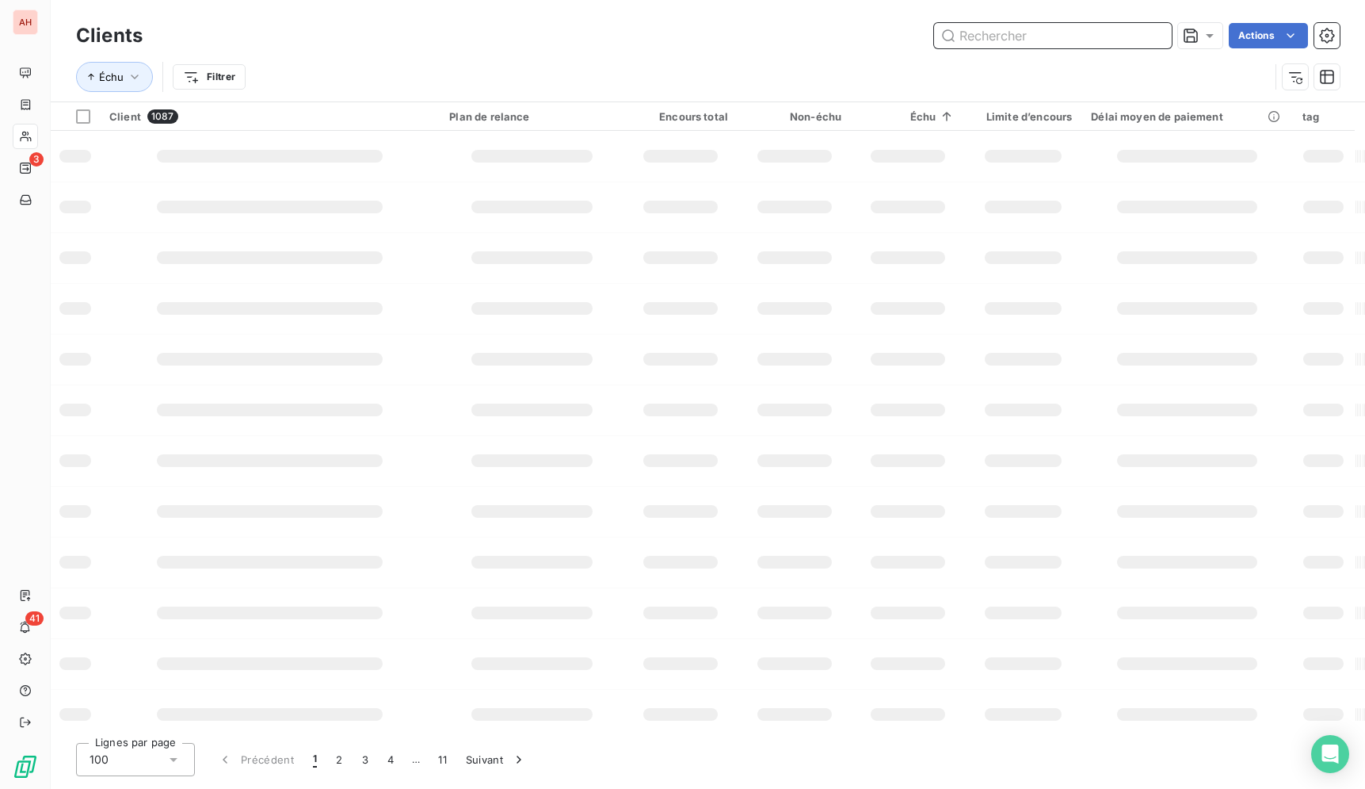
click at [1146, 37] on input "text" at bounding box center [1053, 35] width 238 height 25
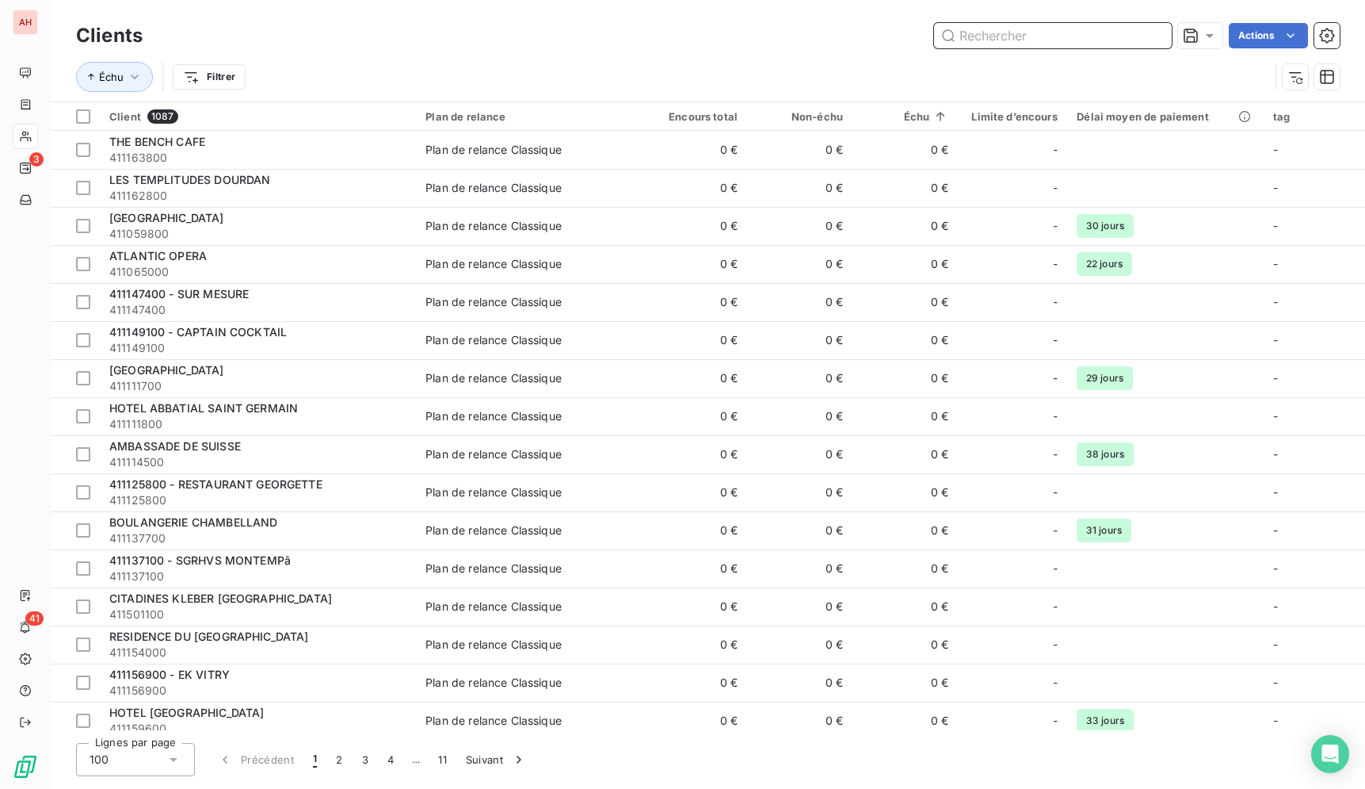
click at [1138, 44] on input "text" at bounding box center [1053, 35] width 238 height 25
paste input "CAMPANILE MORANGIS ORL"
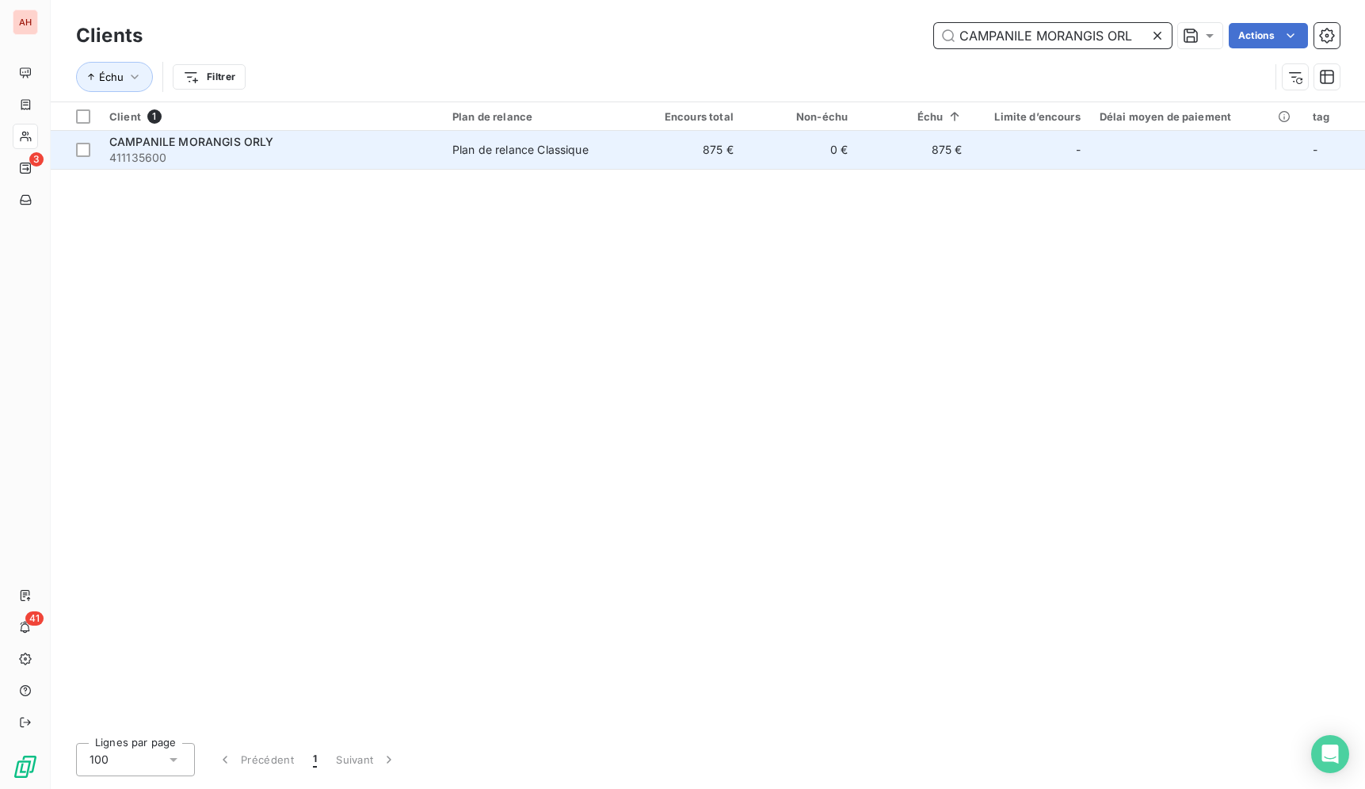
type input "CAMPANILE MORANGIS ORL"
click at [760, 136] on td "0 €" at bounding box center [800, 150] width 114 height 38
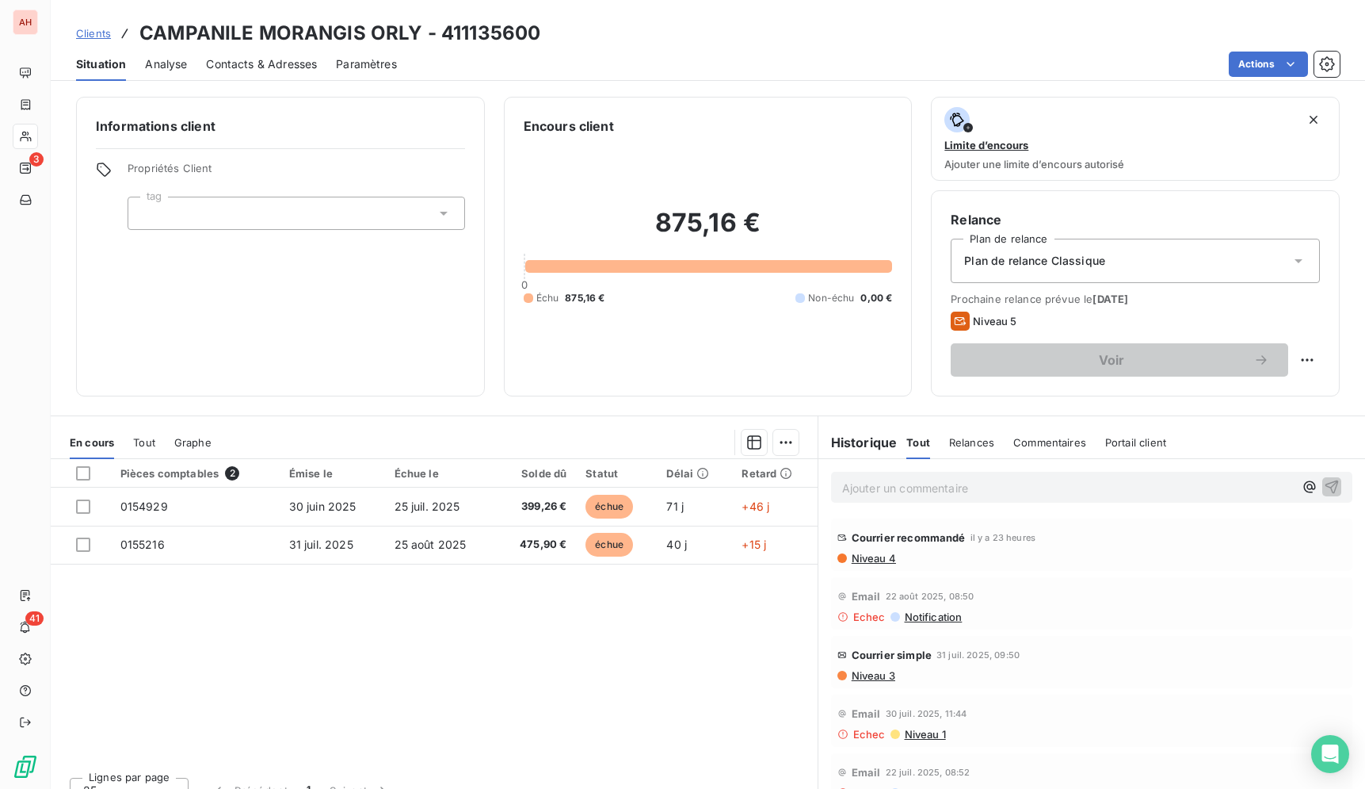
scroll to position [2, 0]
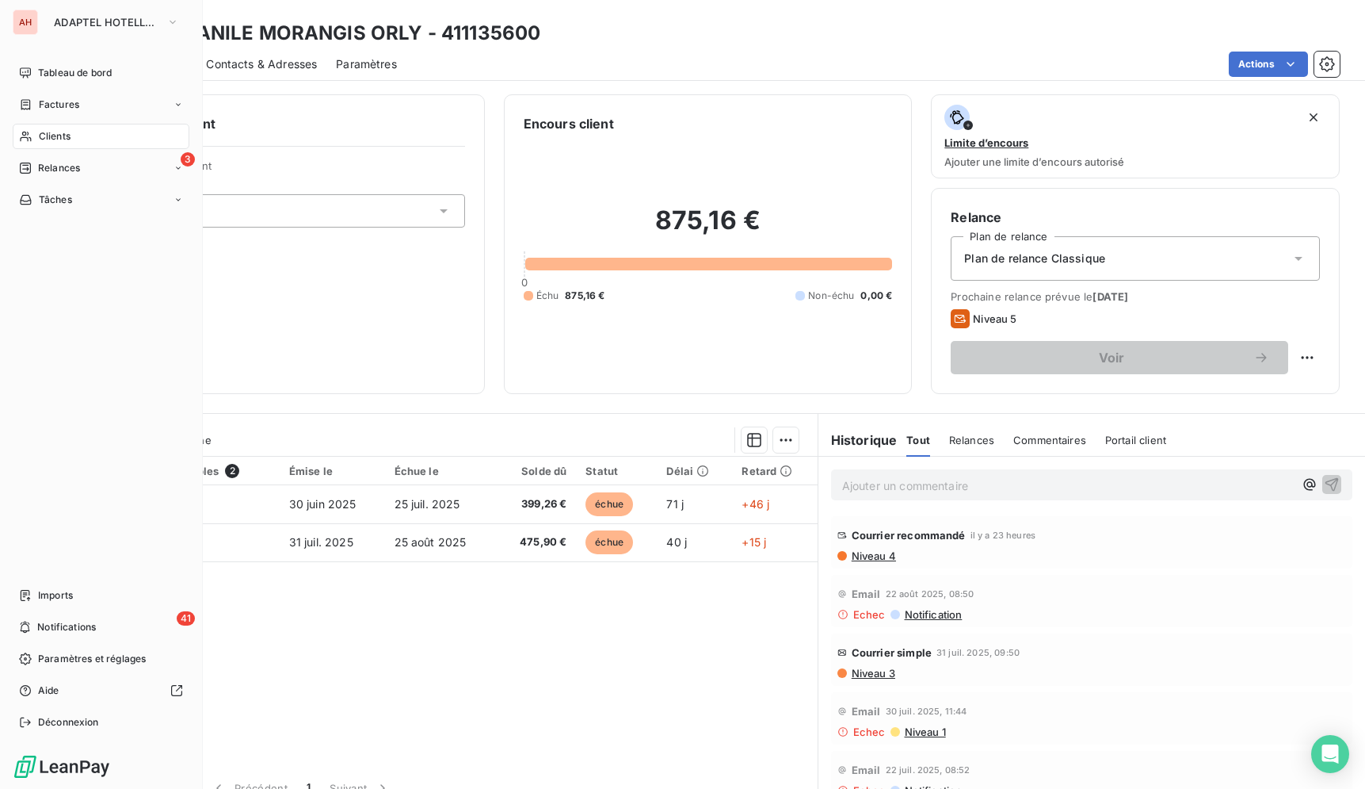
click at [19, 146] on div "Clients" at bounding box center [101, 136] width 177 height 25
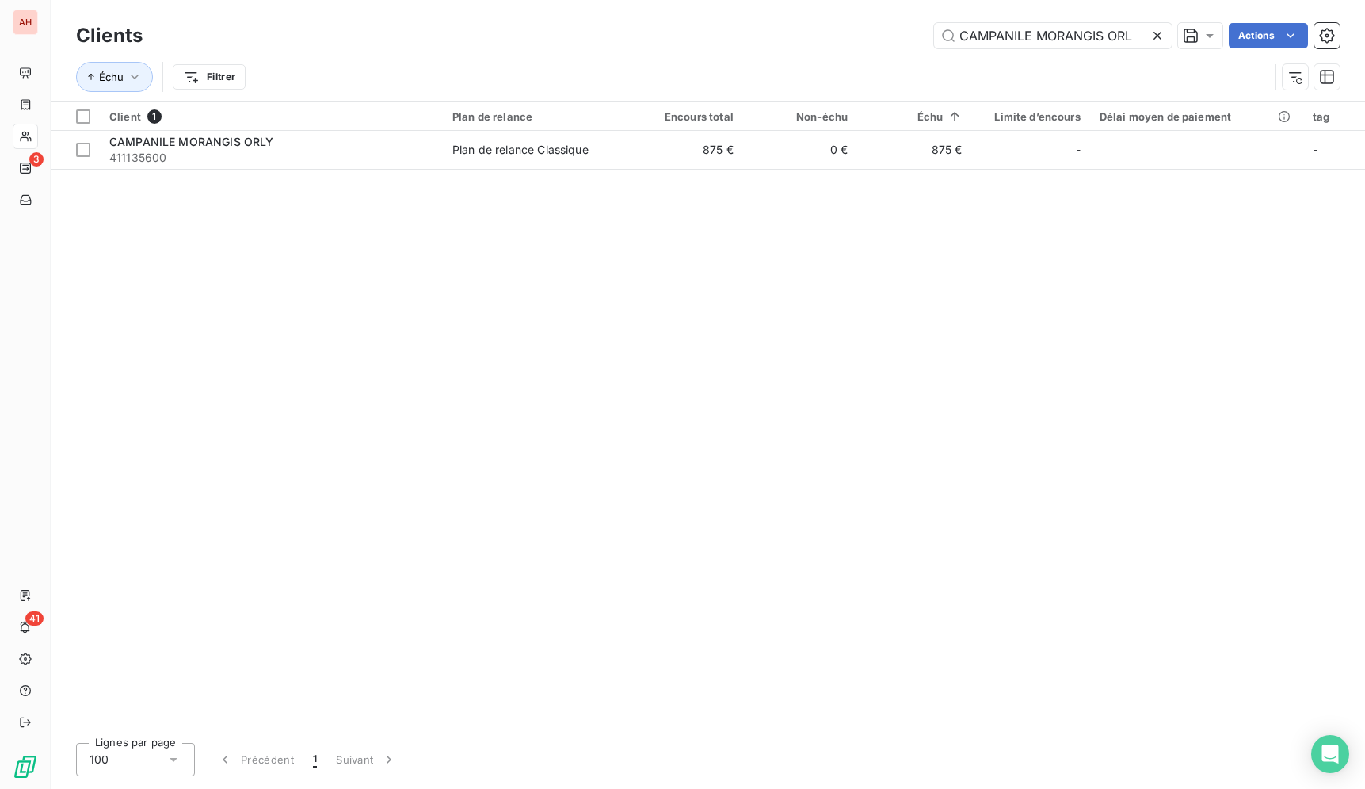
click at [1159, 33] on icon at bounding box center [1158, 36] width 8 height 8
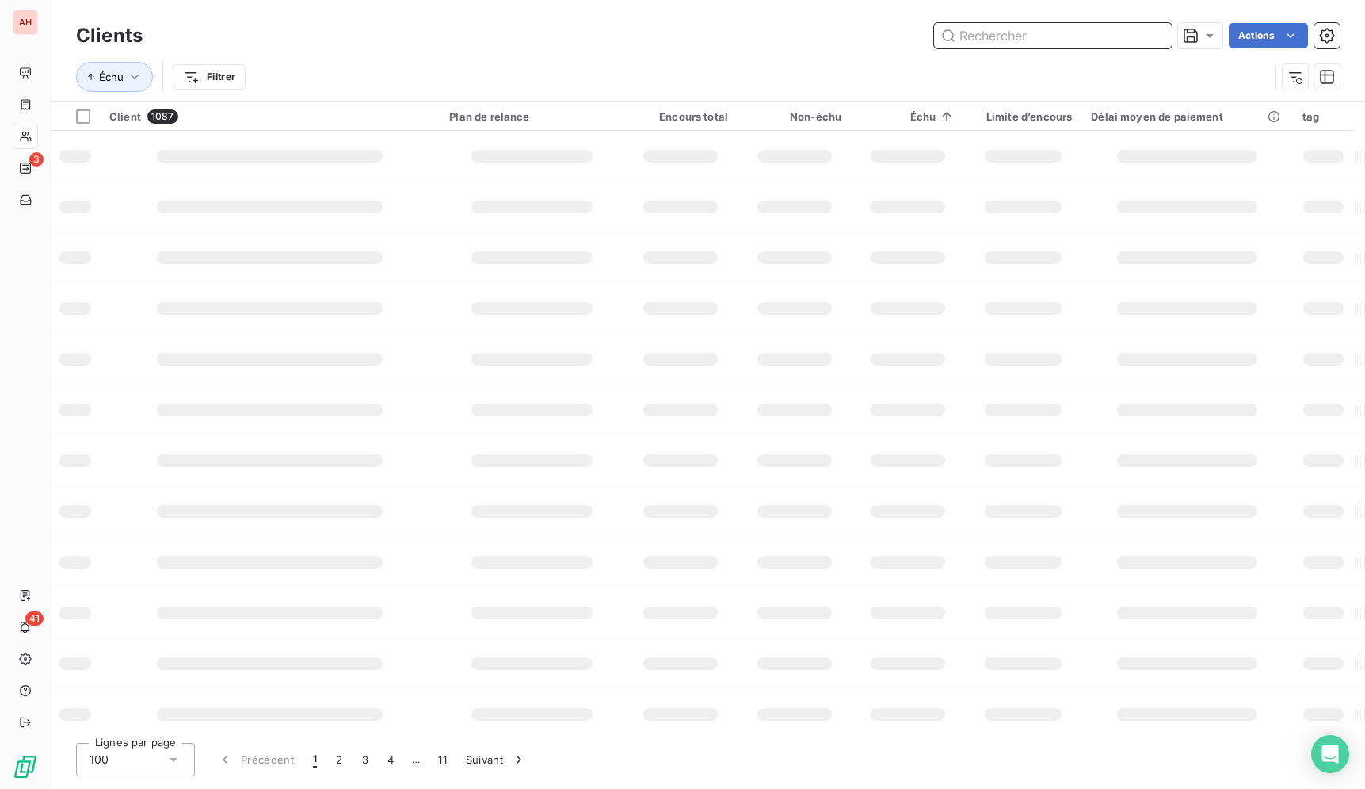
click at [1077, 39] on input "text" at bounding box center [1053, 35] width 238 height 25
click at [1077, 41] on input "text" at bounding box center [1053, 35] width 238 height 25
click at [1075, 38] on input "text" at bounding box center [1053, 35] width 238 height 25
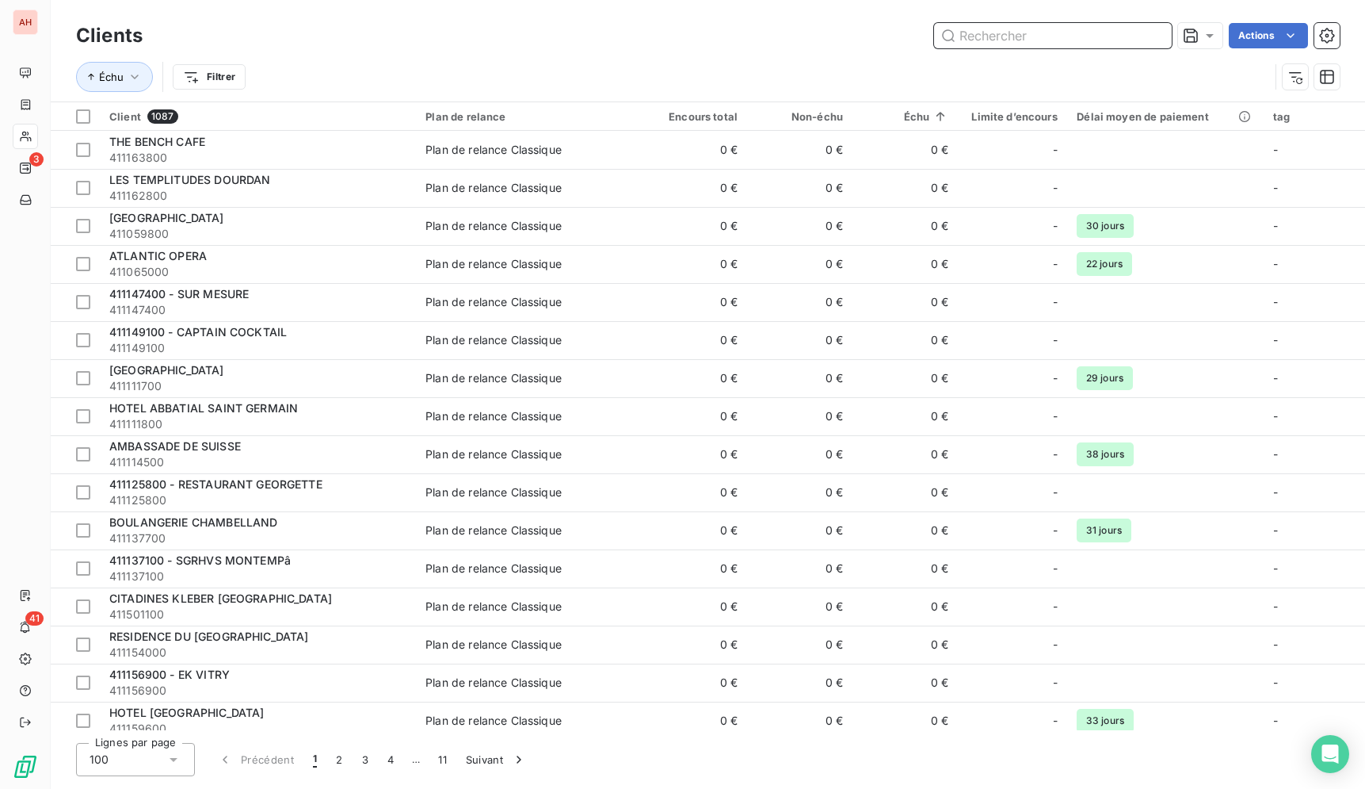
click at [1075, 38] on input "text" at bounding box center [1053, 35] width 238 height 25
paste input "[GEOGRAPHIC_DATA]"
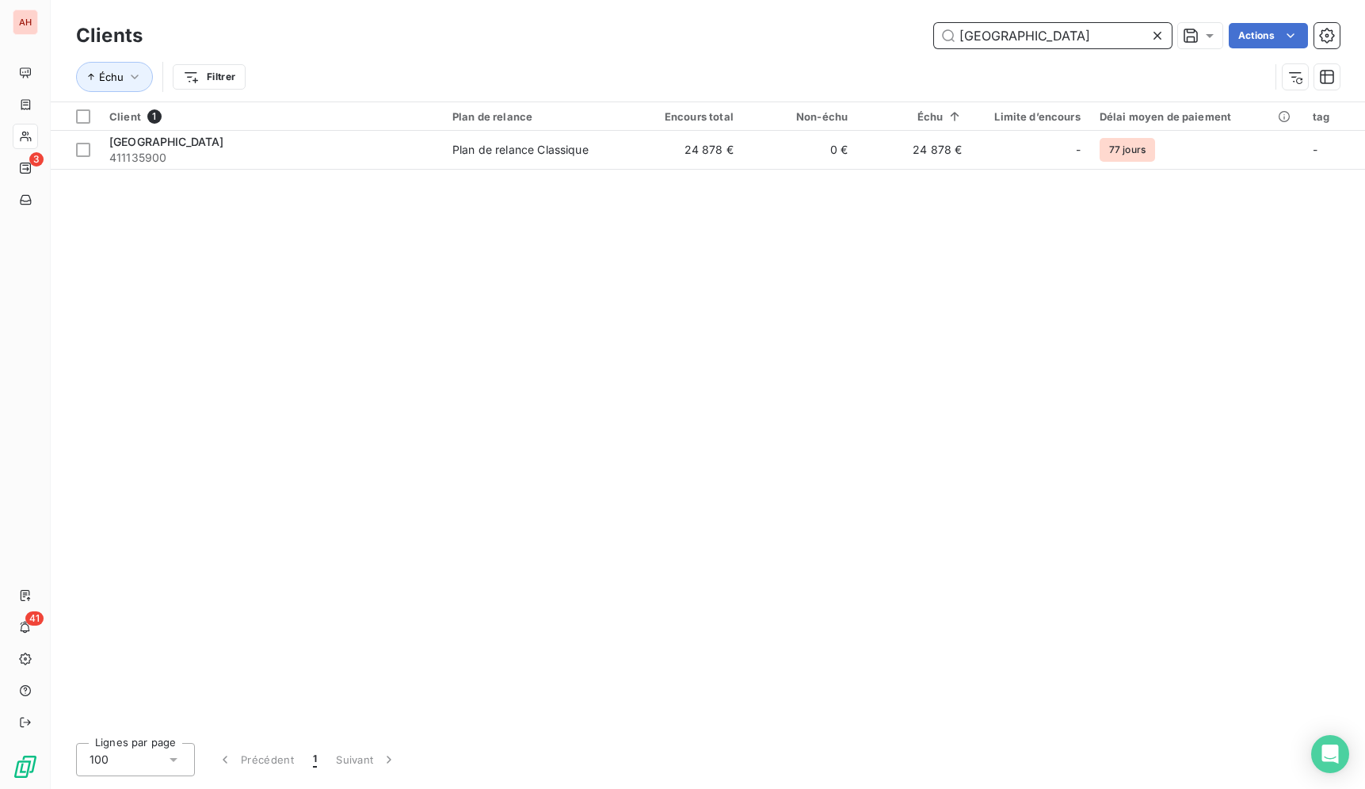
type input "[GEOGRAPHIC_DATA]"
click at [647, 178] on div "Client 1 Plan de relance Encours total Non-échu Échu Limite d’encours Délai moy…" at bounding box center [708, 416] width 1315 height 628
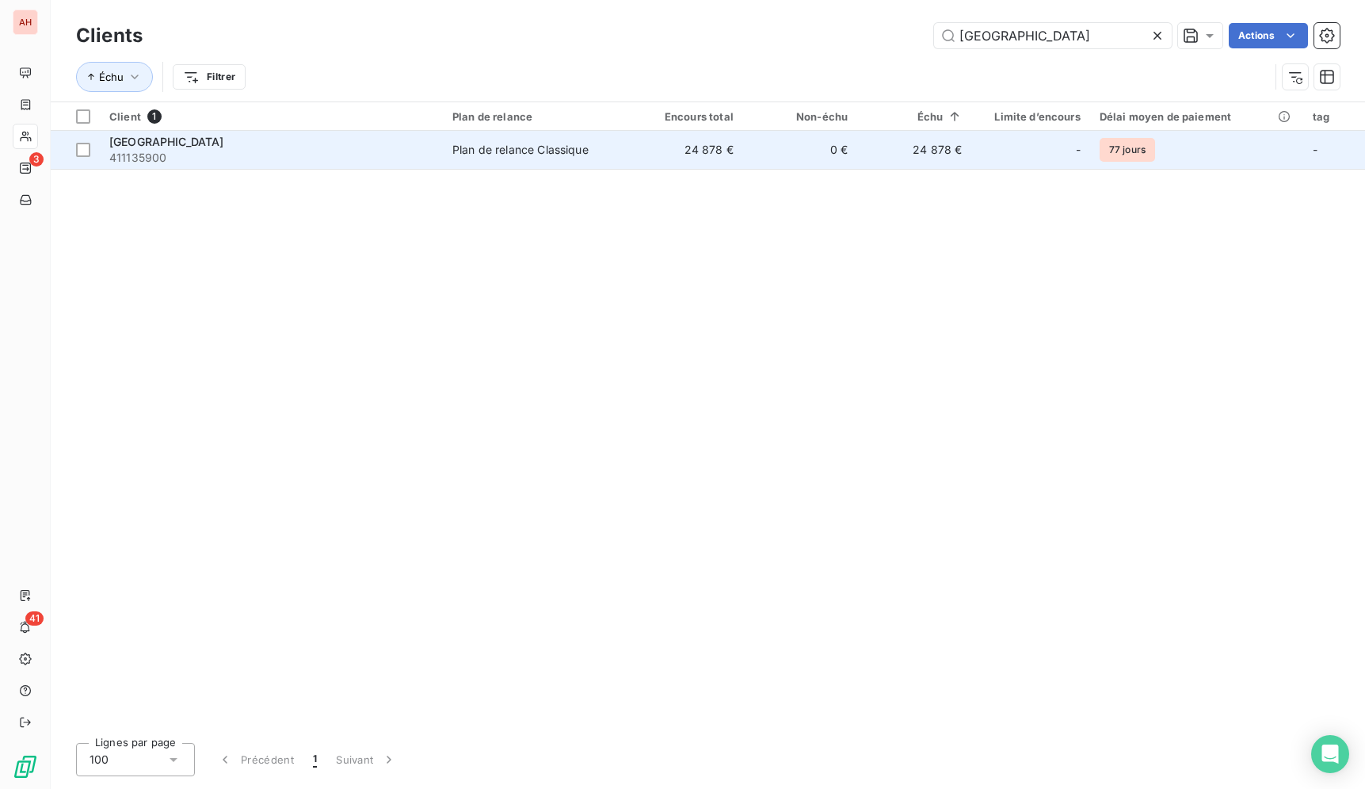
click at [680, 155] on td "24 878 €" at bounding box center [686, 150] width 114 height 38
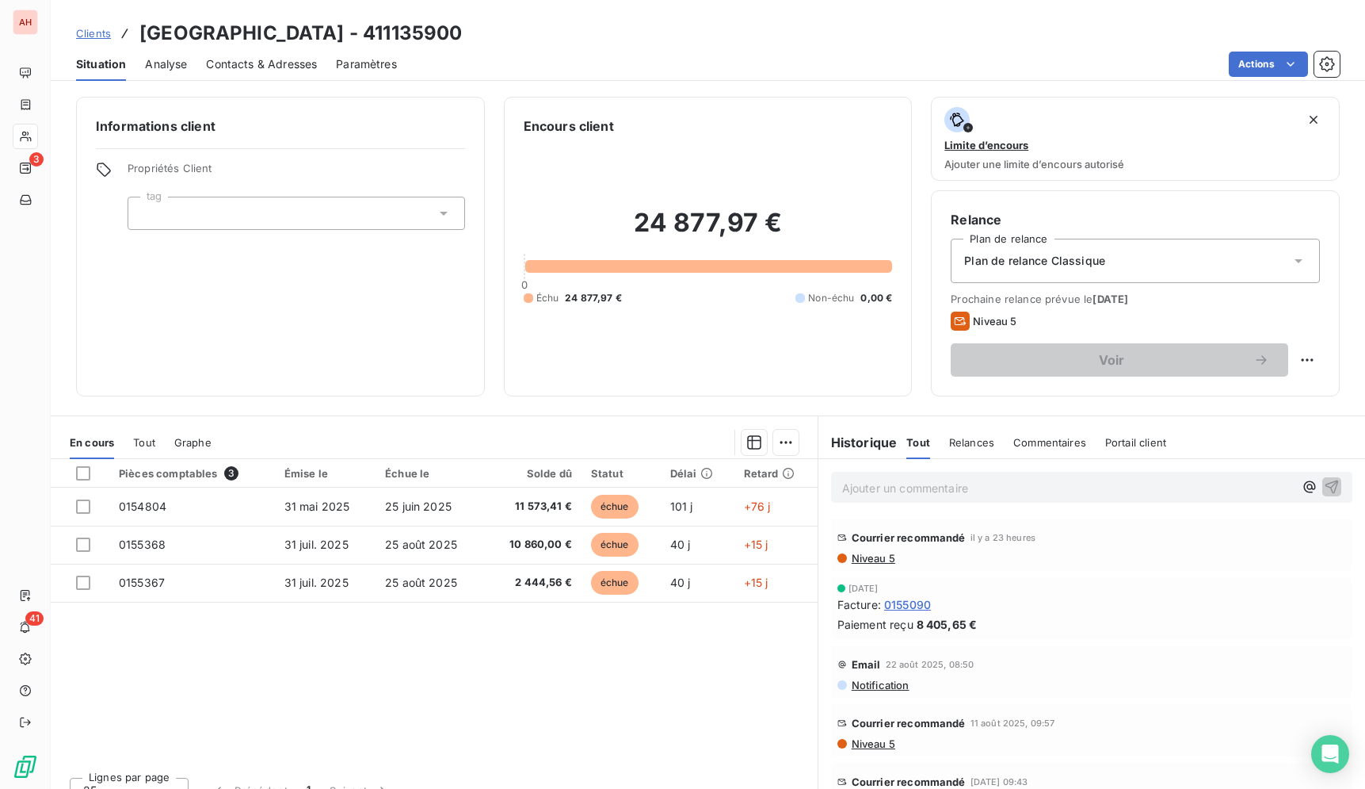
click at [865, 740] on span "Niveau 5" at bounding box center [872, 743] width 45 height 13
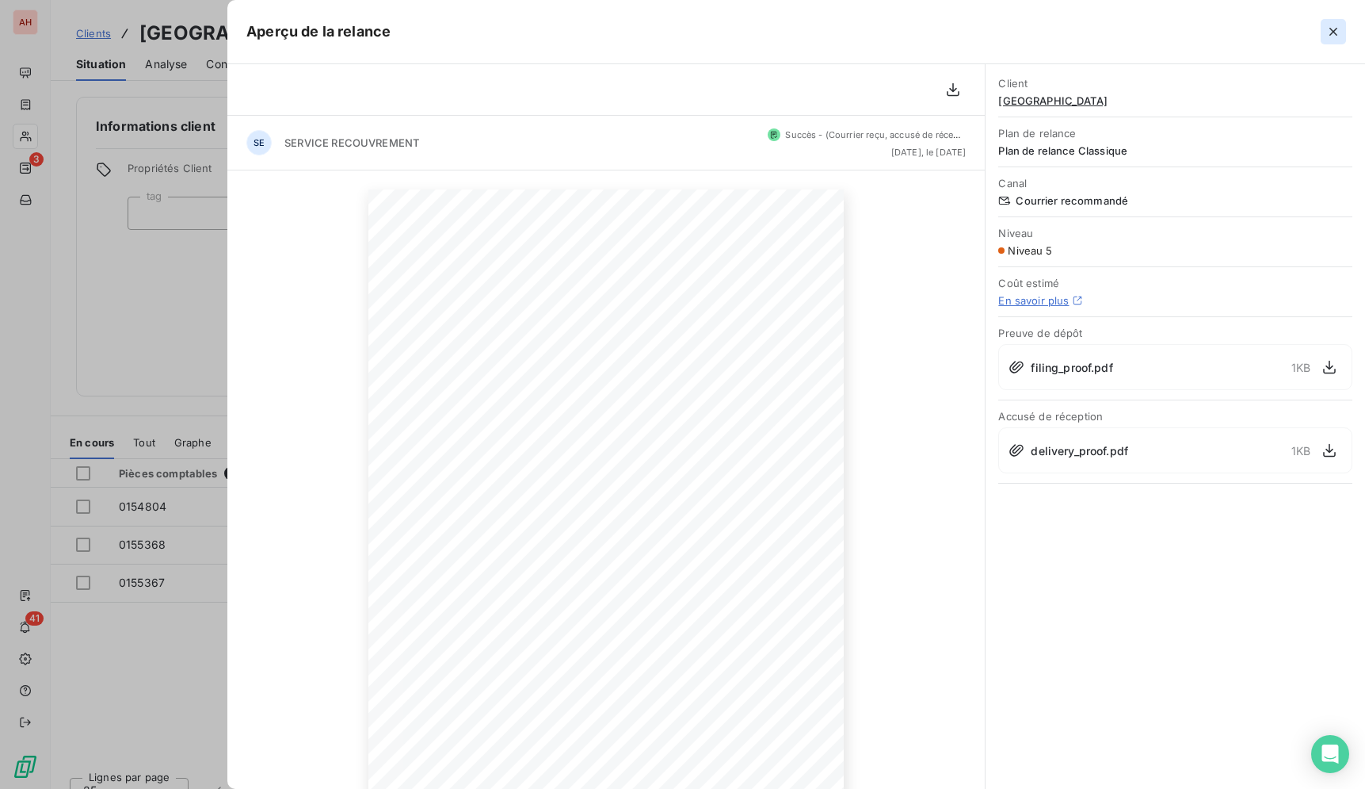
click at [1331, 35] on icon "button" at bounding box center [1334, 32] width 8 height 8
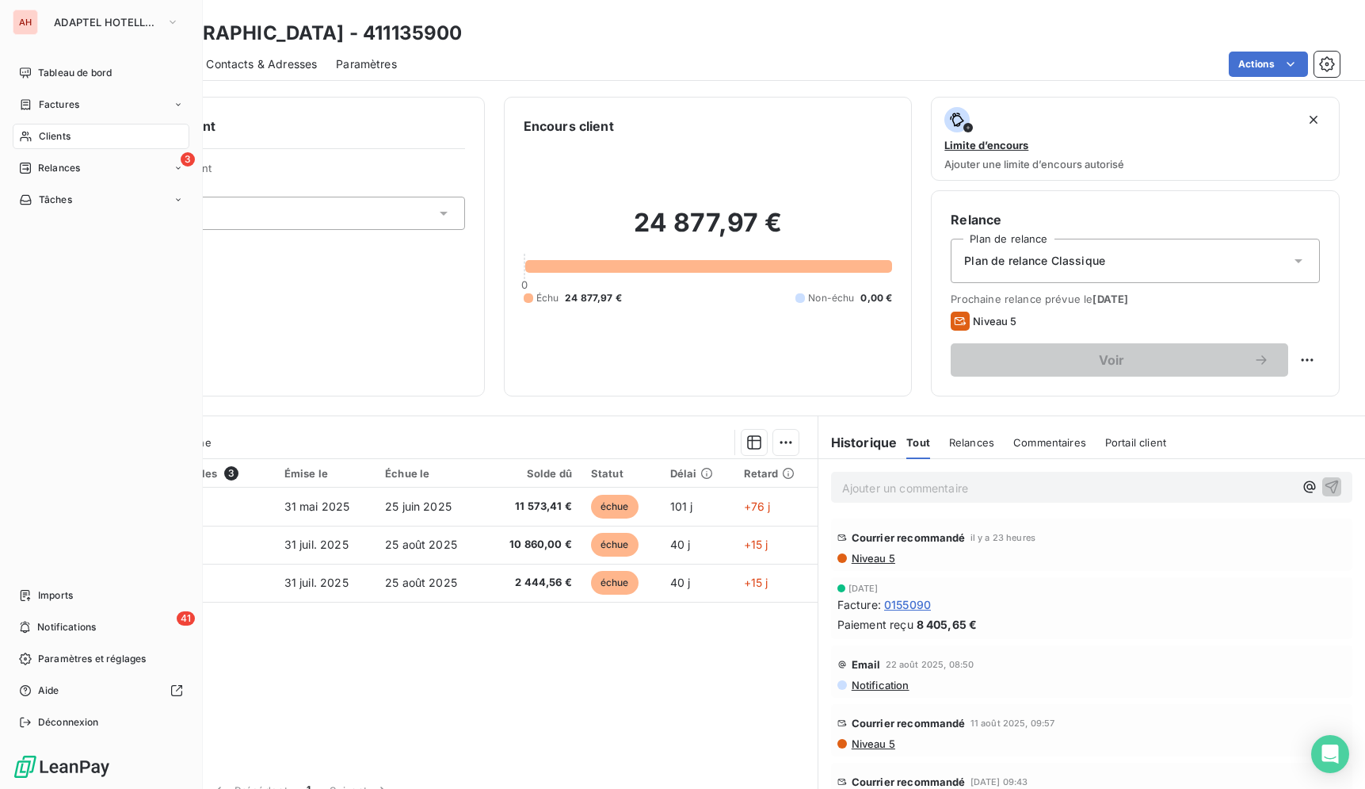
click at [37, 132] on div "Clients" at bounding box center [101, 136] width 177 height 25
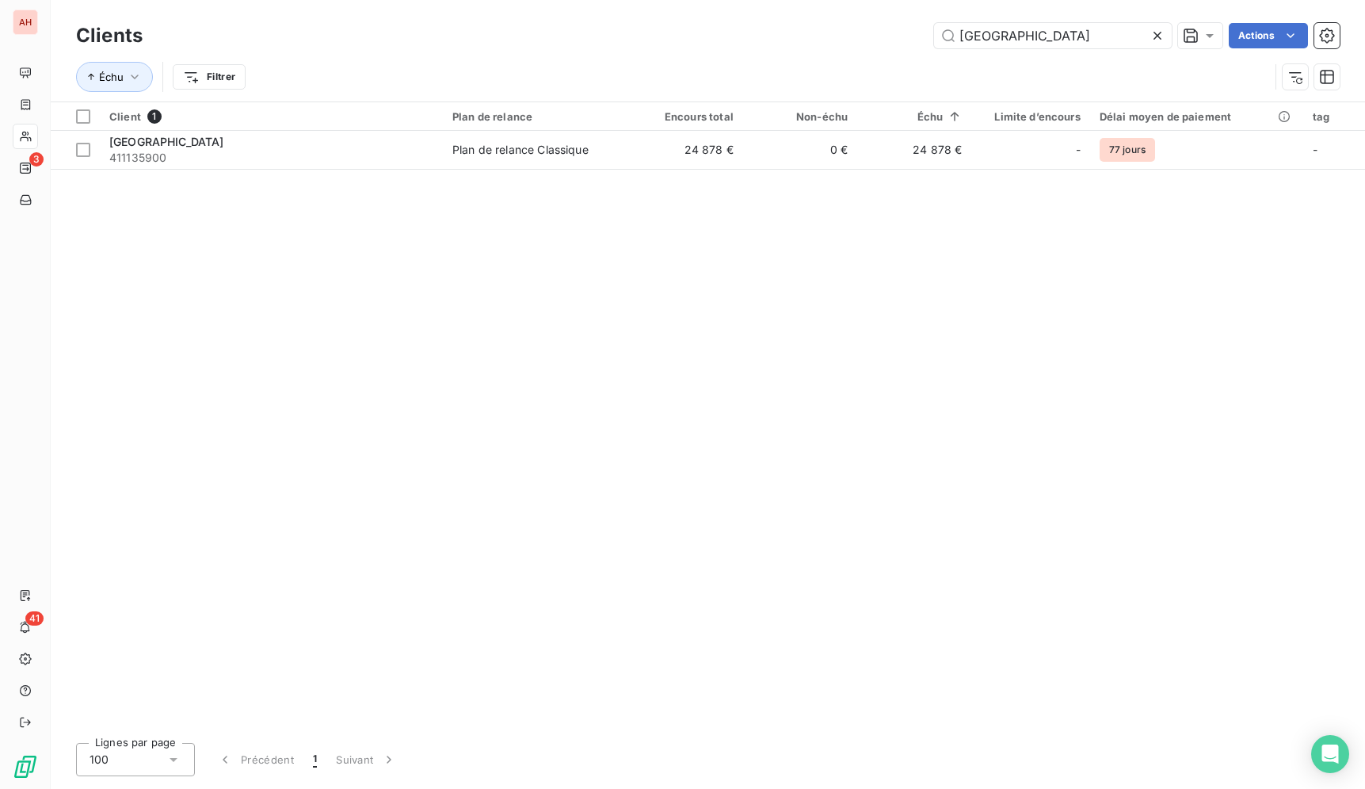
click at [1155, 40] on icon at bounding box center [1158, 36] width 16 height 16
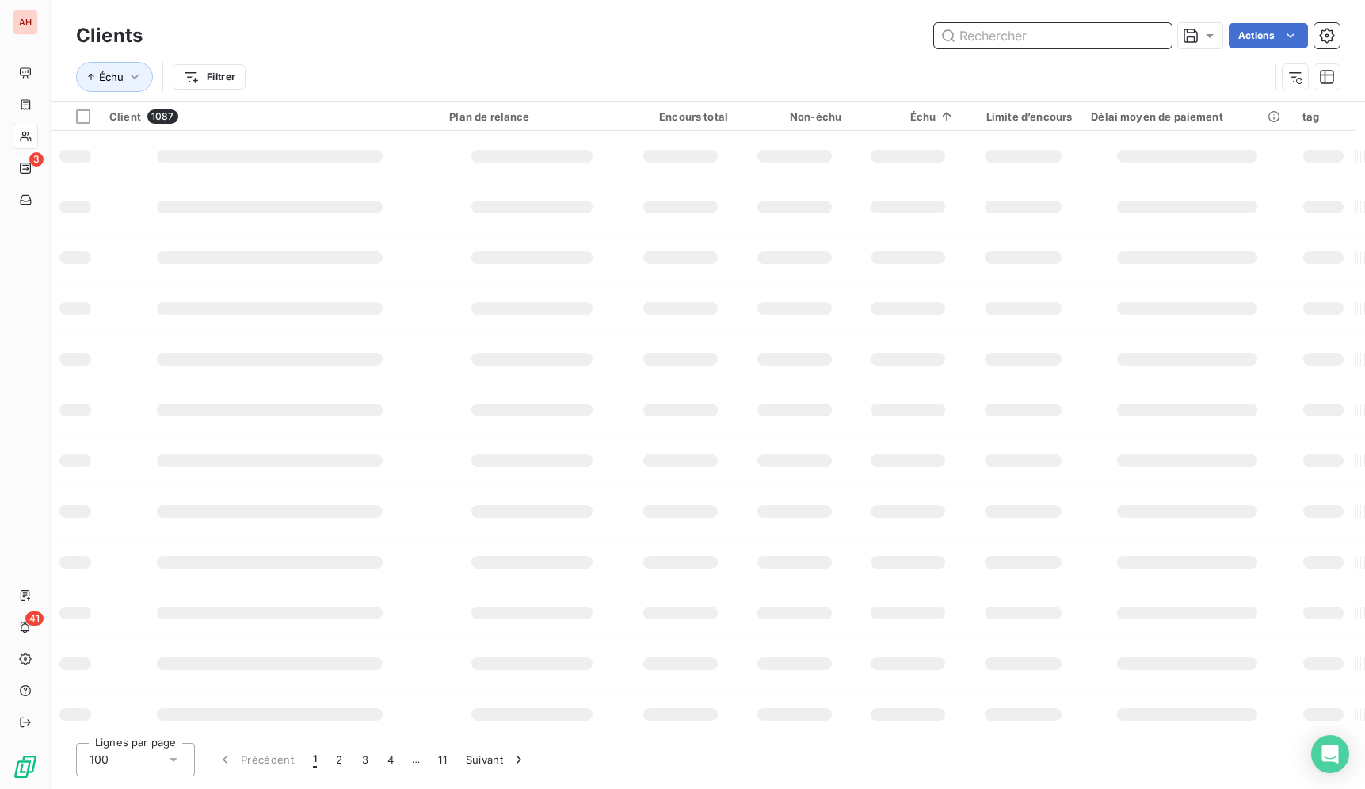
click at [1155, 40] on input "text" at bounding box center [1053, 35] width 238 height 25
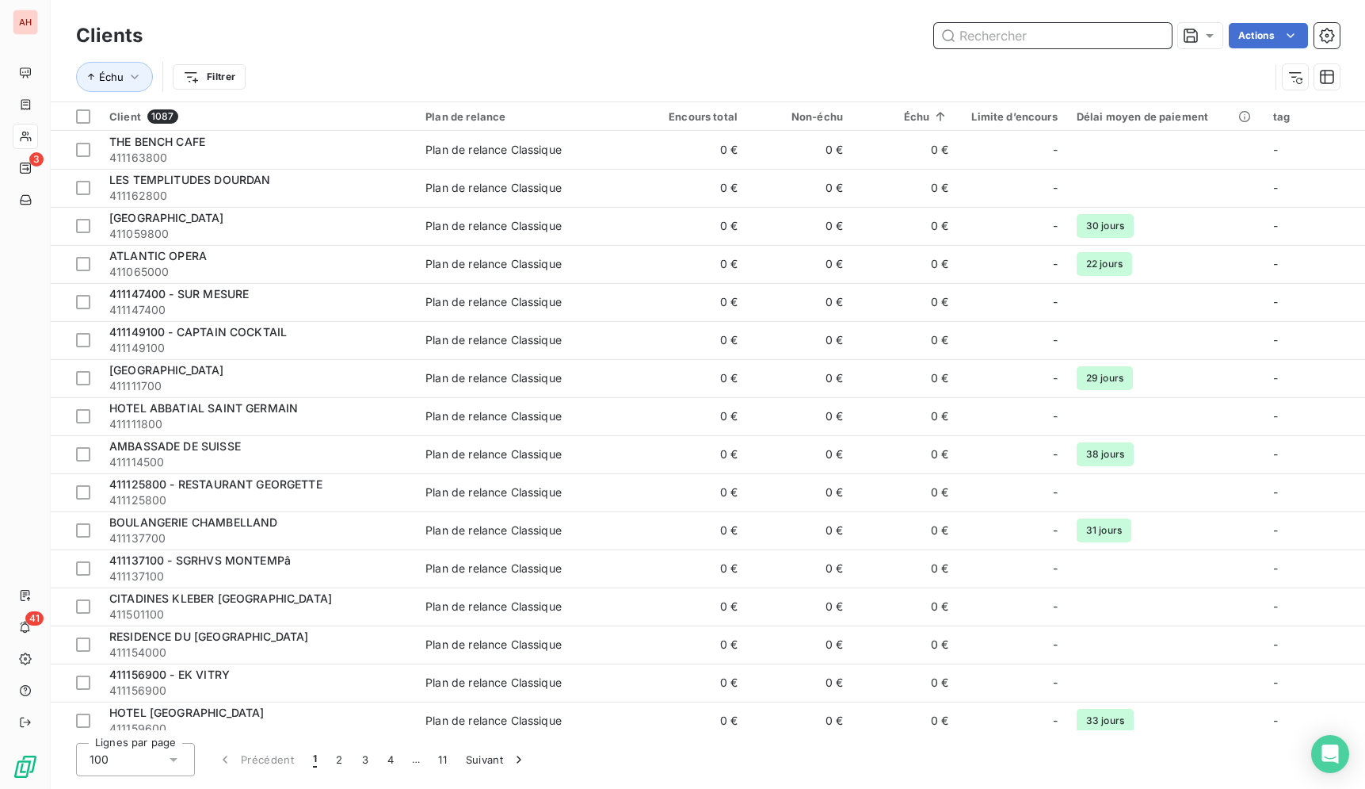
paste input "HOTEL LUTETIA"
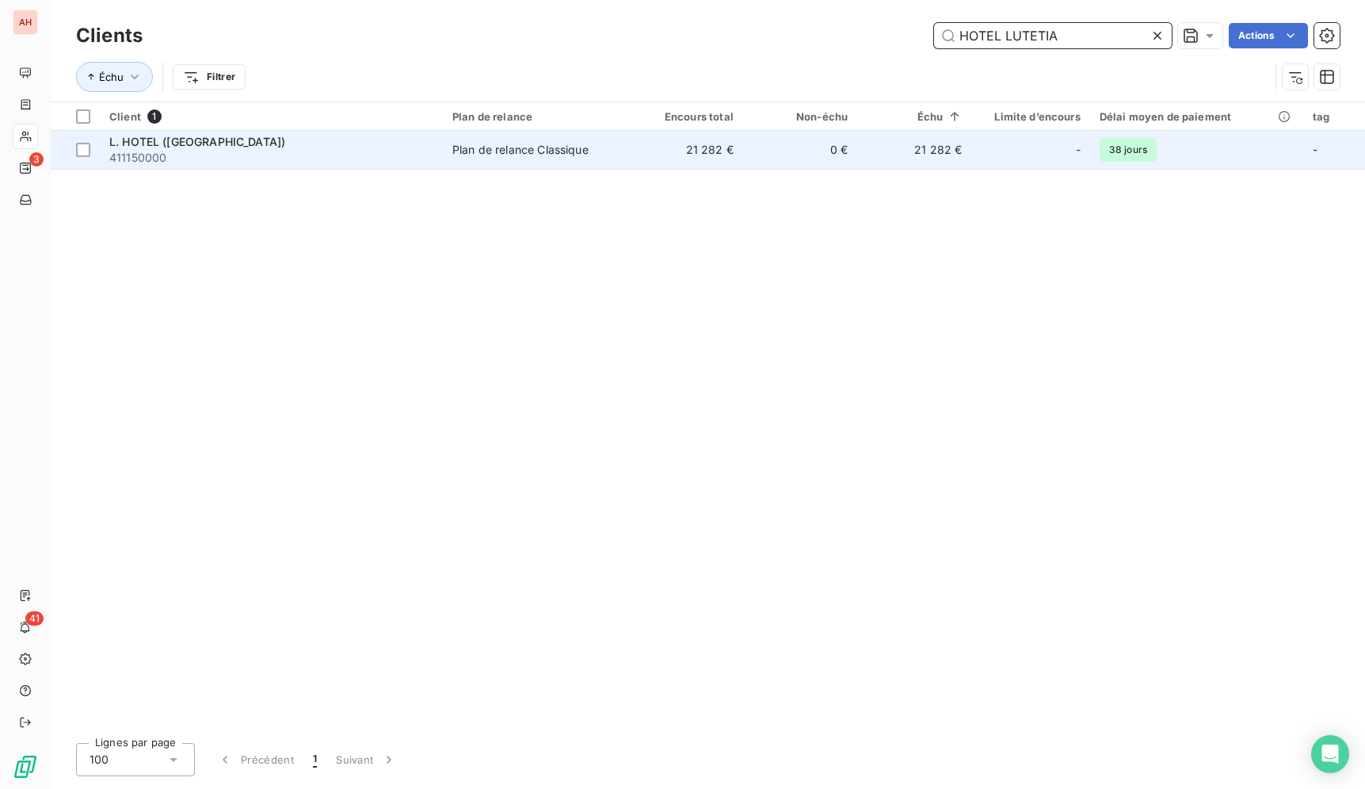
type input "HOTEL LUTETIA"
click at [665, 157] on td "21 282 €" at bounding box center [686, 150] width 114 height 38
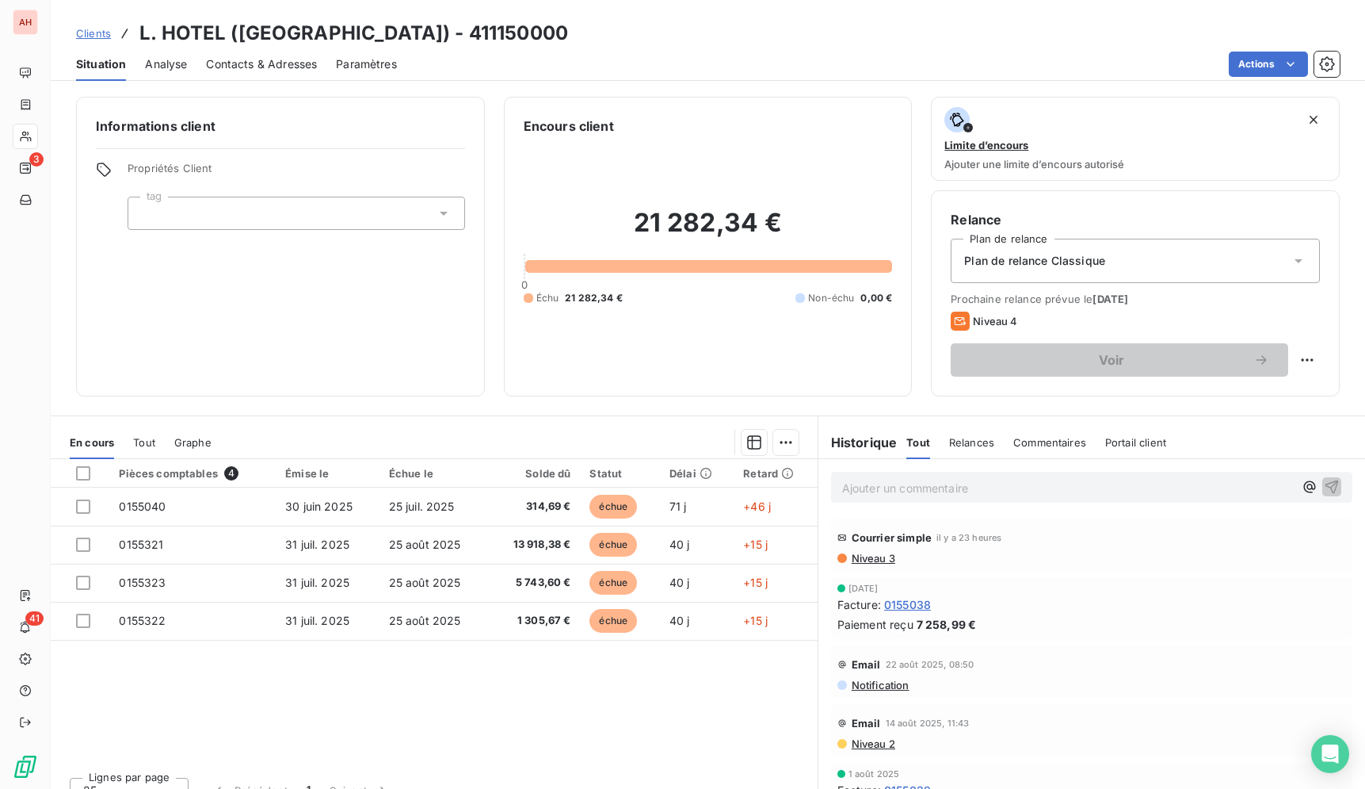
scroll to position [23, 0]
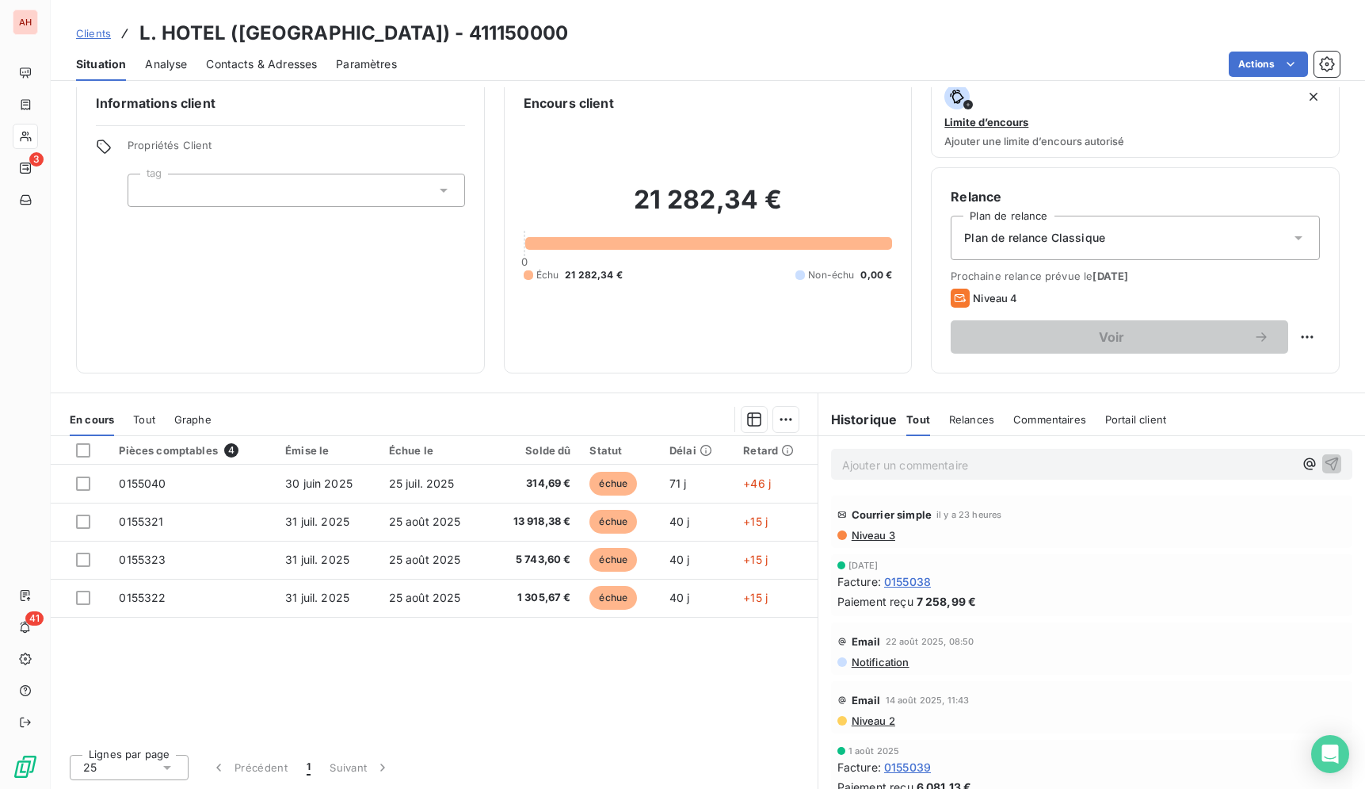
click at [731, 648] on div "Pièces comptables 4 Émise le Échue le Solde dû Statut Délai Retard 0155040 [DAT…" at bounding box center [434, 588] width 767 height 305
drag, startPoint x: 637, startPoint y: 702, endPoint x: 628, endPoint y: 682, distance: 22.7
click at [638, 697] on div "Pièces comptables 4 Émise le Échue le Solde dû Statut Délai Retard 0155040 [DAT…" at bounding box center [434, 588] width 767 height 305
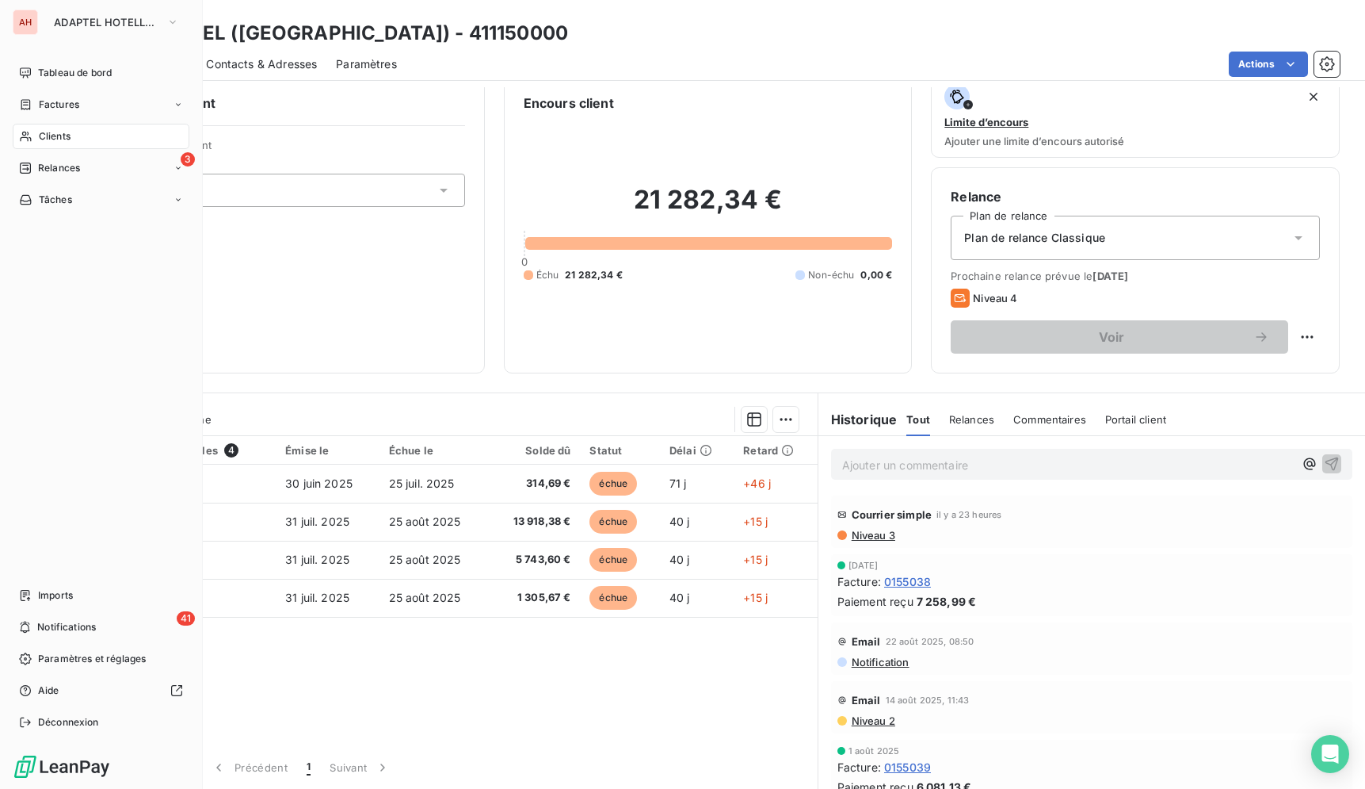
click at [31, 134] on icon at bounding box center [25, 136] width 13 height 13
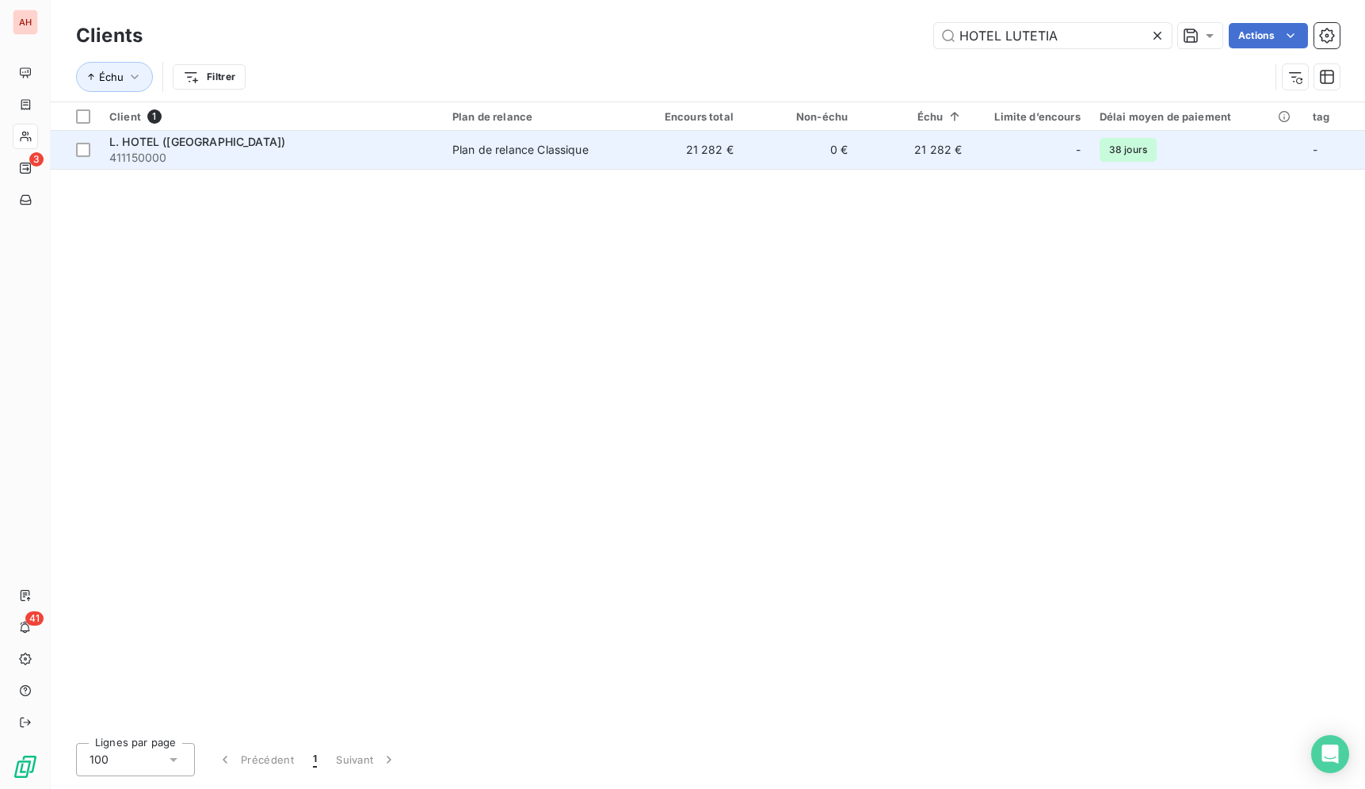
click at [660, 159] on td "21 282 €" at bounding box center [686, 150] width 114 height 38
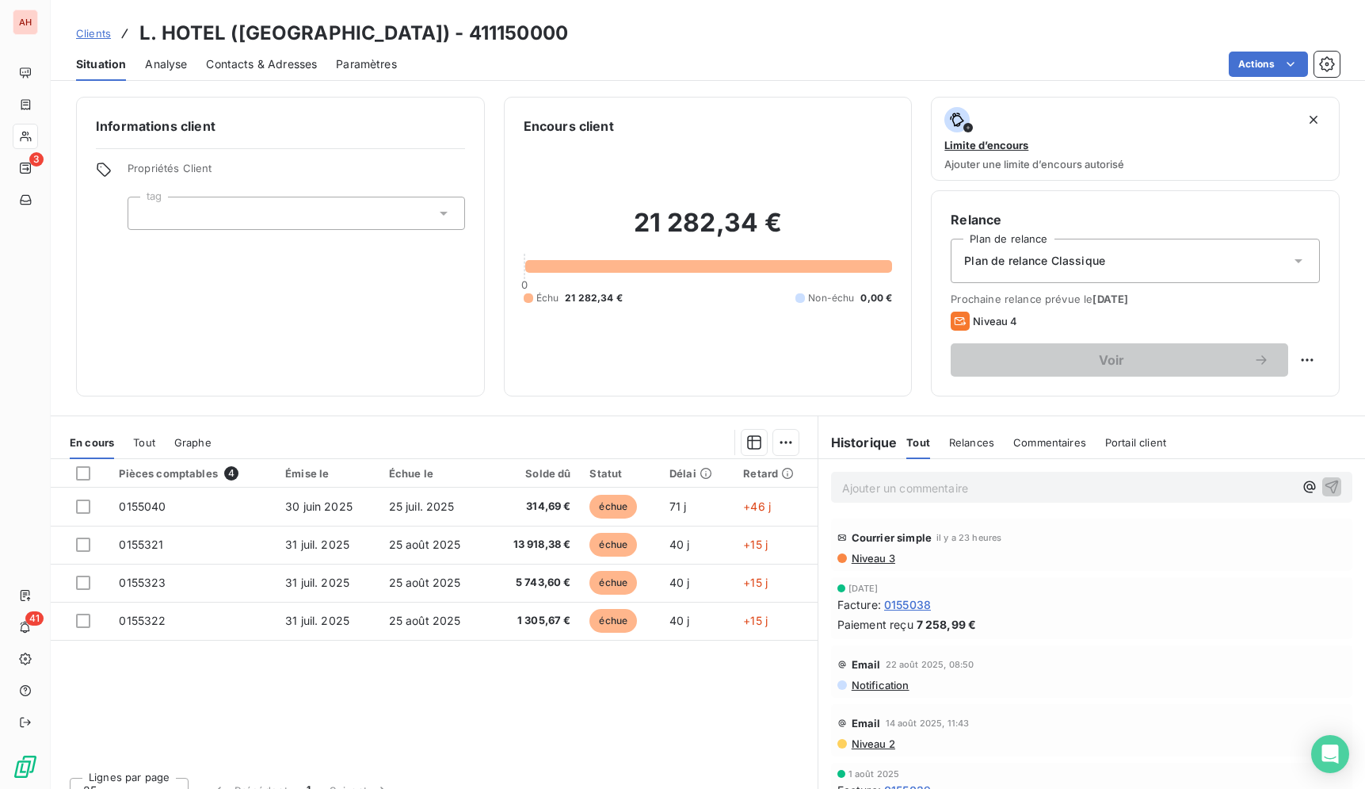
click at [856, 34] on div "Clients L. HOTEL ([GEOGRAPHIC_DATA]) - 411150000" at bounding box center [708, 33] width 1315 height 29
click at [822, 40] on div "Clients L. HOTEL ([GEOGRAPHIC_DATA]) - 411150000" at bounding box center [708, 33] width 1315 height 29
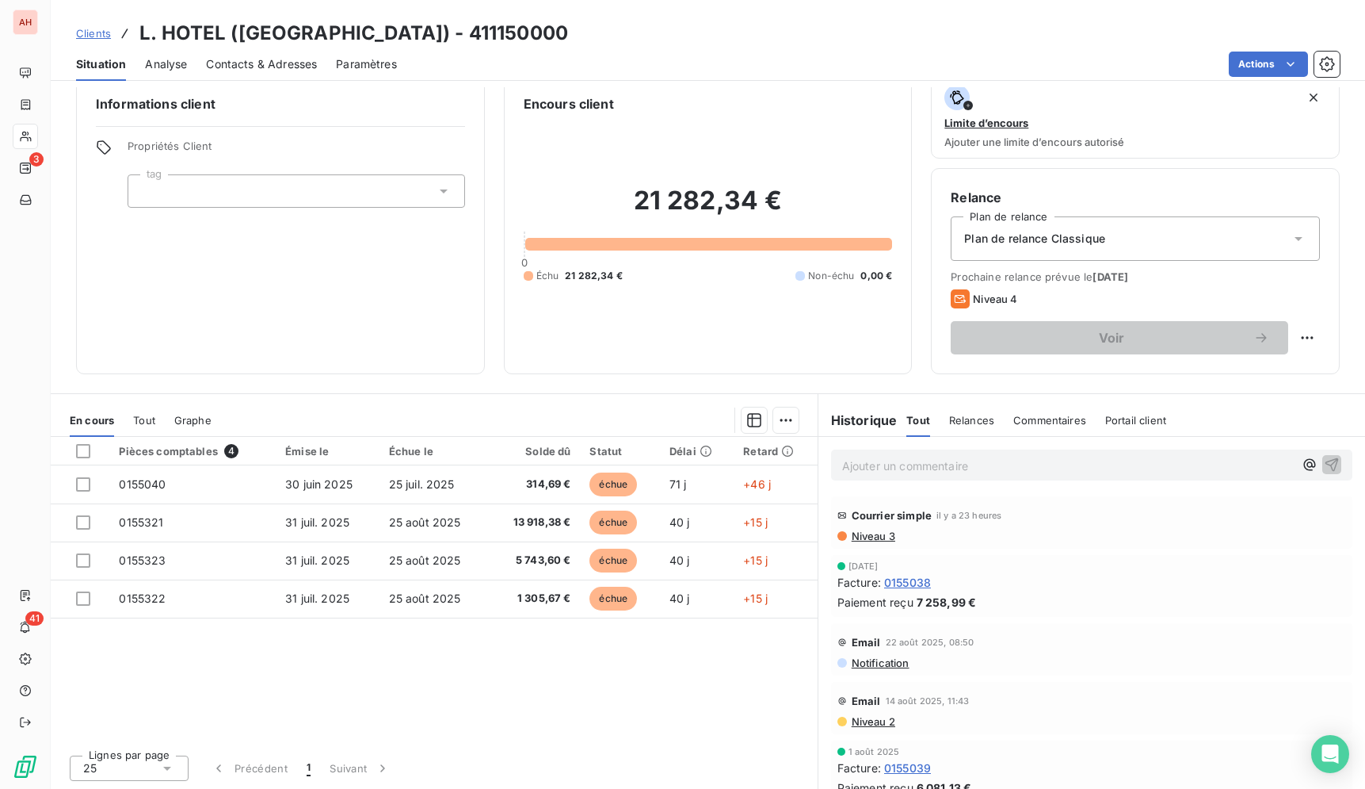
scroll to position [21, 0]
click at [835, 45] on div "Clients L. HOTEL ([GEOGRAPHIC_DATA]) - 411150000" at bounding box center [708, 33] width 1315 height 29
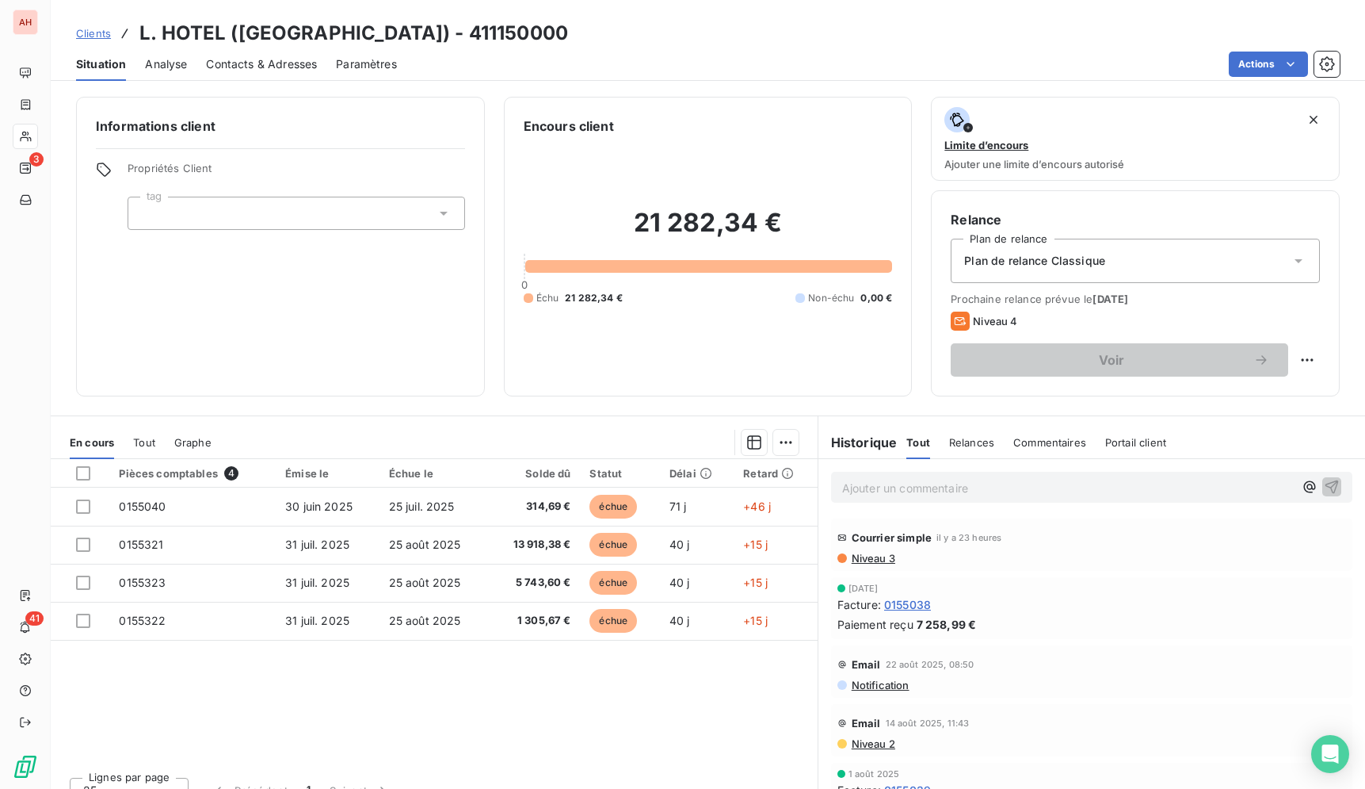
click at [753, 680] on div "Pièces comptables 4 Émise le Échue le Solde dû Statut Délai Retard 0155040 [DAT…" at bounding box center [434, 611] width 767 height 305
click at [715, 51] on div "Situation Analyse Contacts & Adresses Paramètres Actions" at bounding box center [708, 64] width 1315 height 33
click at [679, 63] on div "Actions" at bounding box center [878, 64] width 924 height 25
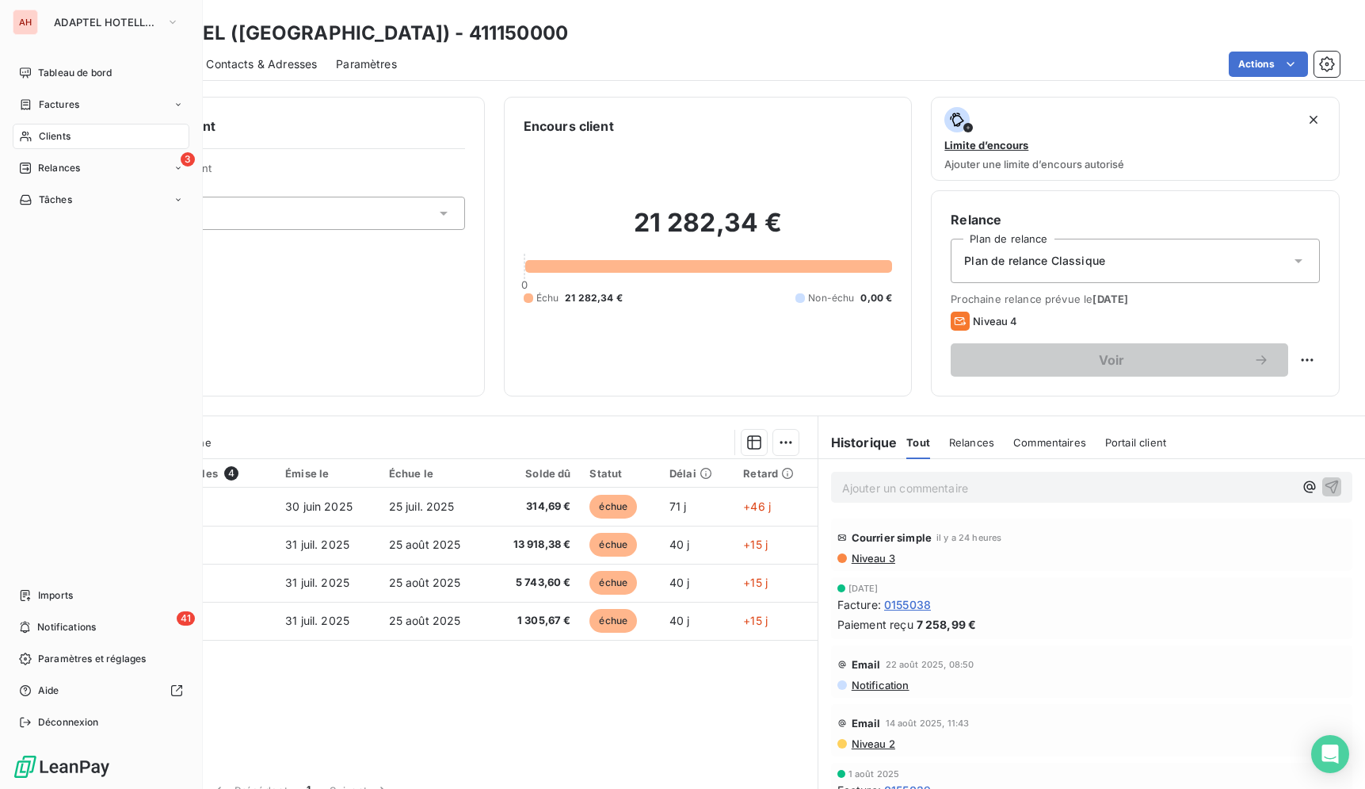
click at [40, 142] on span "Clients" at bounding box center [55, 136] width 32 height 14
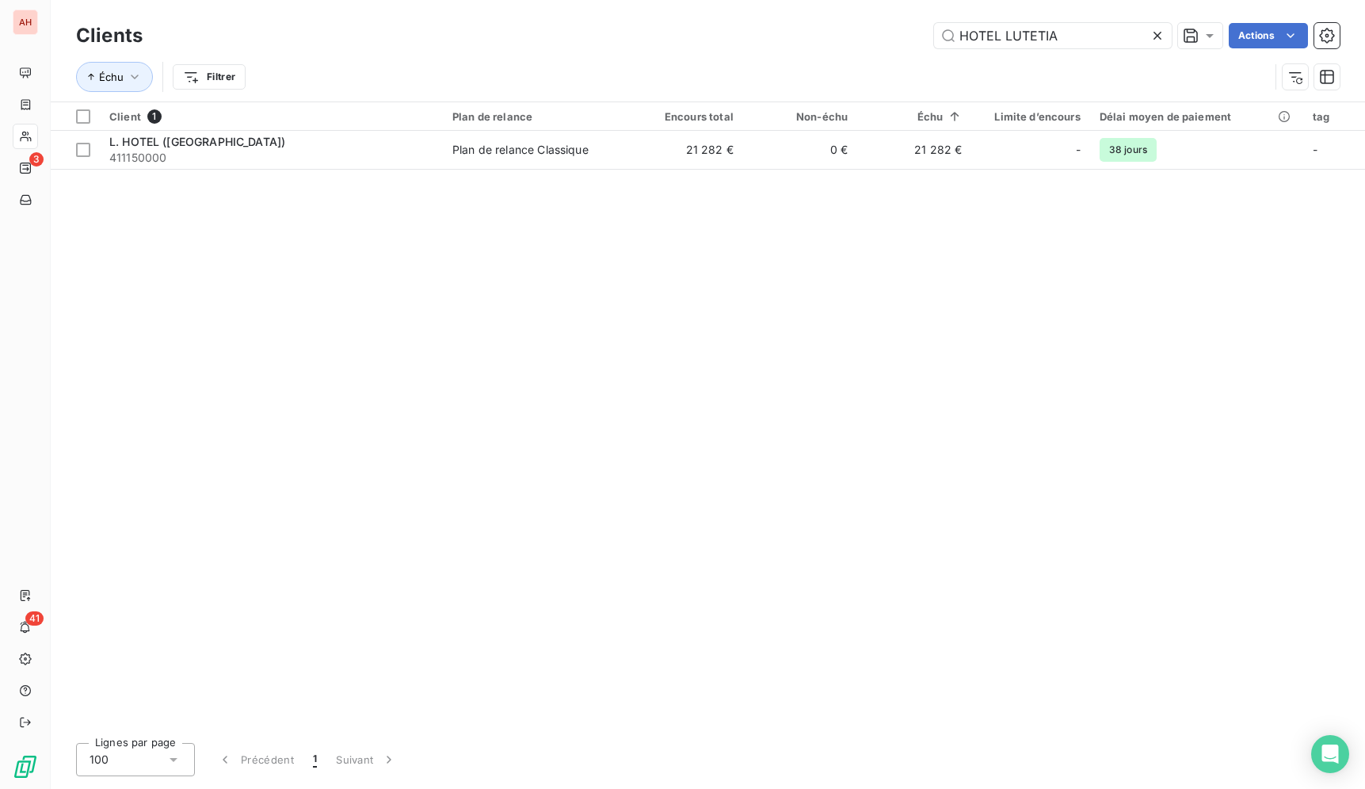
click at [1155, 30] on icon at bounding box center [1158, 36] width 16 height 16
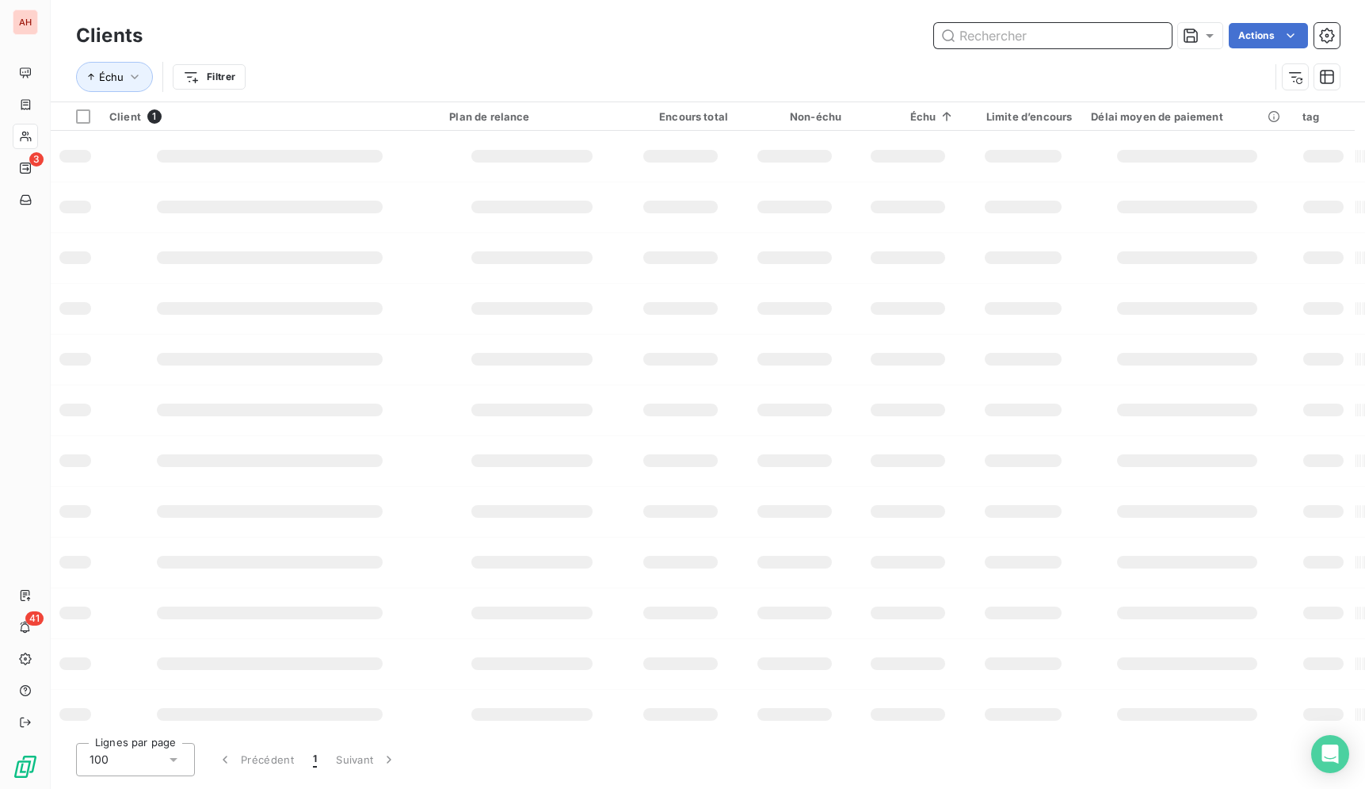
click at [1155, 30] on input "text" at bounding box center [1053, 35] width 238 height 25
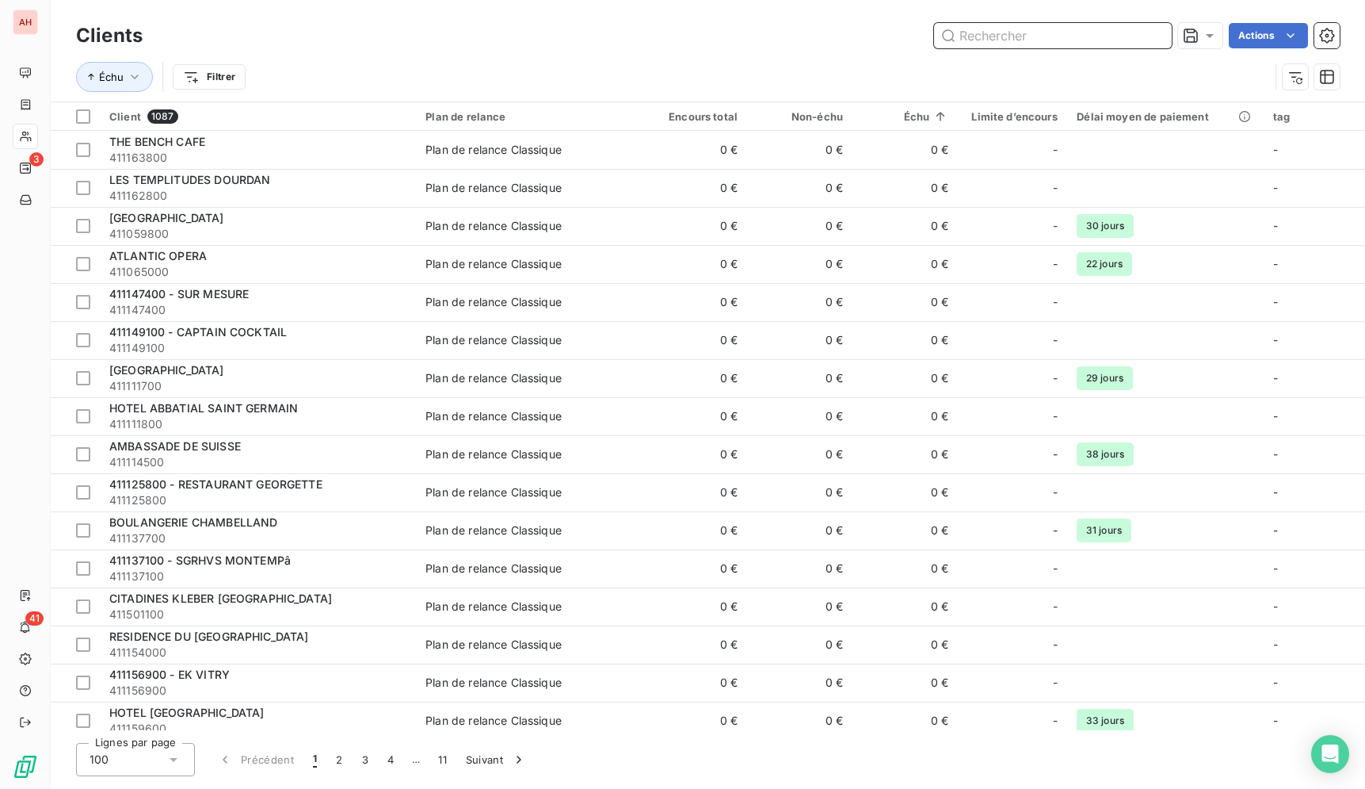
click at [1083, 33] on input "text" at bounding box center [1053, 35] width 238 height 25
paste input "CTRE COM ACTION SOCIALE"
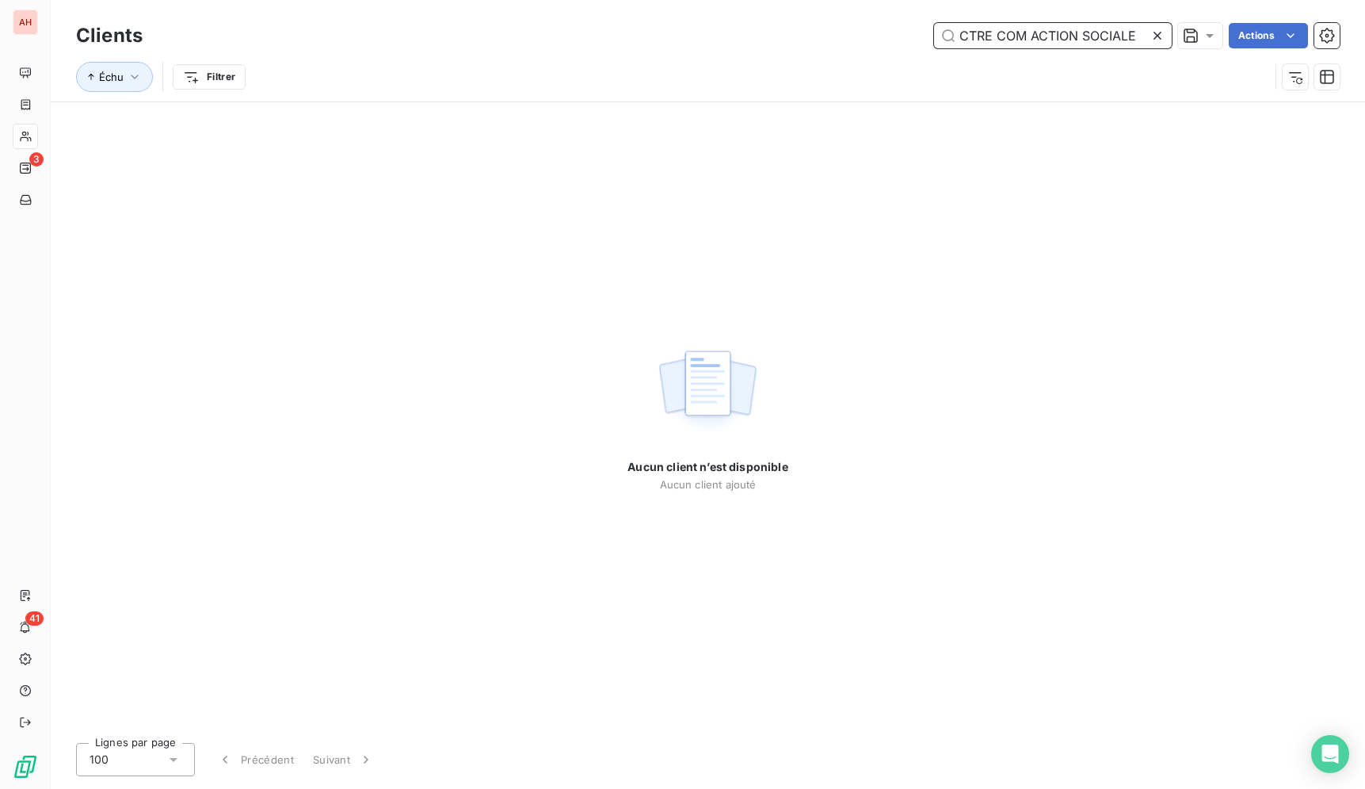
type input "CTRE COM ACTION SOCIALE"
click at [1165, 33] on div at bounding box center [1161, 35] width 22 height 25
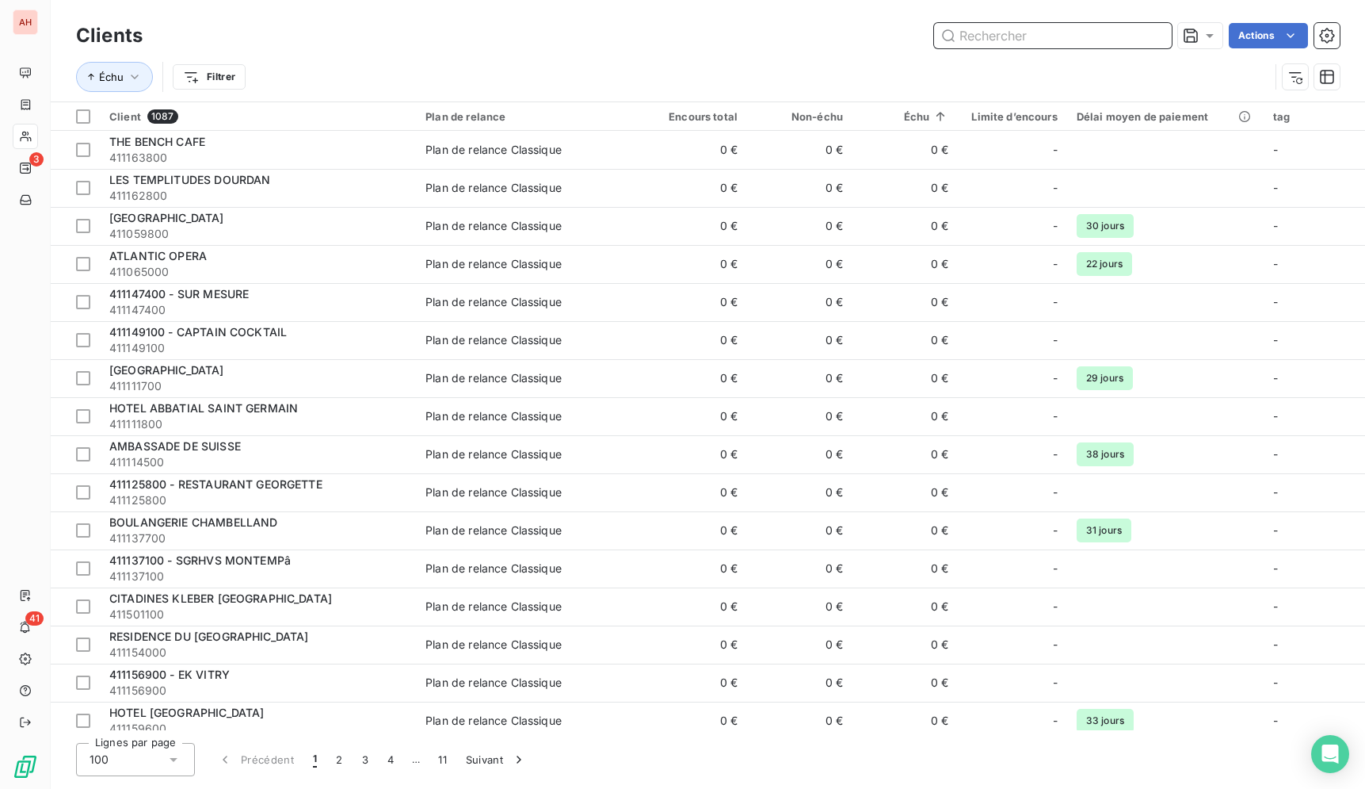
click at [1064, 32] on input "text" at bounding box center [1053, 35] width 238 height 25
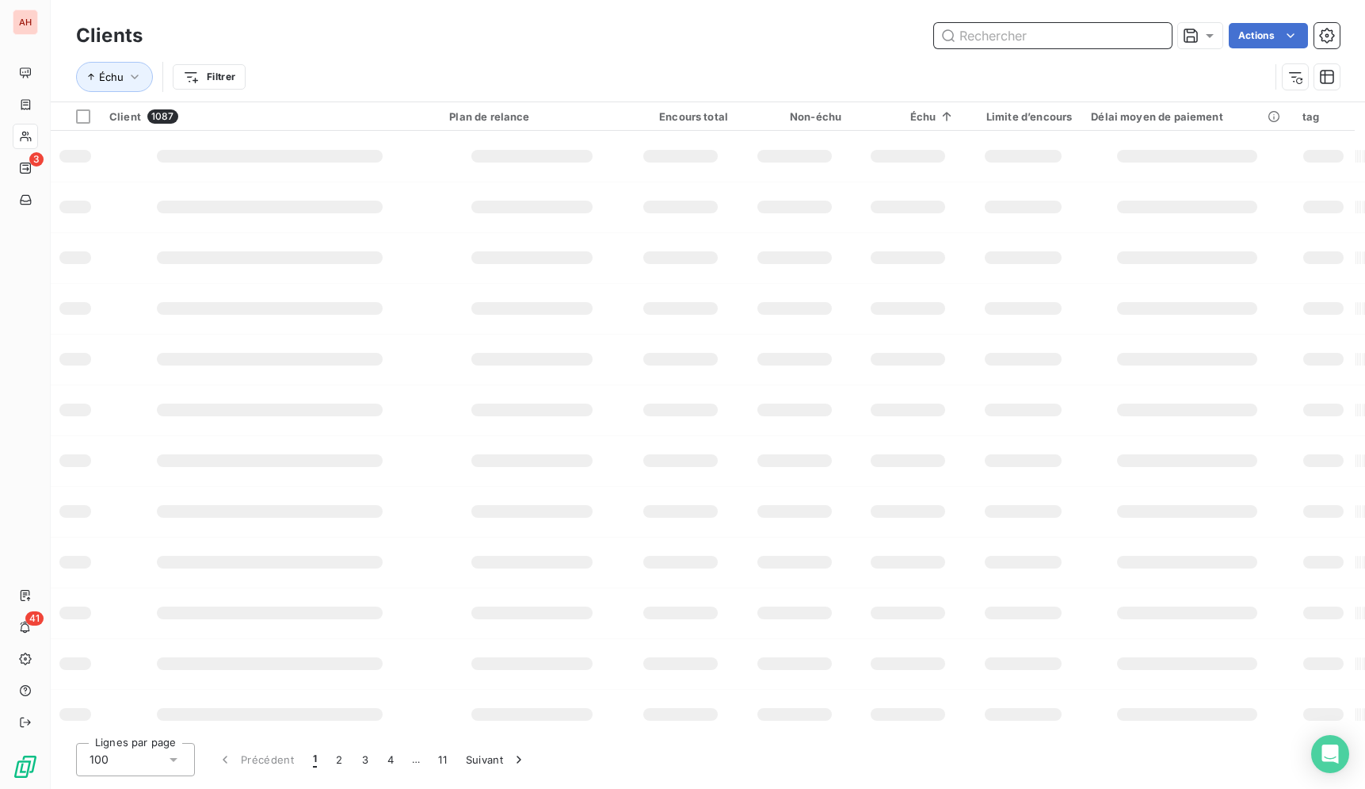
click at [1064, 32] on input "text" at bounding box center [1053, 35] width 238 height 25
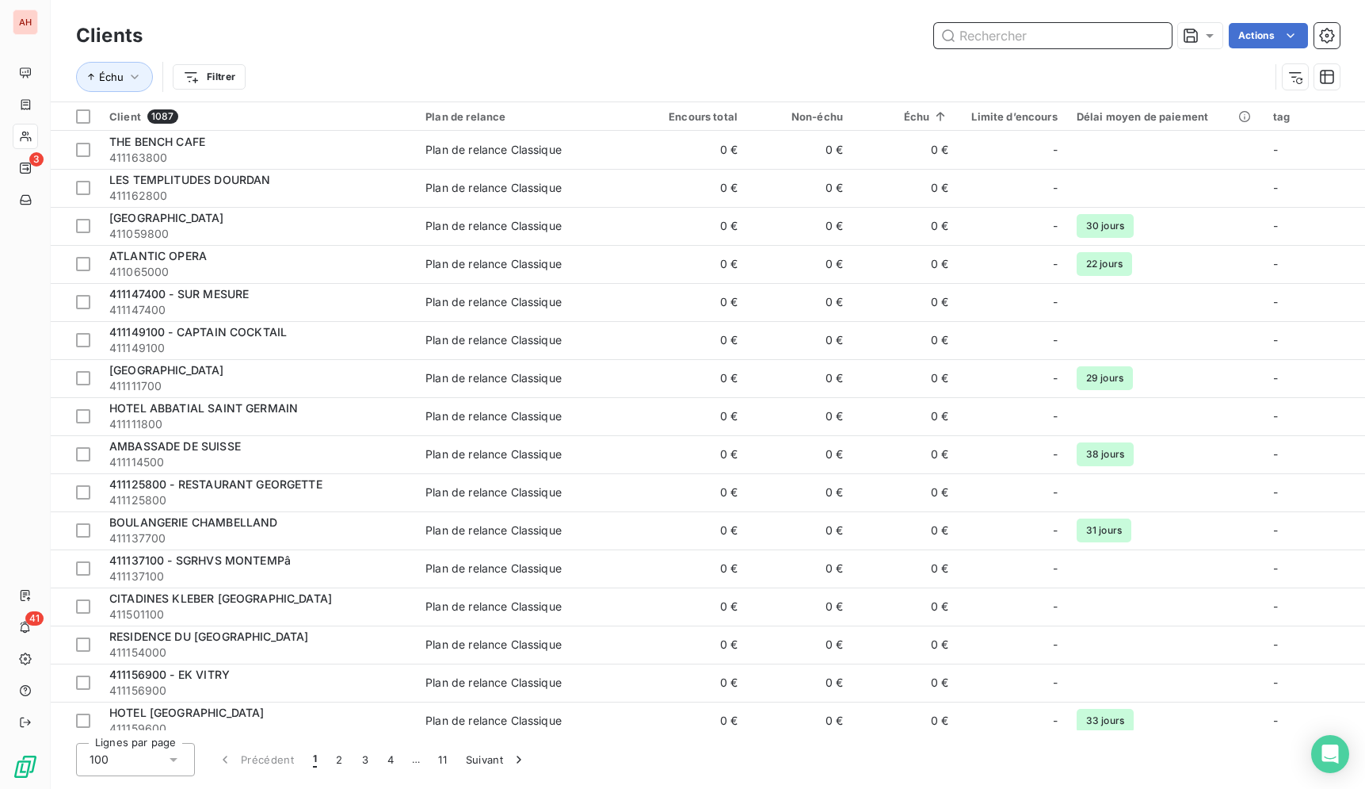
paste input "411159000"
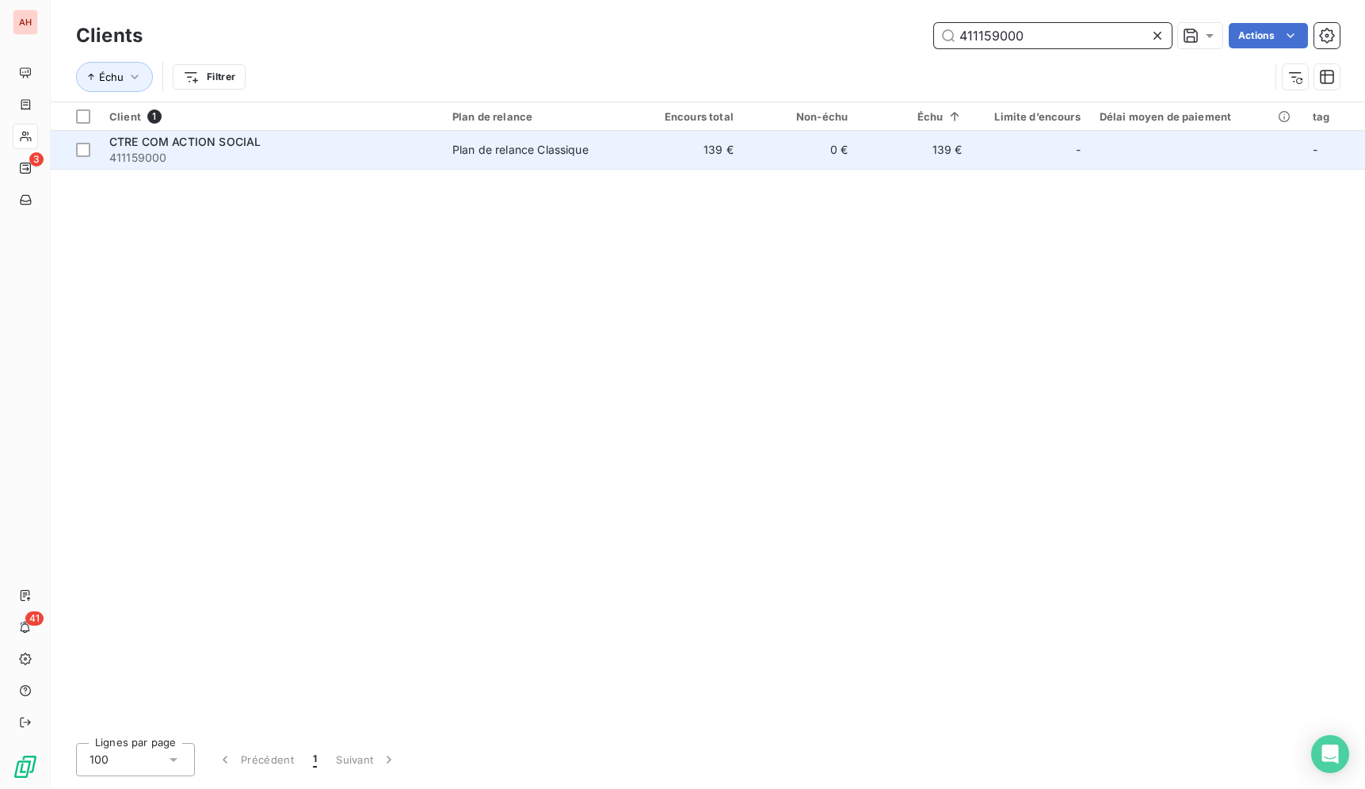
type input "411159000"
click at [597, 160] on td "Plan de relance Classique" at bounding box center [536, 150] width 186 height 38
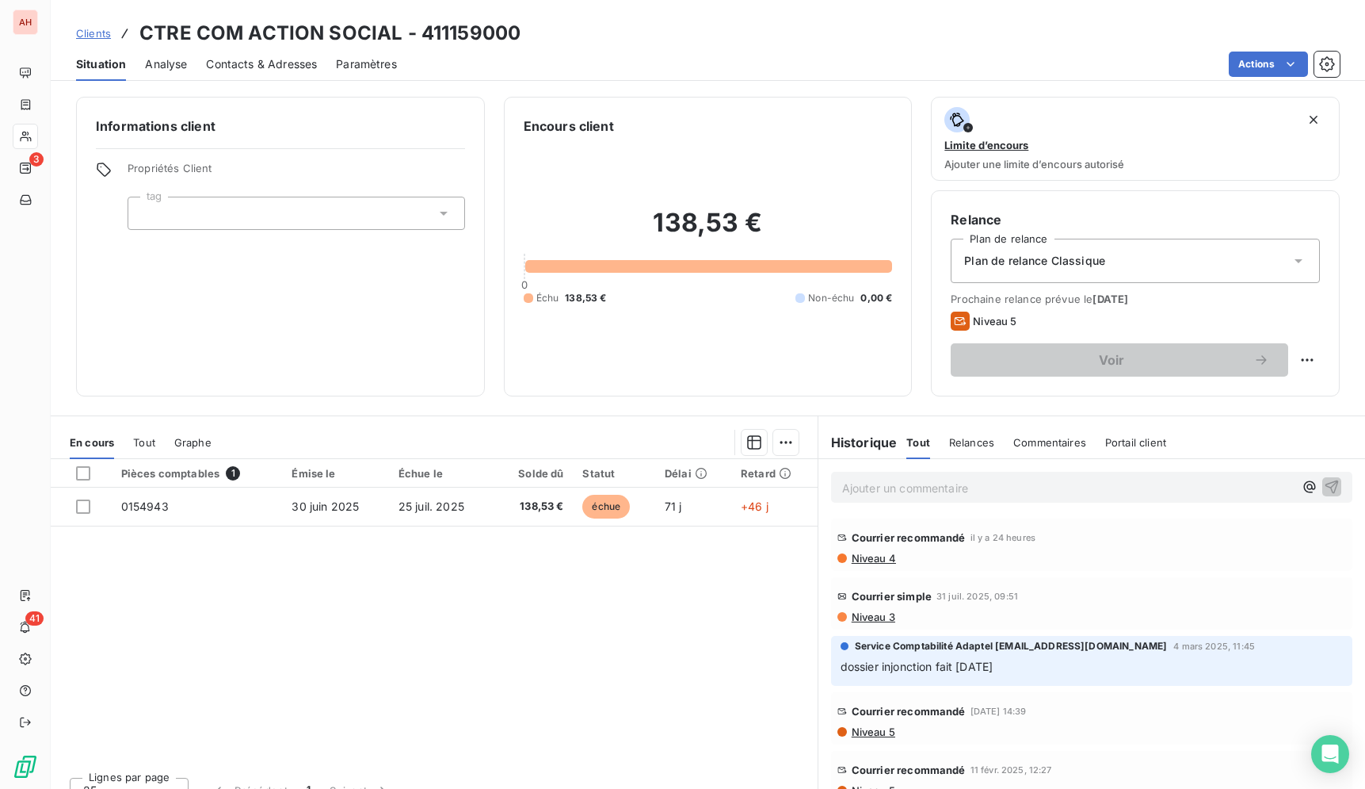
click at [709, 569] on div "Pièces comptables 1 Émise le Échue le Solde dû Statut Délai Retard 0154943 [DAT…" at bounding box center [434, 611] width 767 height 305
click at [266, 60] on span "Contacts & Adresses" at bounding box center [261, 64] width 111 height 16
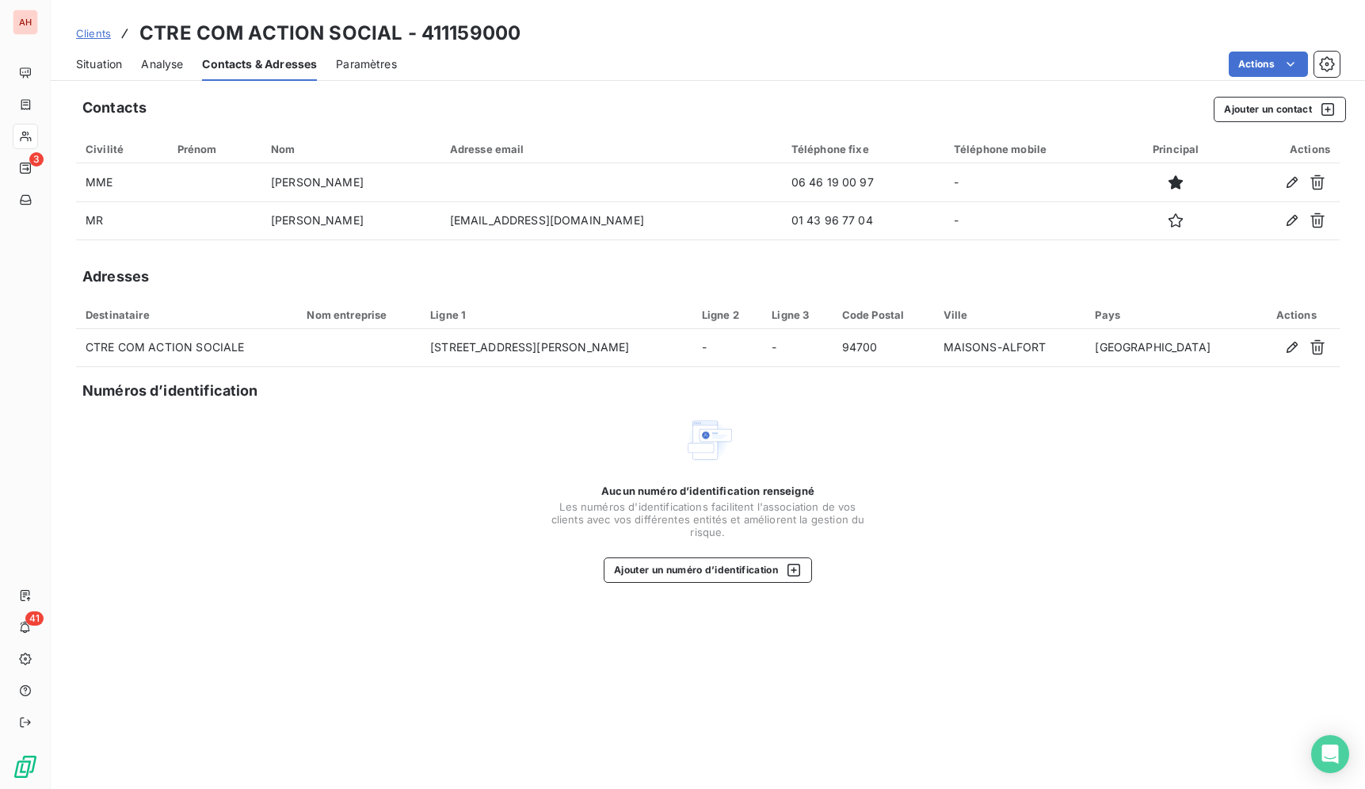
click at [101, 64] on span "Situation" at bounding box center [99, 64] width 46 height 16
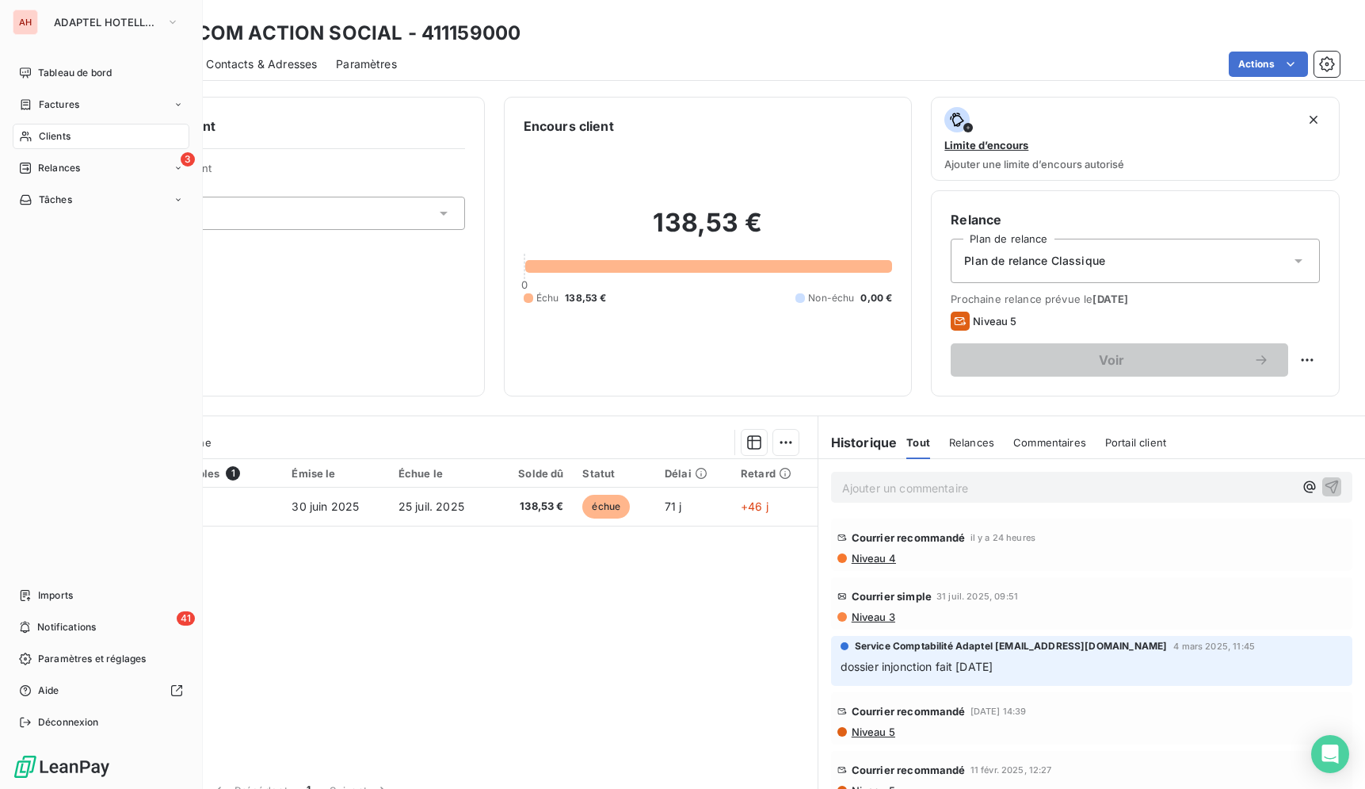
click at [26, 143] on div "Clients" at bounding box center [101, 136] width 177 height 25
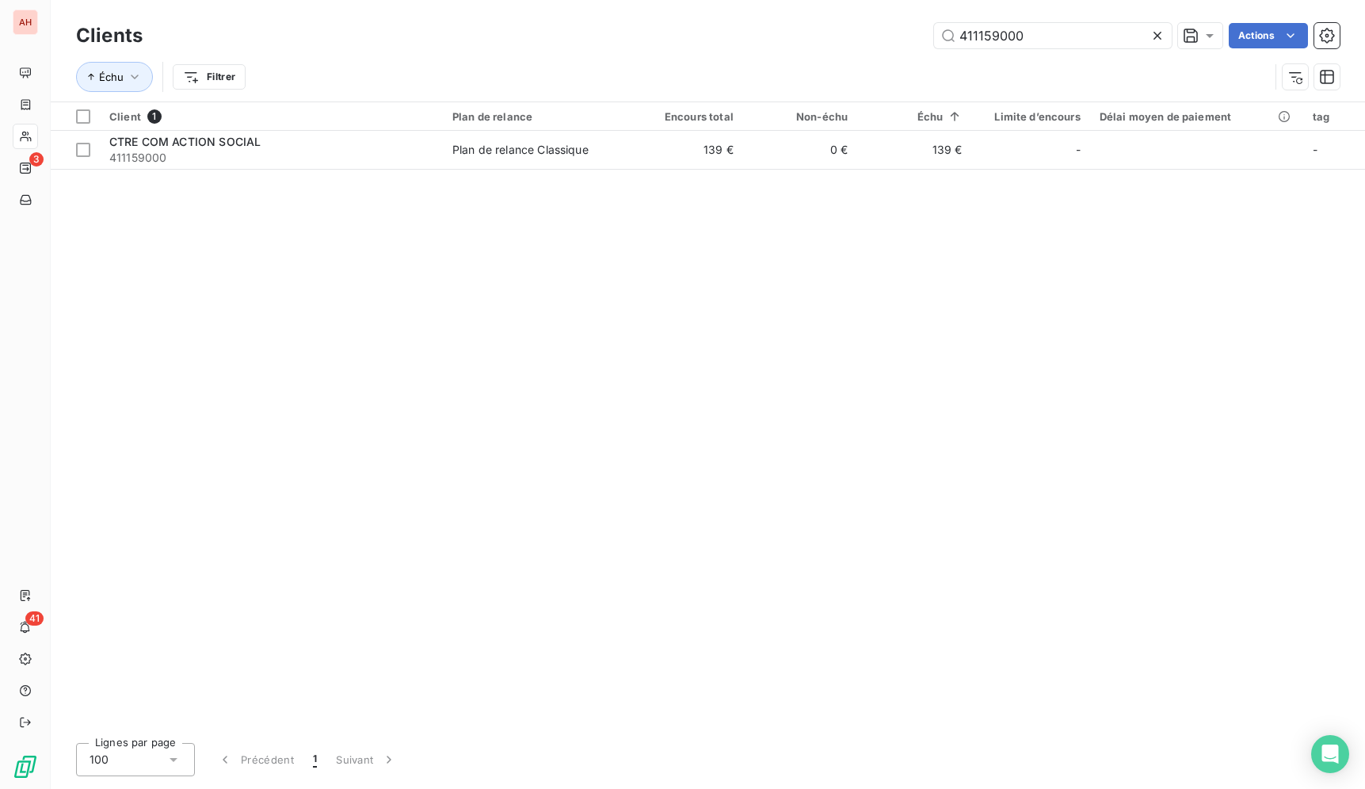
click at [1155, 34] on icon at bounding box center [1158, 36] width 8 height 8
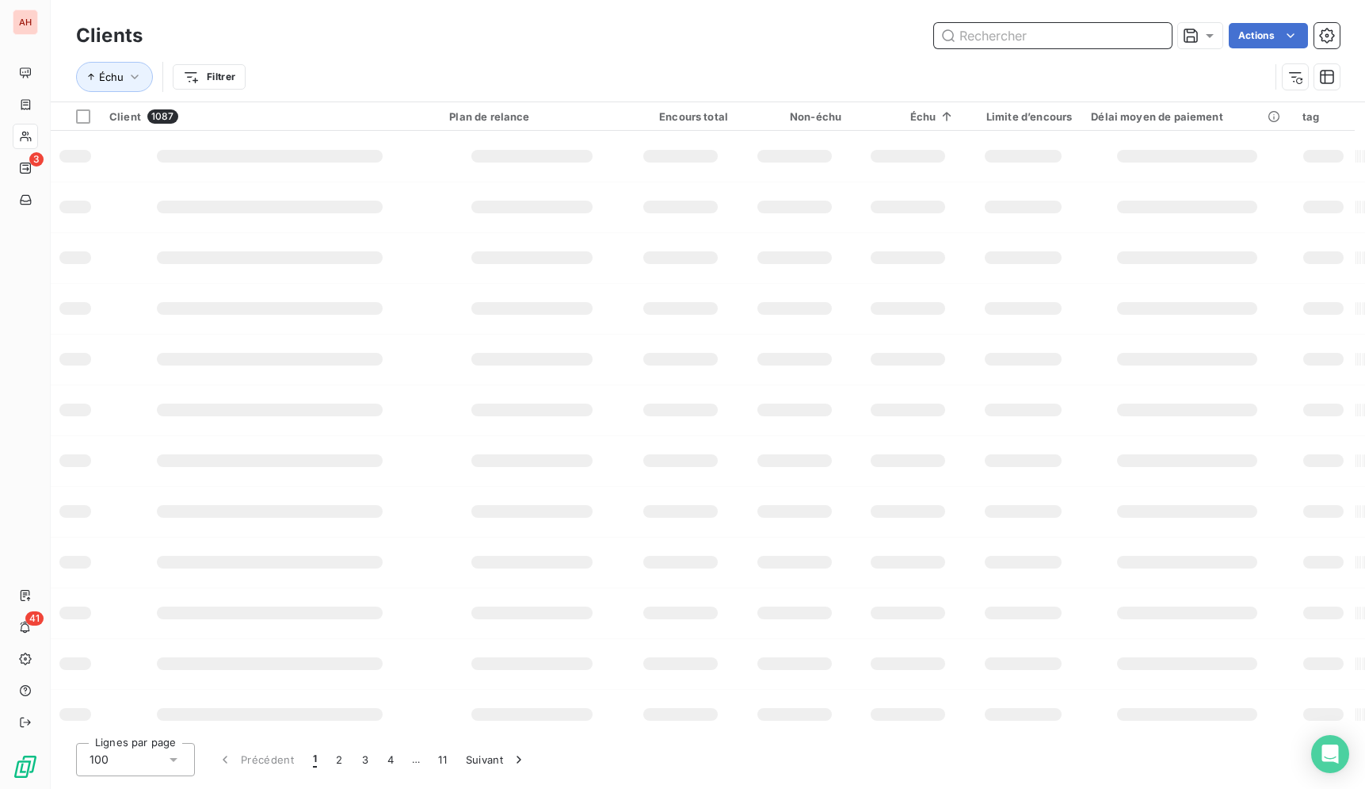
click at [1000, 32] on input "text" at bounding box center [1053, 35] width 238 height 25
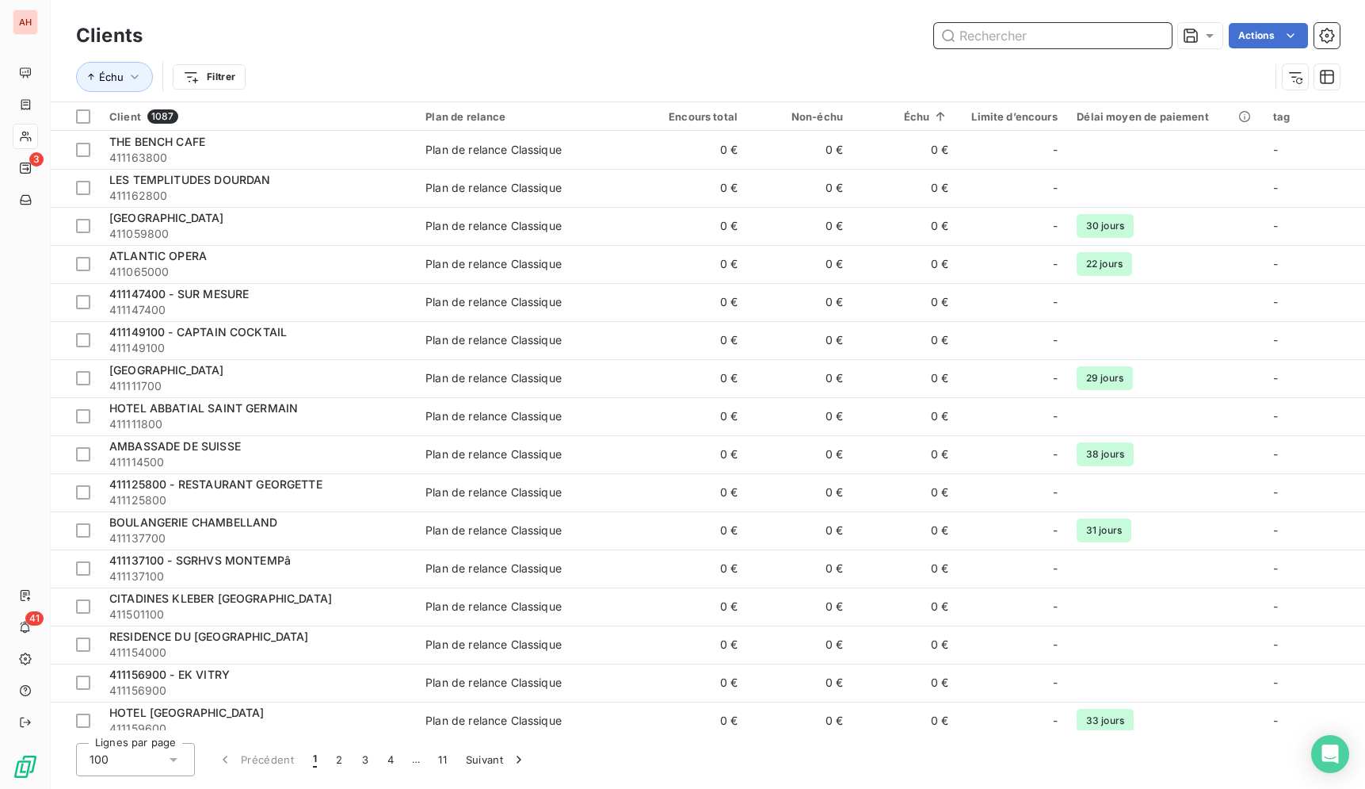
click at [1000, 32] on input "text" at bounding box center [1053, 35] width 238 height 25
paste input "ACPM"
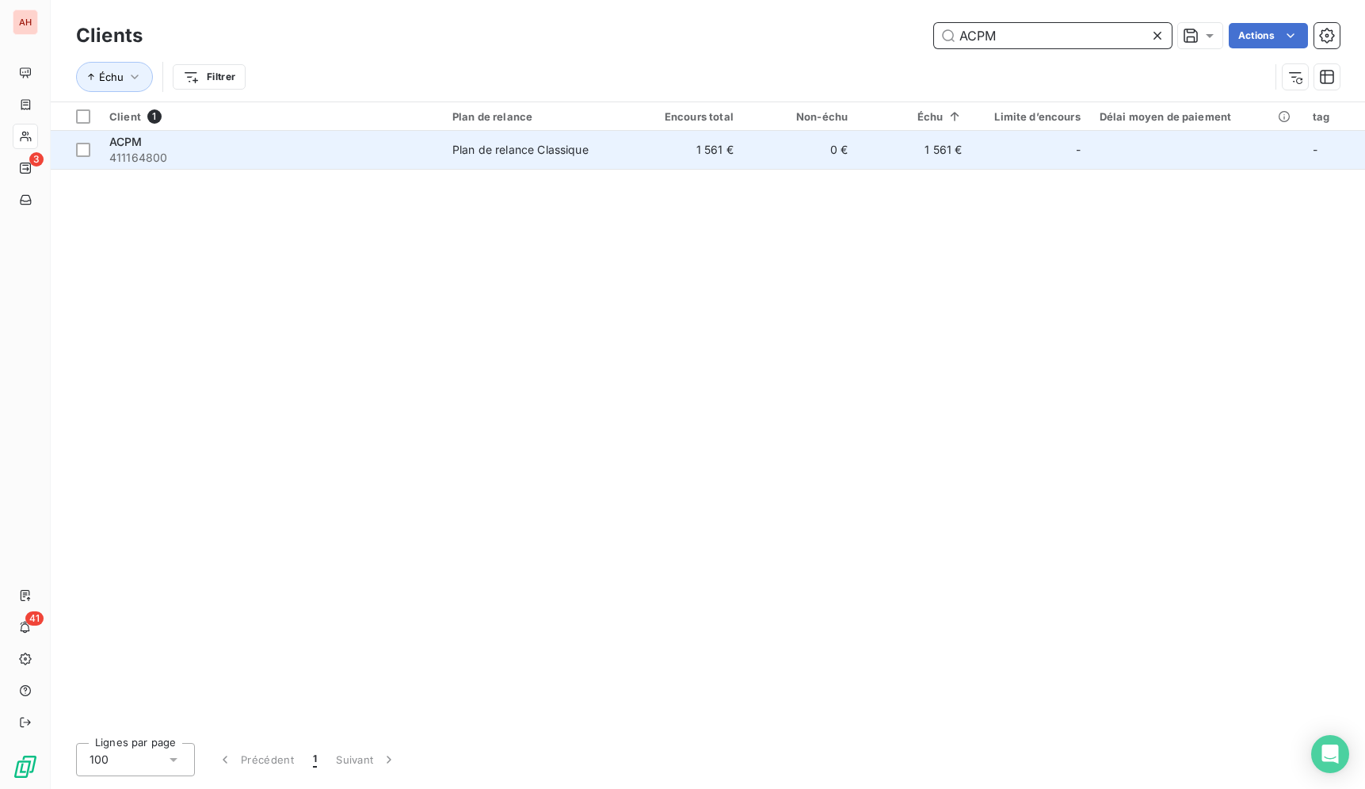
type input "ACPM"
click at [773, 152] on td "0 €" at bounding box center [800, 150] width 114 height 38
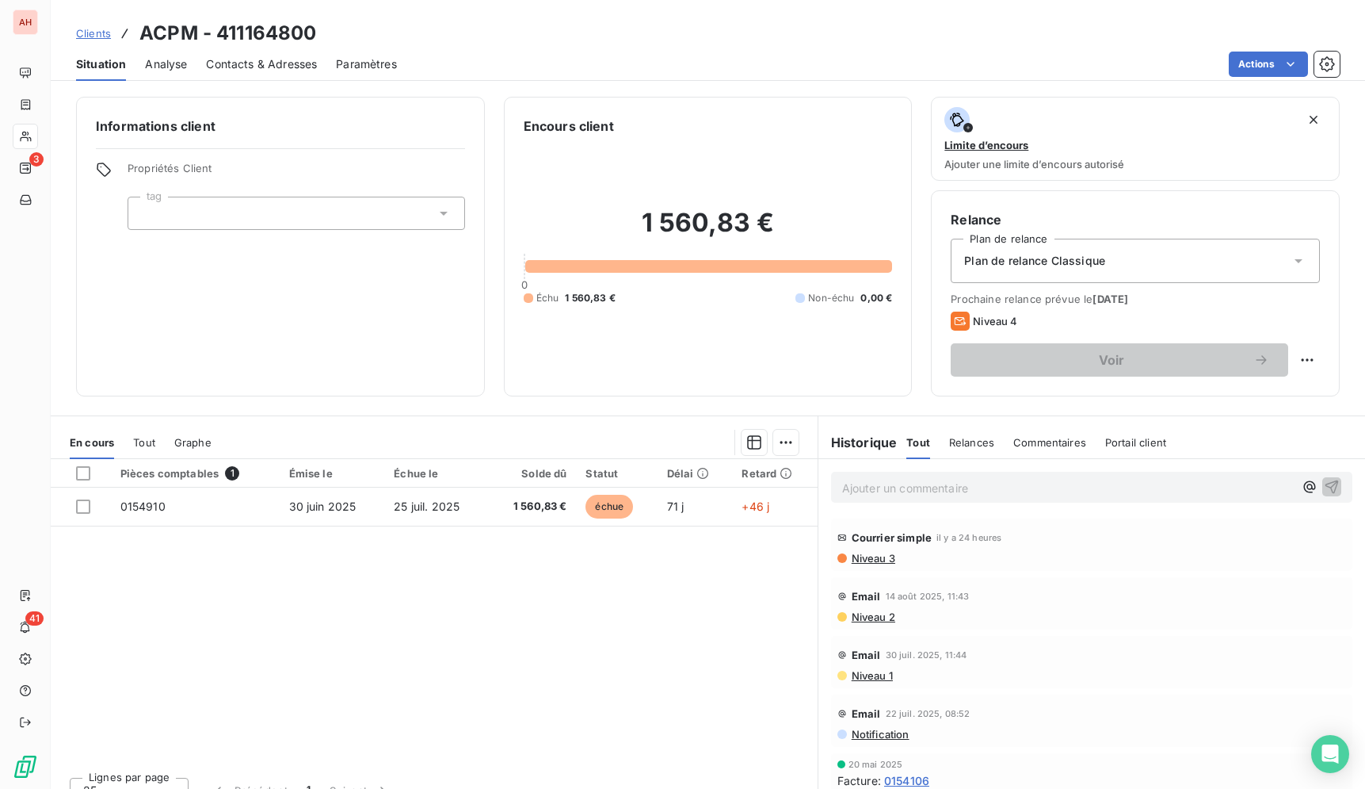
drag, startPoint x: 514, startPoint y: 647, endPoint x: 481, endPoint y: 613, distance: 47.1
click at [507, 637] on div "Pièces comptables 1 Émise le Échue le Solde dû Statut Délai Retard 0154910 [DAT…" at bounding box center [434, 611] width 767 height 305
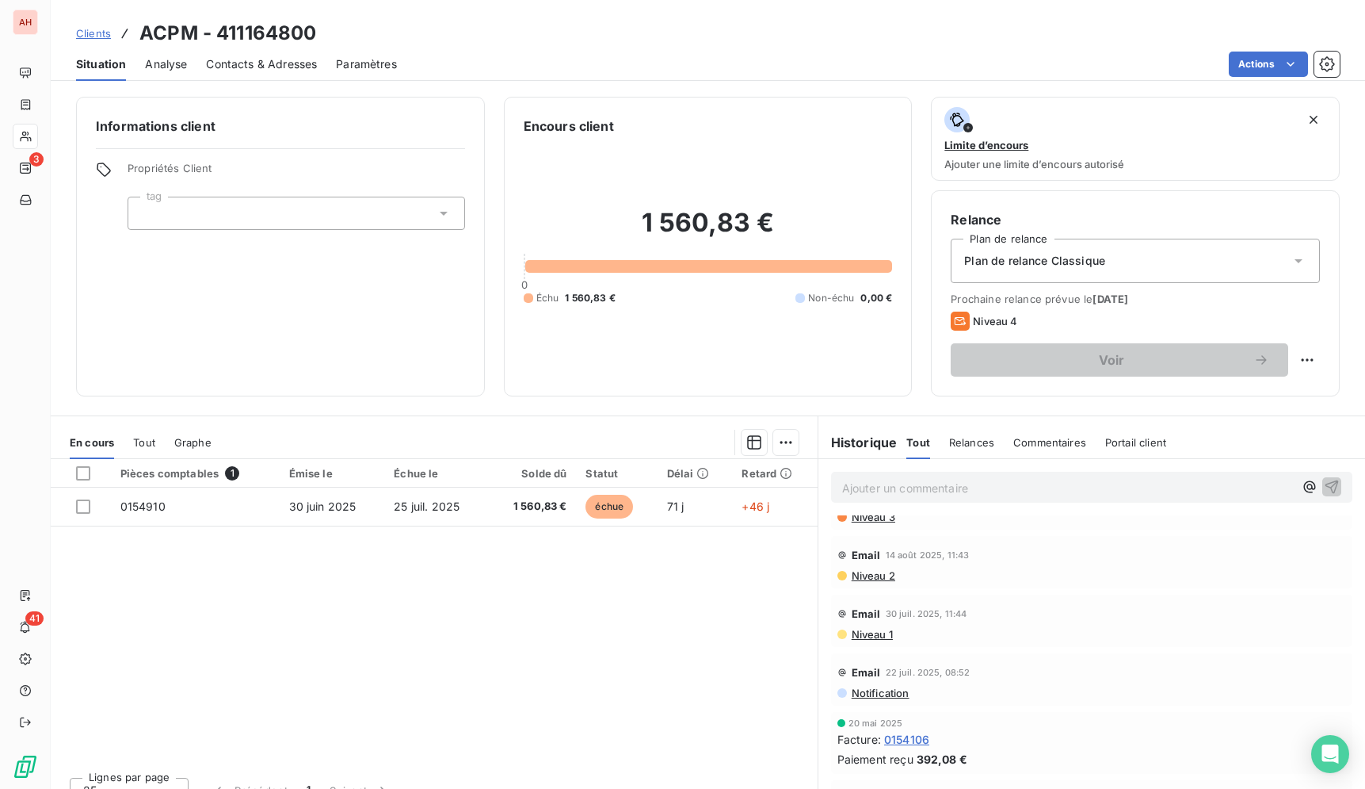
click at [666, 656] on div "Pièces comptables 1 Émise le Échue le Solde dû Statut Délai Retard 0154910 [DAT…" at bounding box center [434, 611] width 767 height 305
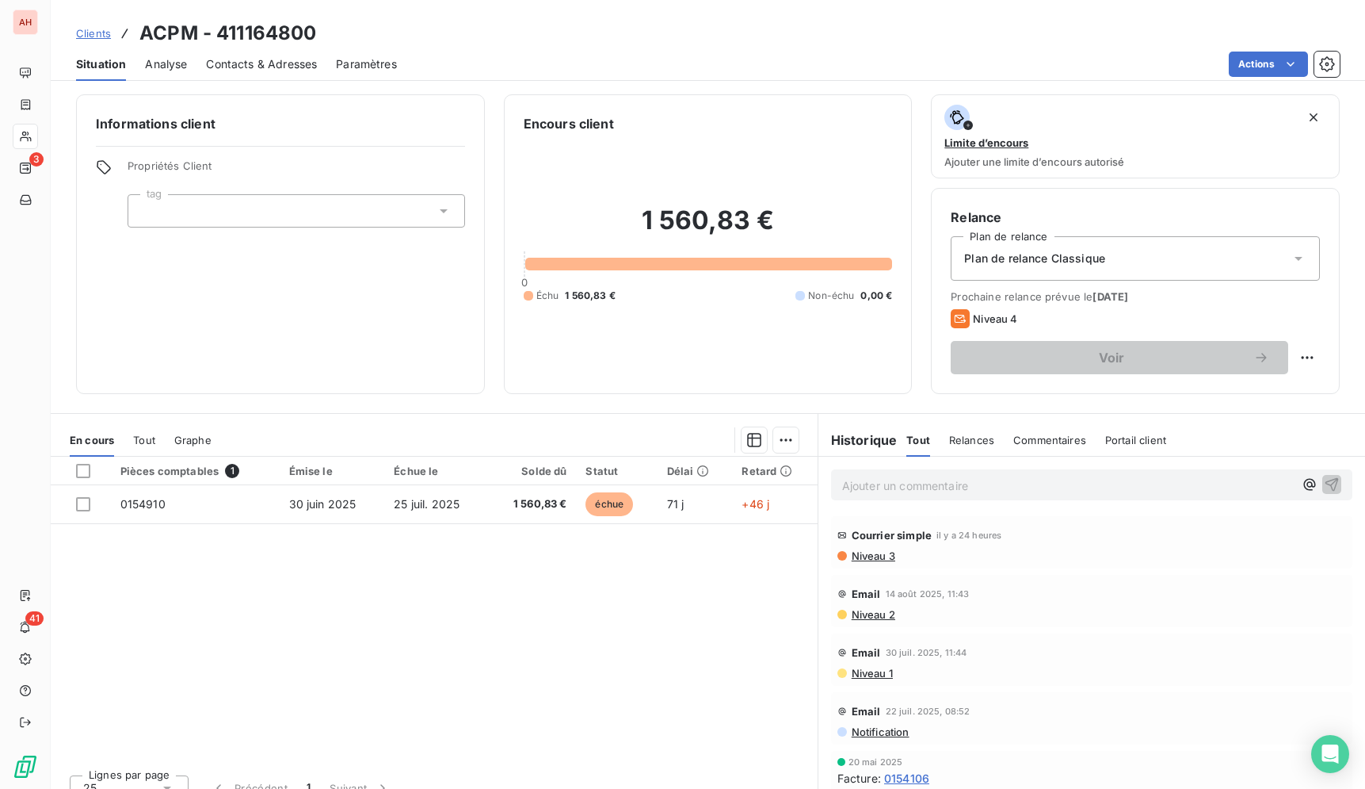
scroll to position [0, 0]
click at [690, 657] on div "Pièces comptables 1 Émise le Échue le Solde dû Statut Délai Retard 0154910 [DAT…" at bounding box center [434, 611] width 767 height 305
click at [561, 669] on div "Pièces comptables 1 Émise le Échue le Solde dû Statut Délai Retard 0154910 [DAT…" at bounding box center [434, 611] width 767 height 305
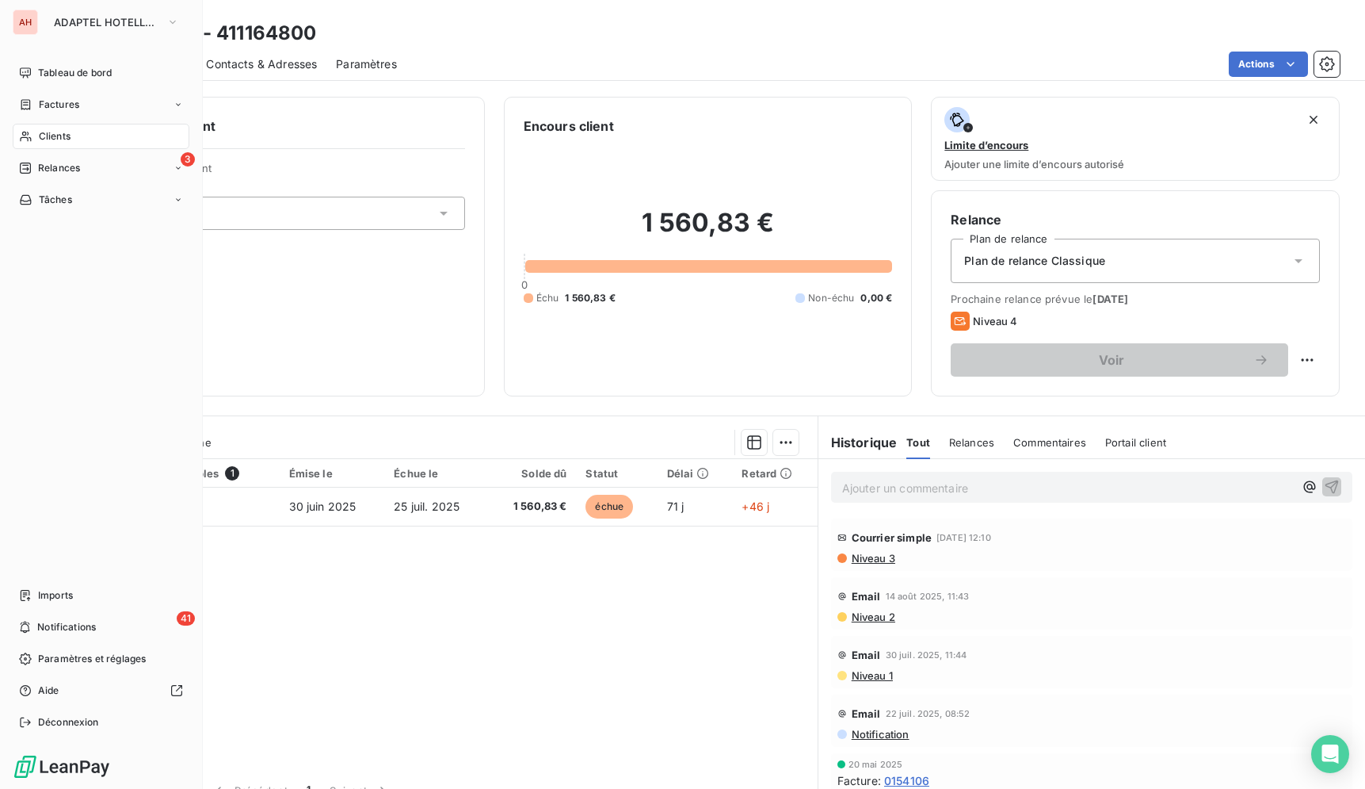
click at [31, 134] on icon at bounding box center [25, 136] width 13 height 13
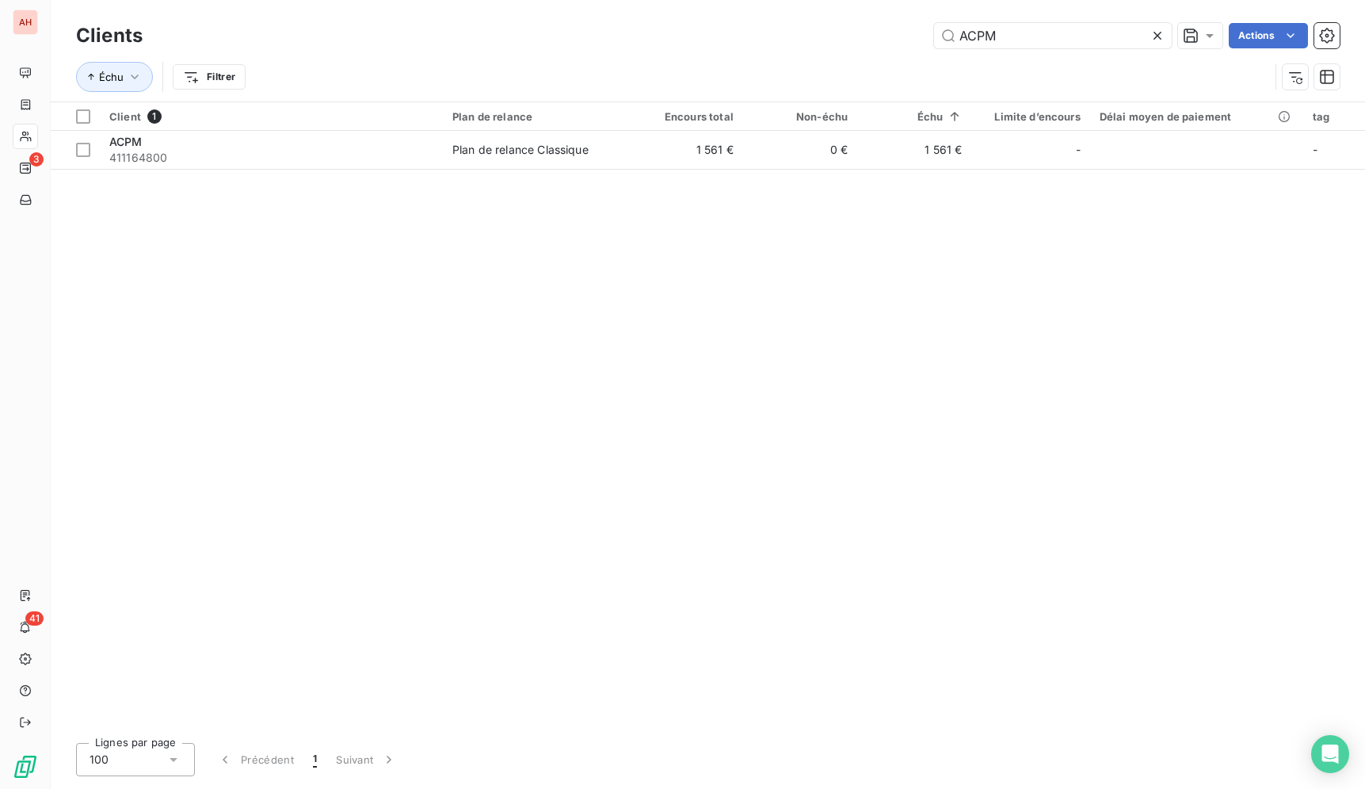
click at [1157, 36] on icon at bounding box center [1158, 36] width 8 height 8
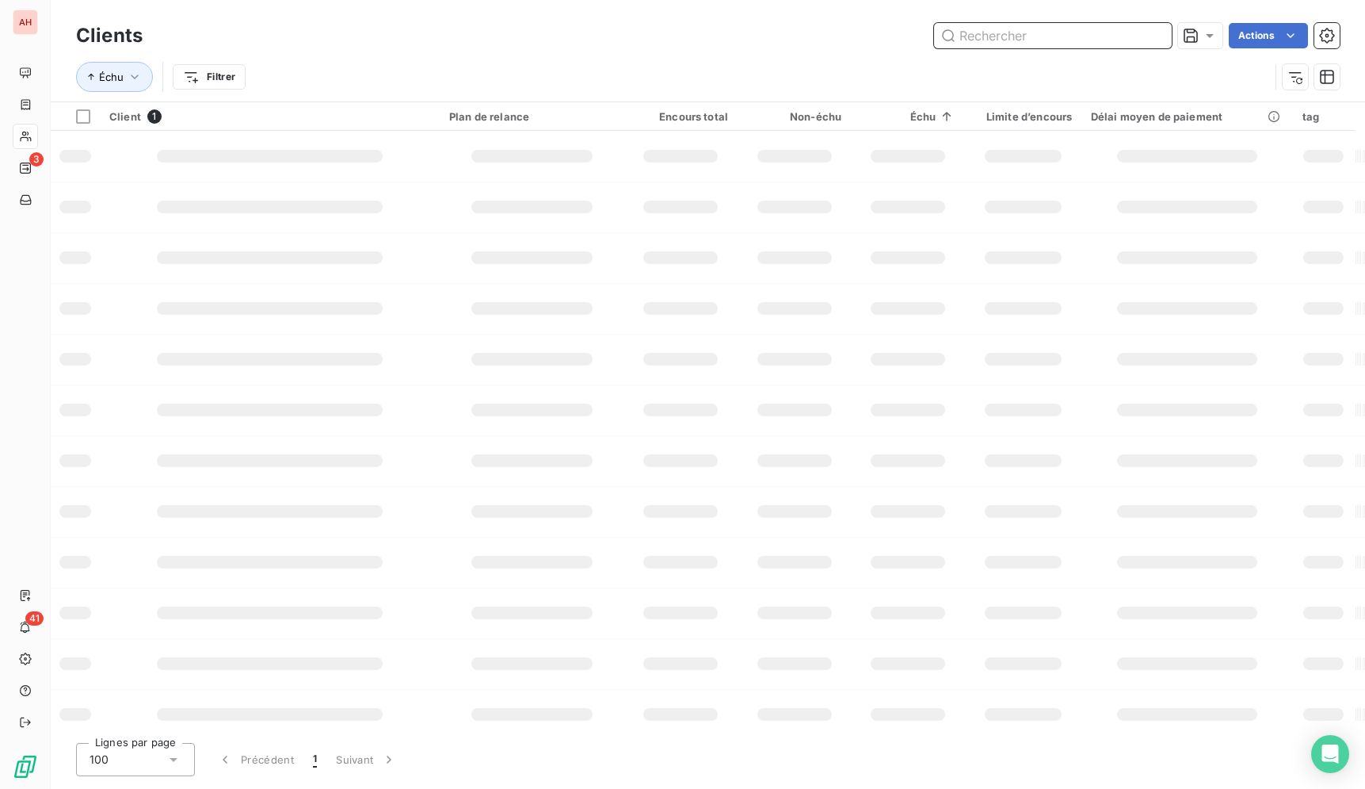
click at [1153, 33] on input "text" at bounding box center [1053, 35] width 238 height 25
click at [1102, 46] on input "text" at bounding box center [1053, 35] width 238 height 25
click at [1101, 45] on input "text" at bounding box center [1053, 35] width 238 height 25
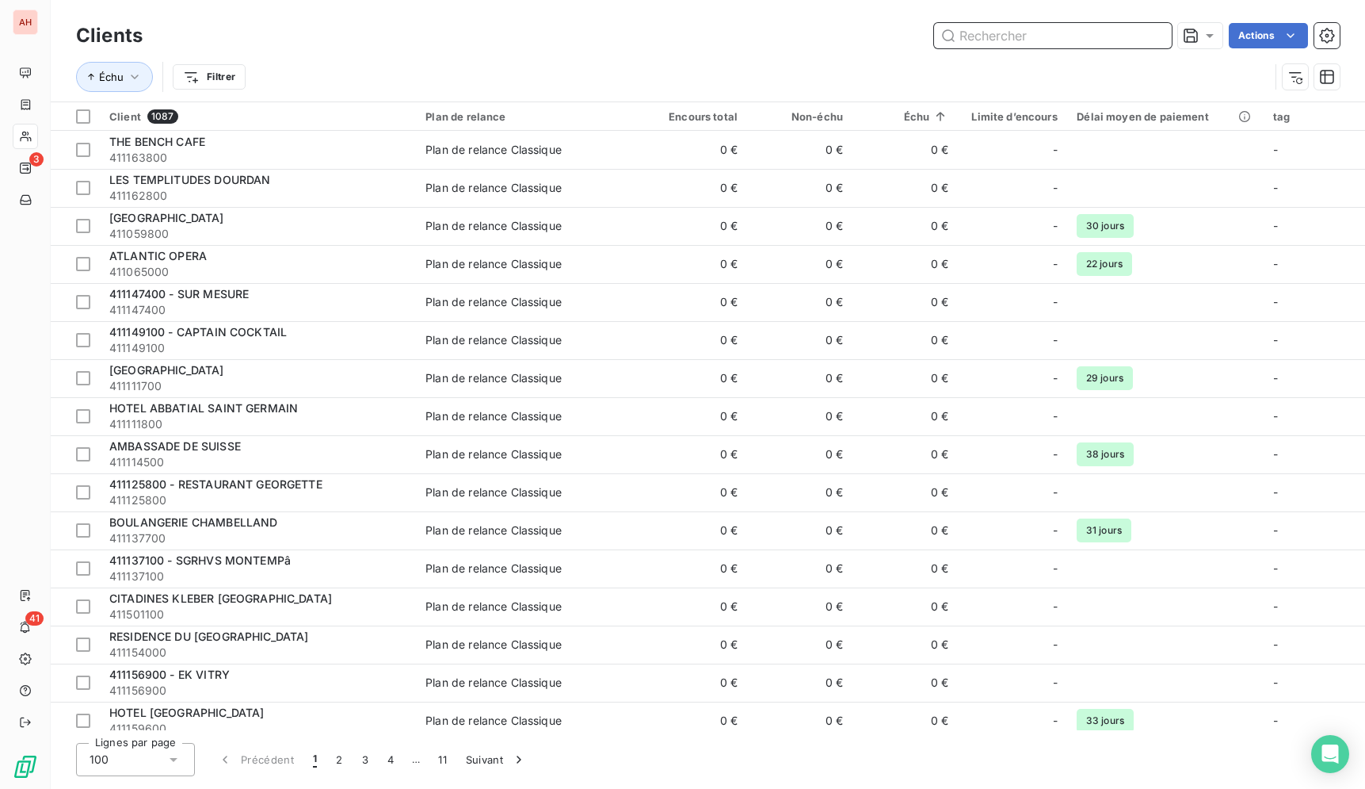
click at [1100, 44] on input "text" at bounding box center [1053, 35] width 238 height 25
click at [1108, 48] on input "text" at bounding box center [1053, 35] width 238 height 25
paste input "CTRE COM ACTION SOCIALE"
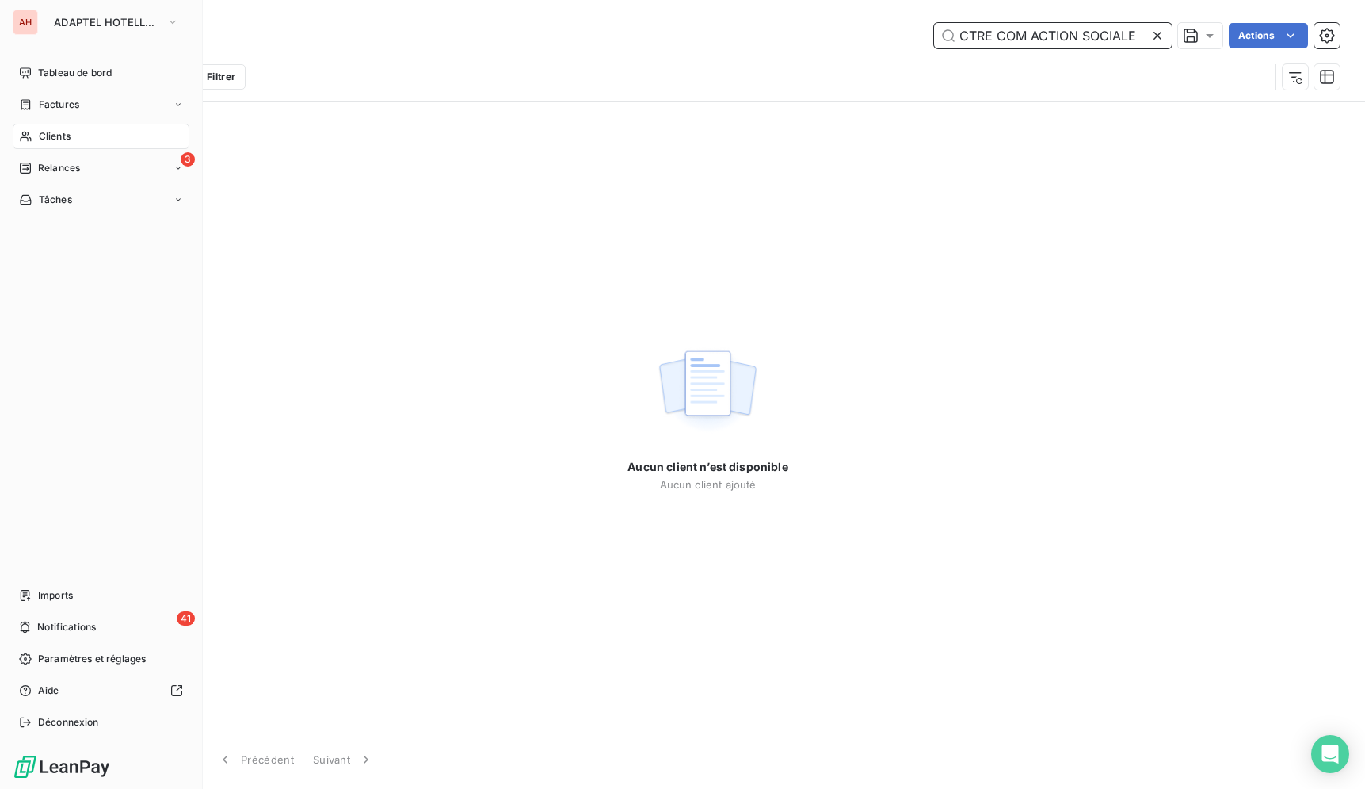
type input "CTRE COM ACTION SOCIALE"
click at [25, 135] on icon at bounding box center [25, 137] width 11 height 10
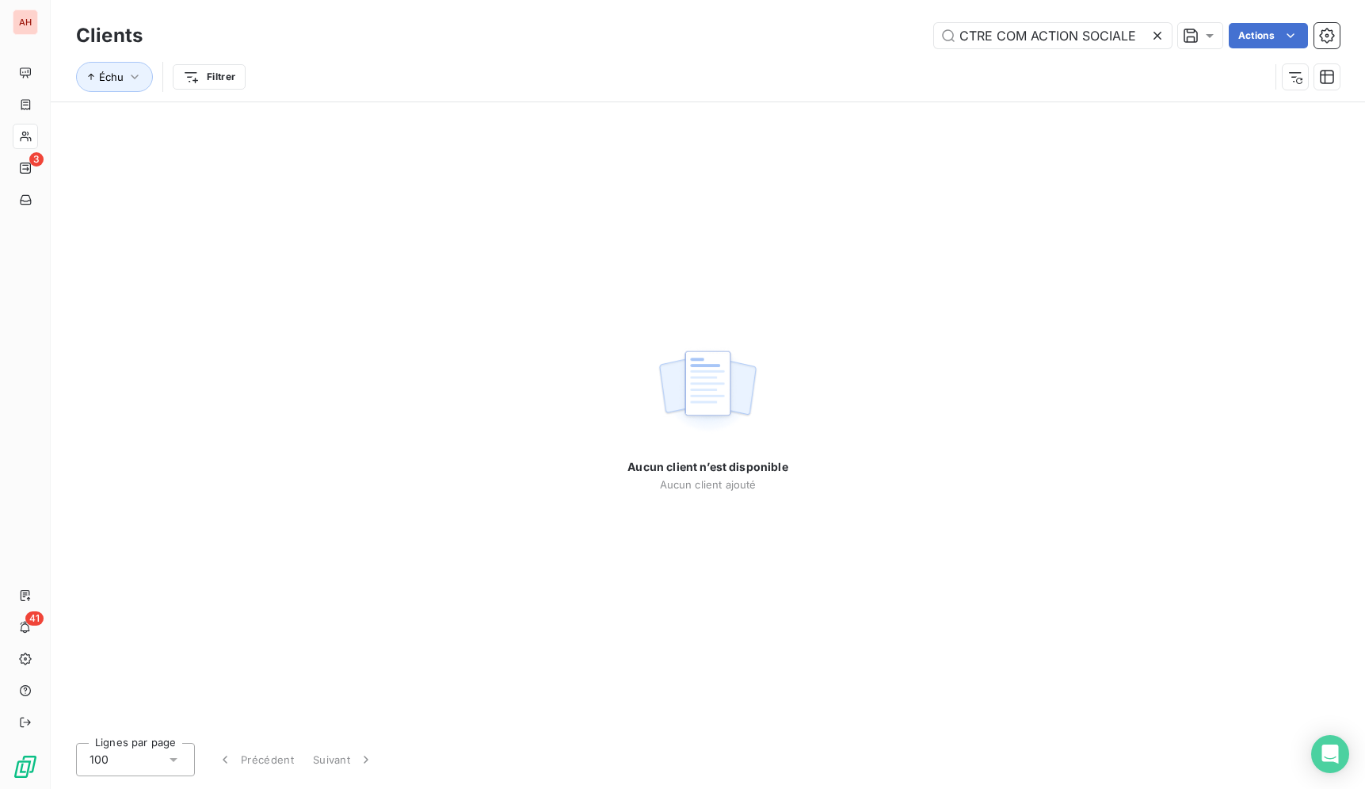
click at [1154, 38] on icon at bounding box center [1158, 36] width 8 height 8
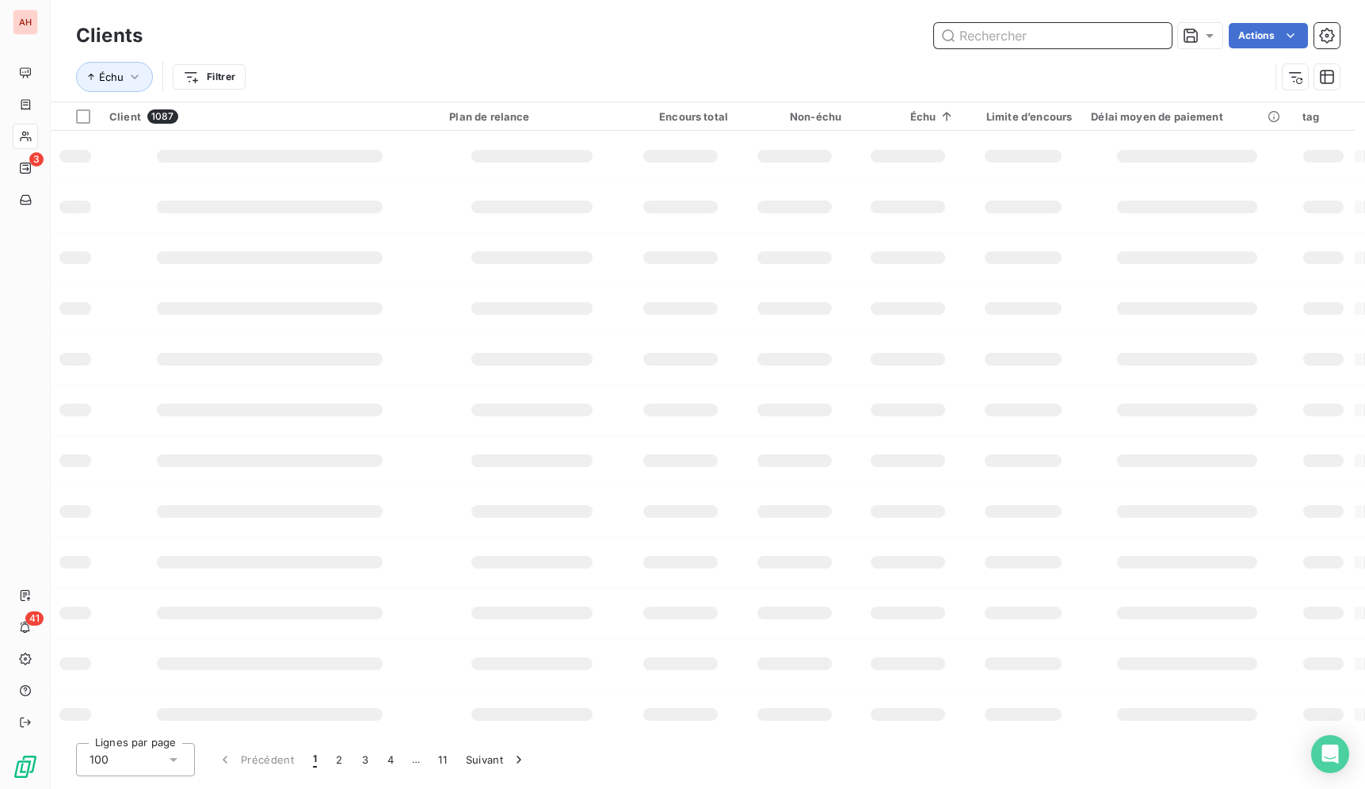
click at [1069, 31] on input "text" at bounding box center [1053, 35] width 238 height 25
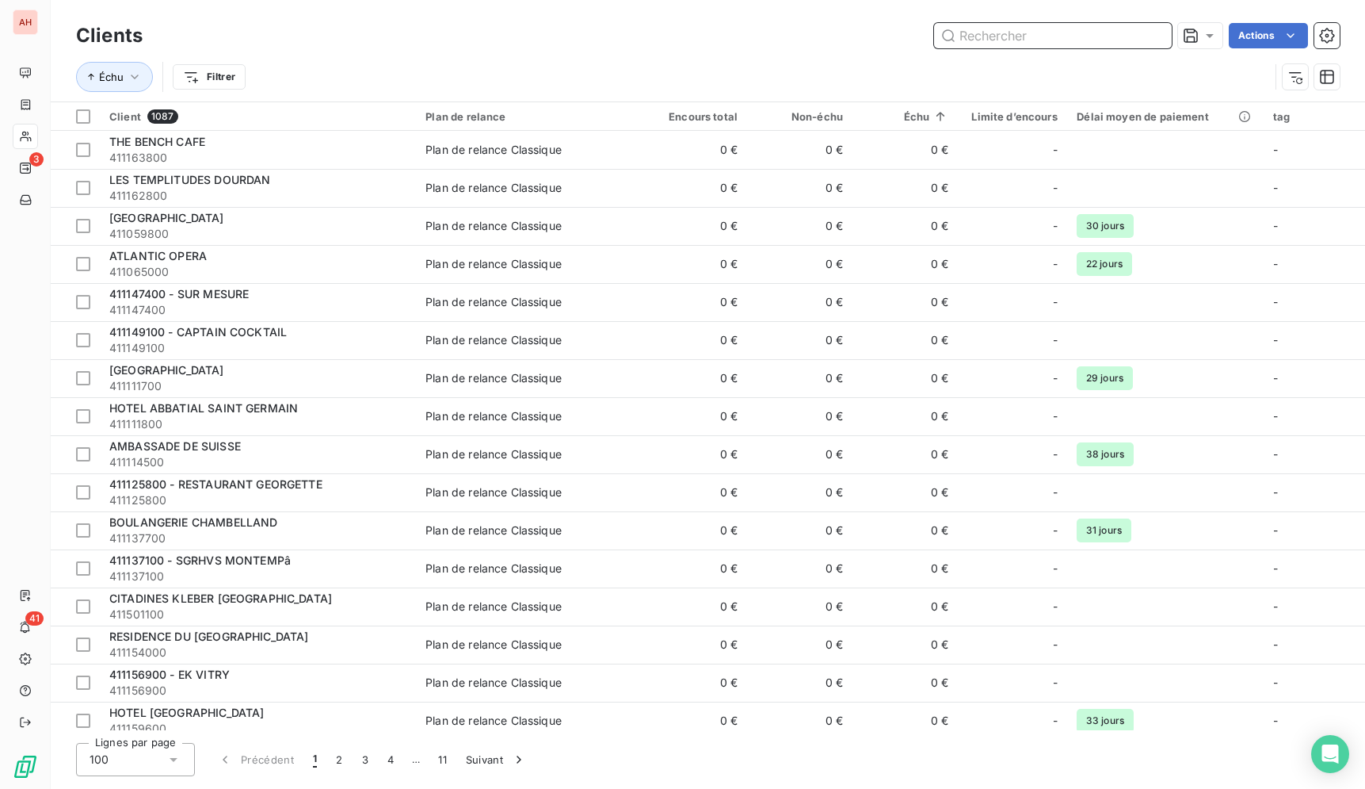
click at [1069, 31] on input "text" at bounding box center [1053, 35] width 238 height 25
paste input "ACPM"
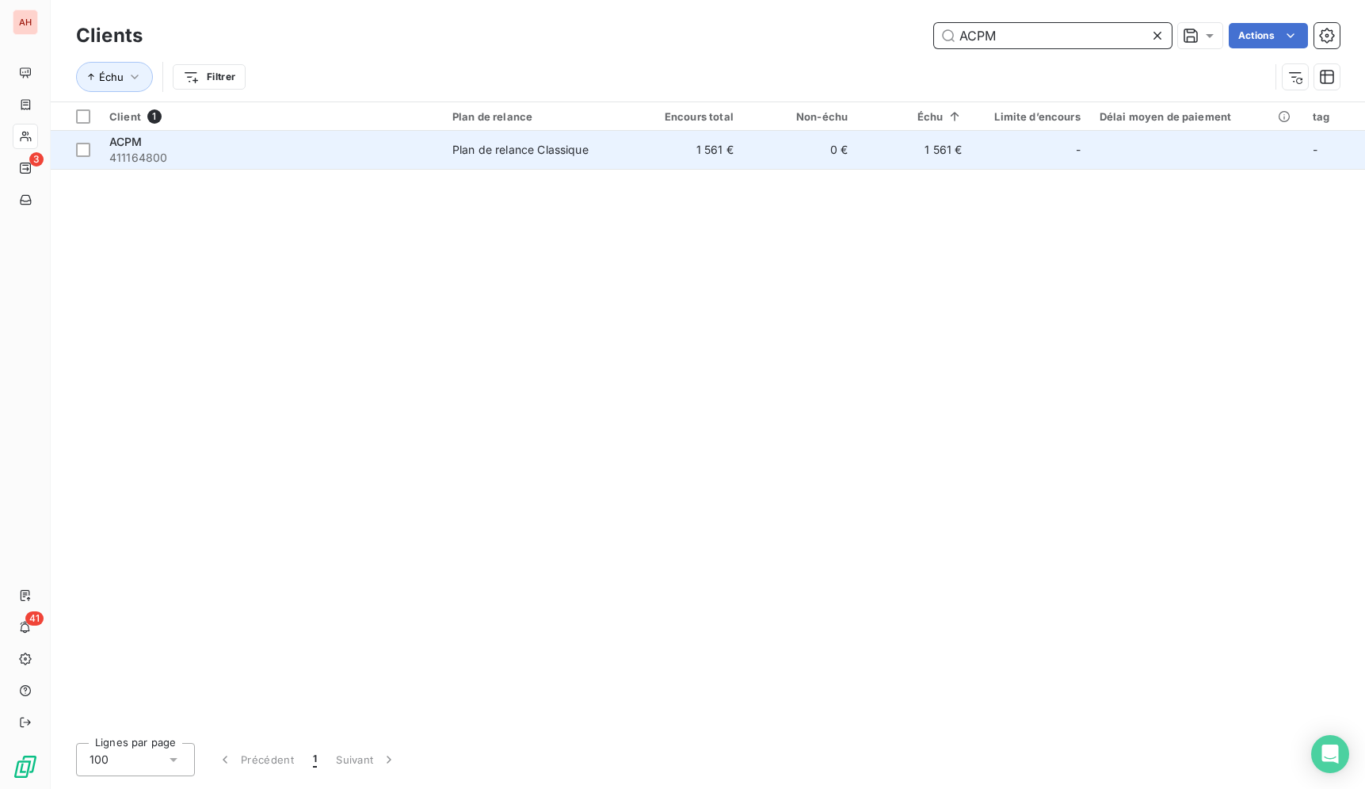
type input "ACPM"
click at [705, 150] on td "1 561 €" at bounding box center [686, 150] width 114 height 38
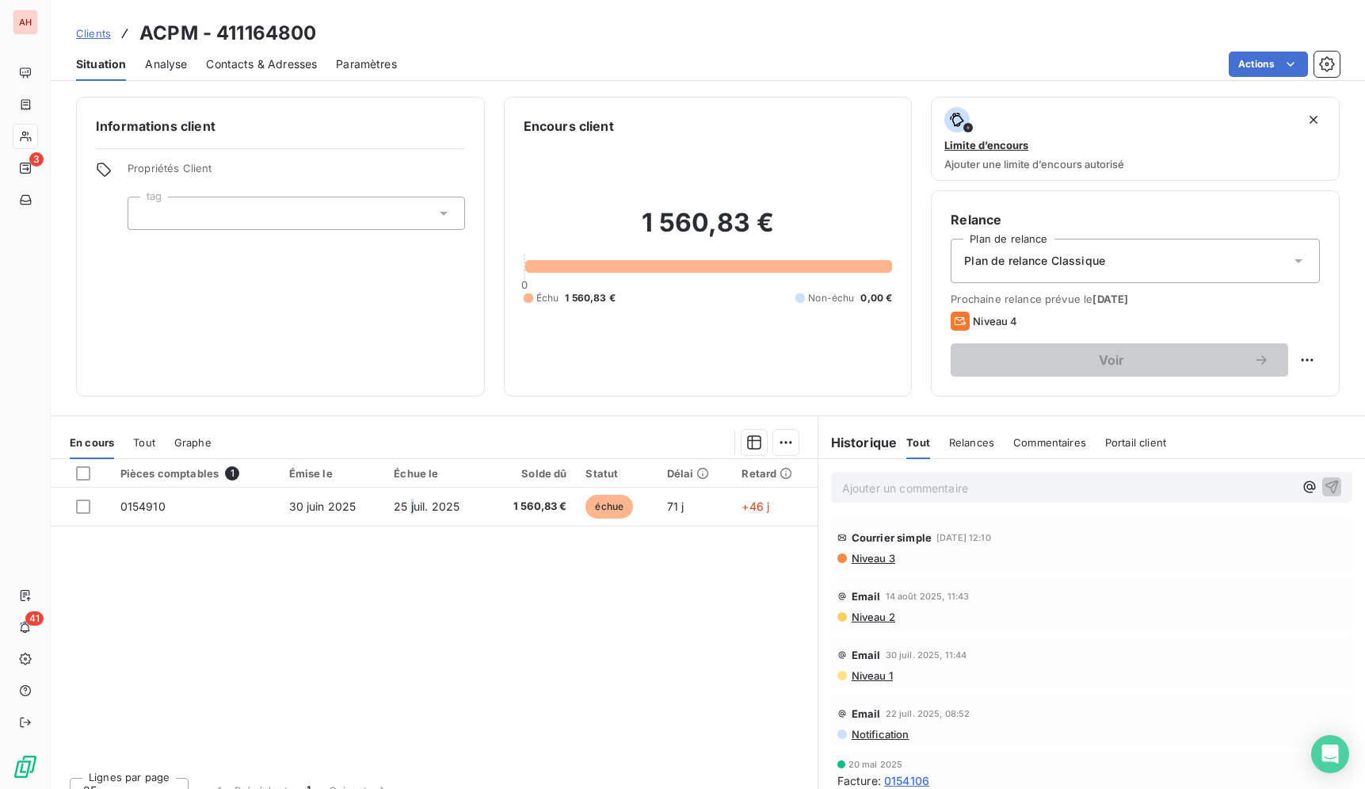
click at [410, 578] on div "Pièces comptables 1 Émise le Échue le Solde dû Statut Délai Retard 0154910 [DAT…" at bounding box center [434, 611] width 767 height 305
click at [536, 588] on div "Pièces comptables 1 Émise le Échue le Solde dû Statut Délai Retard 0154910 [DAT…" at bounding box center [434, 611] width 767 height 305
click at [552, 594] on div "Pièces comptables 1 Émise le Échue le Solde dû Statut Délai Retard 0154910 [DAT…" at bounding box center [434, 611] width 767 height 305
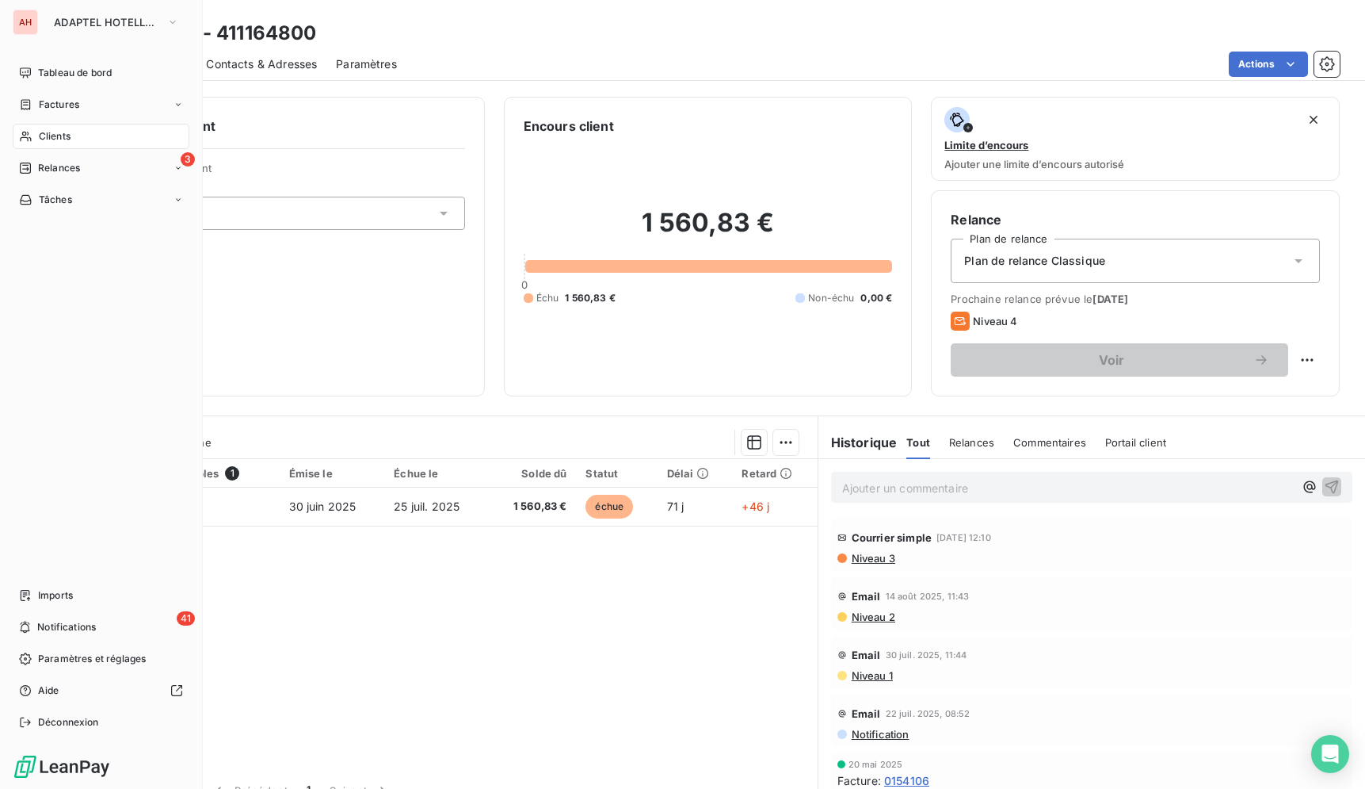
click at [36, 132] on div "Clients" at bounding box center [101, 136] width 177 height 25
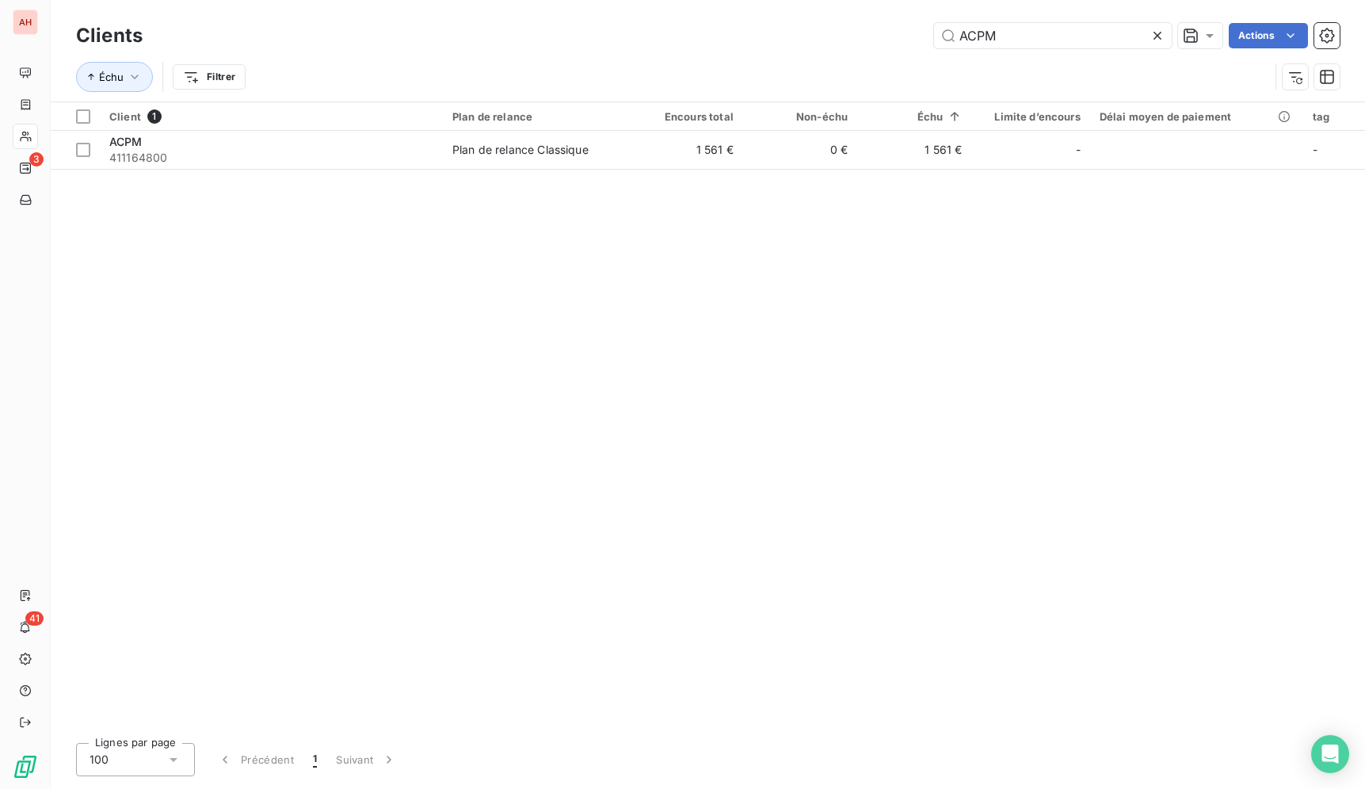
click at [1162, 33] on icon at bounding box center [1158, 36] width 16 height 16
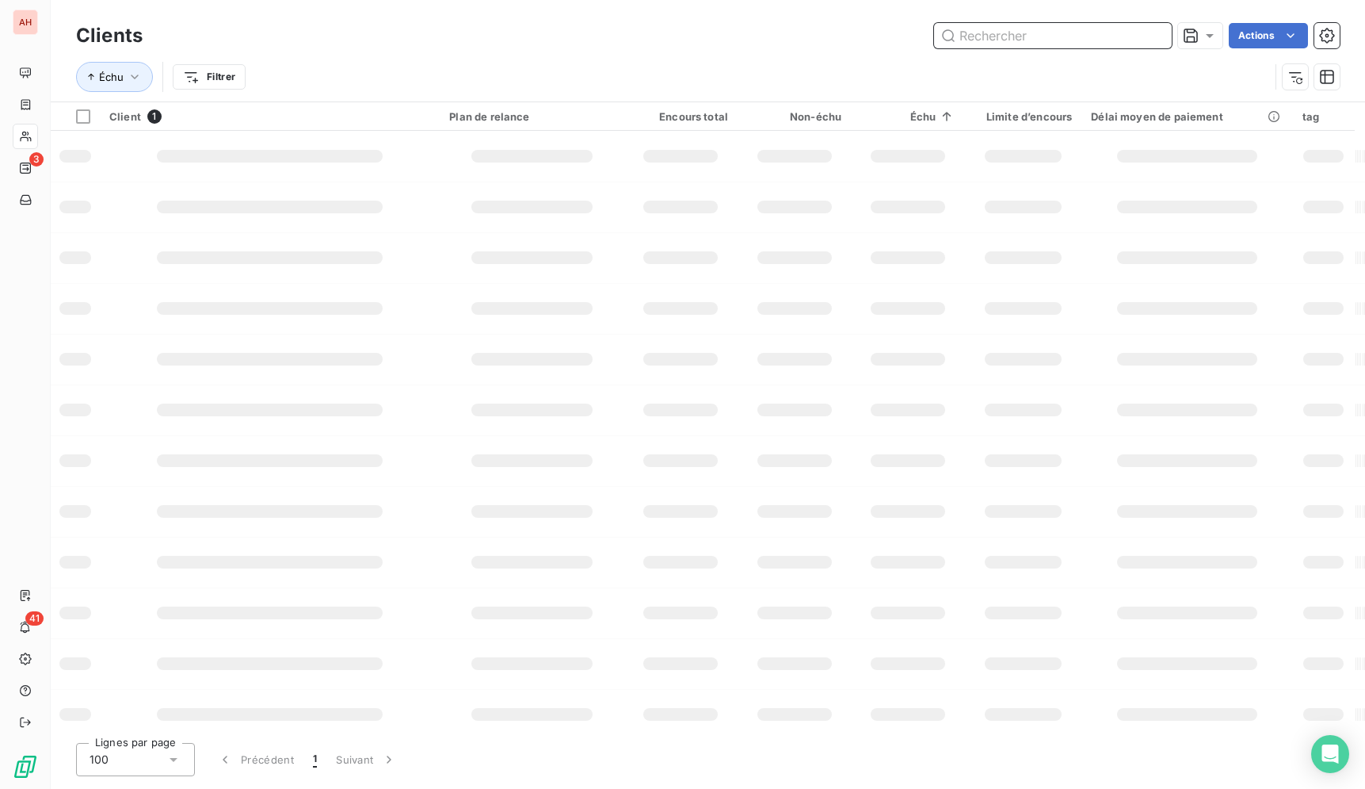
click at [1092, 46] on input "text" at bounding box center [1053, 35] width 238 height 25
click at [1087, 44] on input "text" at bounding box center [1053, 35] width 238 height 25
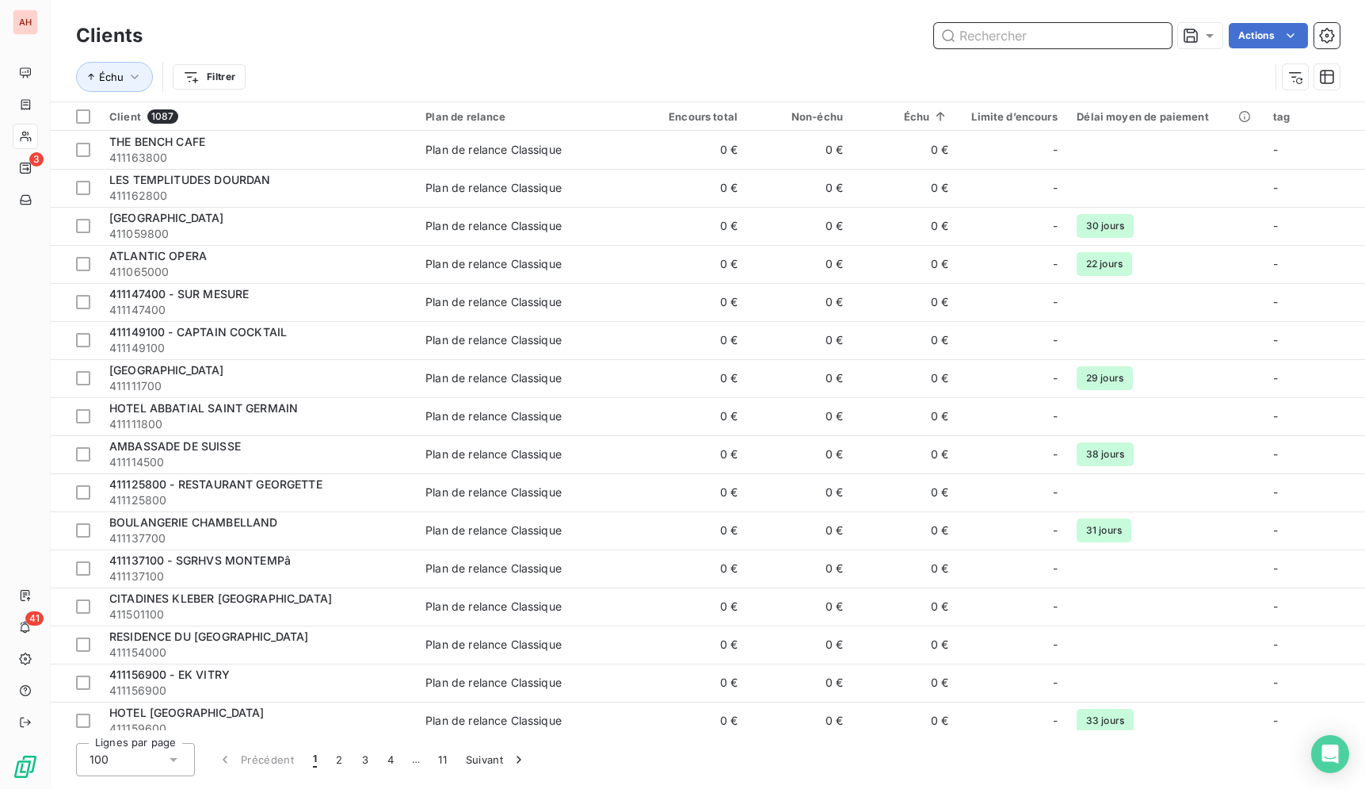
click at [1059, 31] on input "text" at bounding box center [1053, 35] width 238 height 25
paste input "HOTEL AKENA SERRIS"
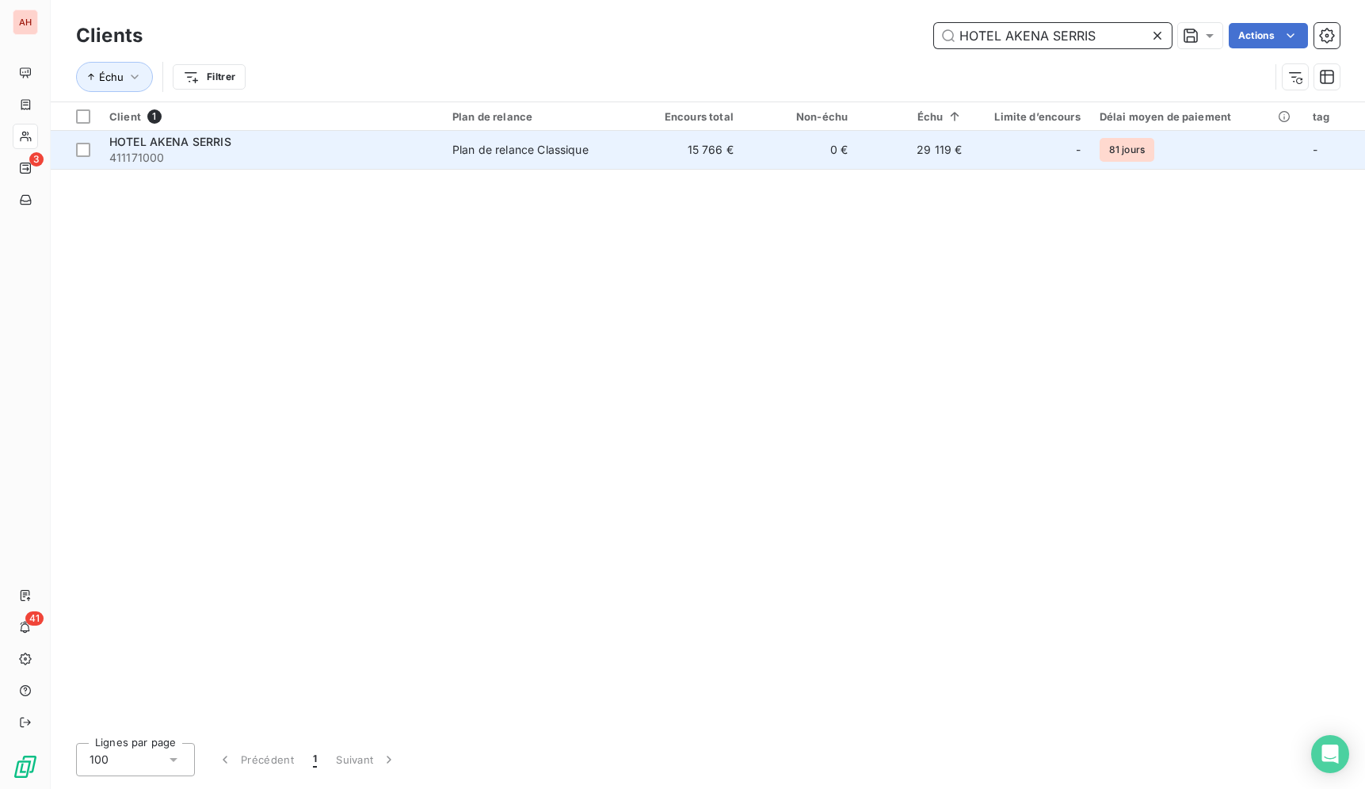
type input "HOTEL AKENA SERRIS"
click at [632, 166] on td "15 766 €" at bounding box center [686, 150] width 114 height 38
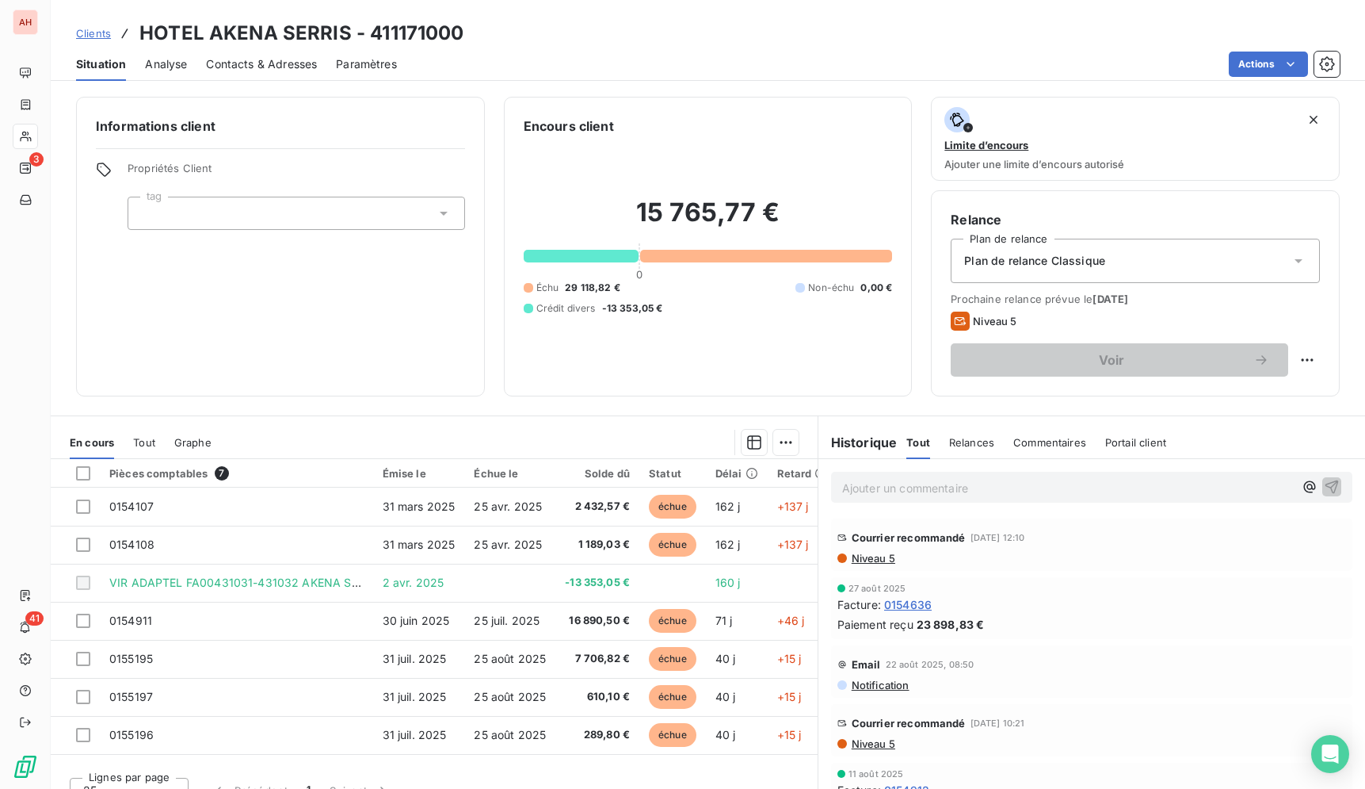
scroll to position [3, 0]
click at [904, 51] on div "Situation Analyse Contacts & Adresses Paramètres Actions" at bounding box center [708, 64] width 1315 height 33
